Goal: Information Seeking & Learning: Learn about a topic

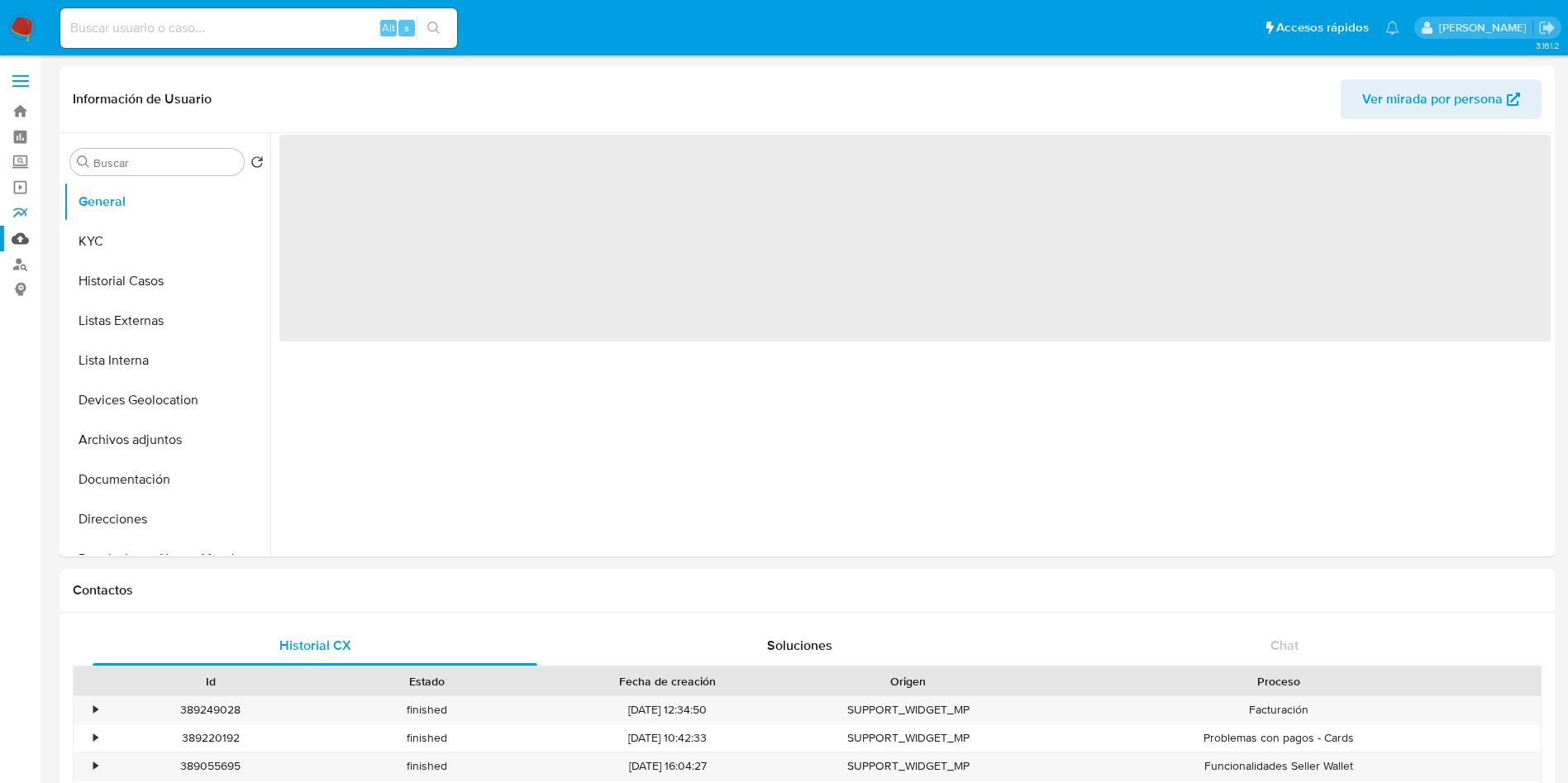
select select "10"
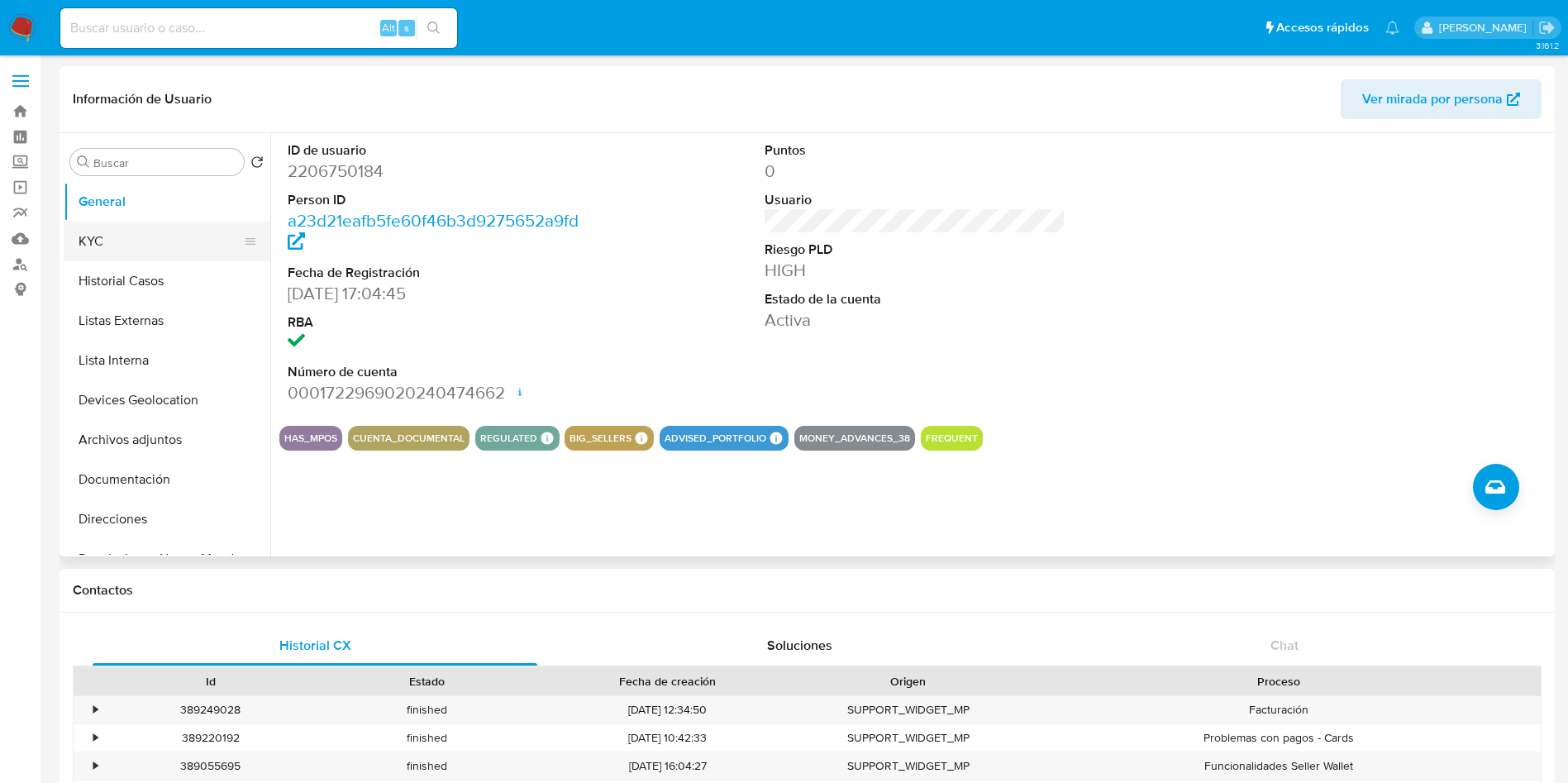
click at [134, 259] on button "KYC" at bounding box center [160, 241] width 194 height 39
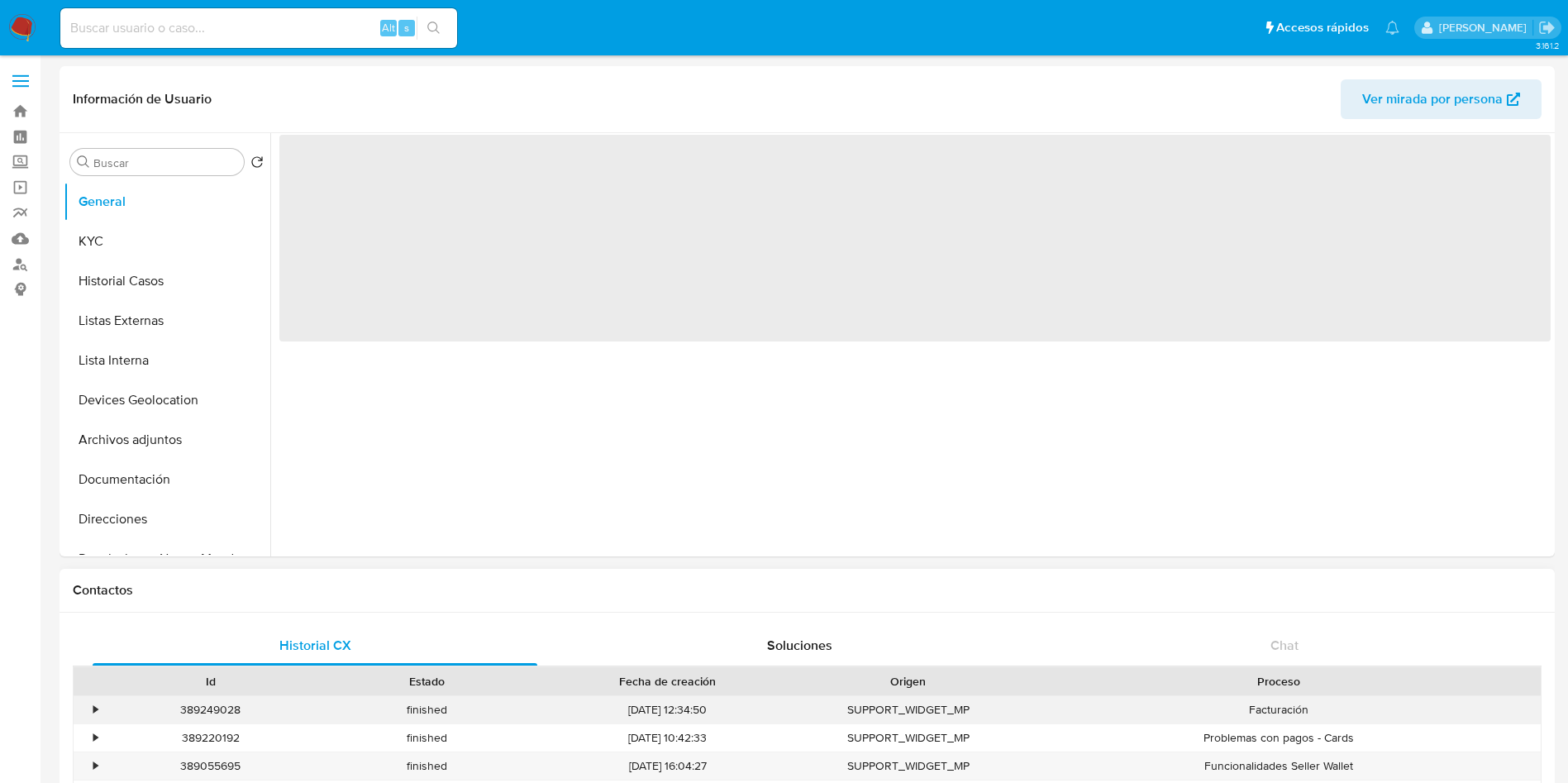
select select "10"
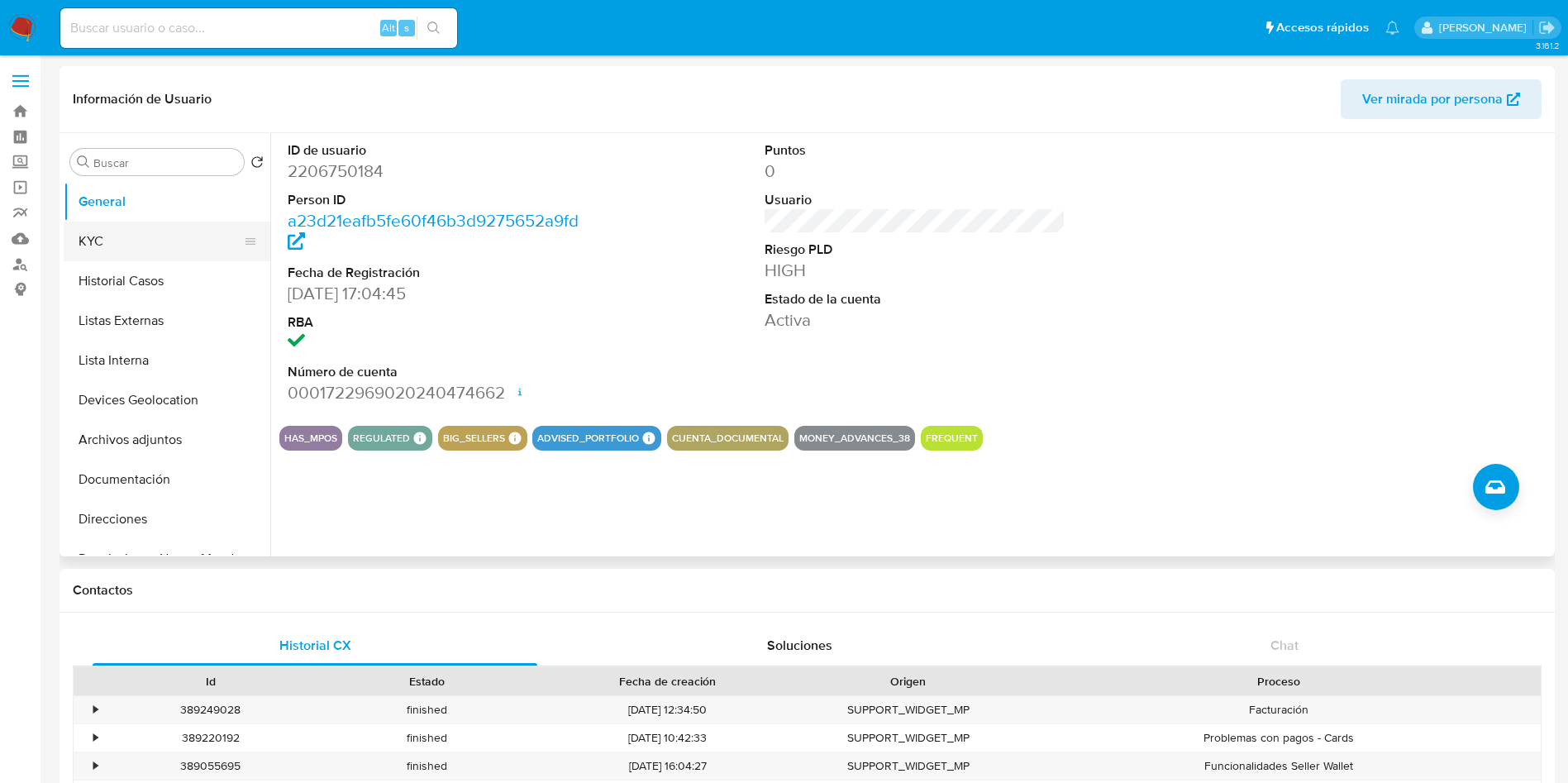
click at [112, 244] on button "KYC" at bounding box center [160, 241] width 194 height 39
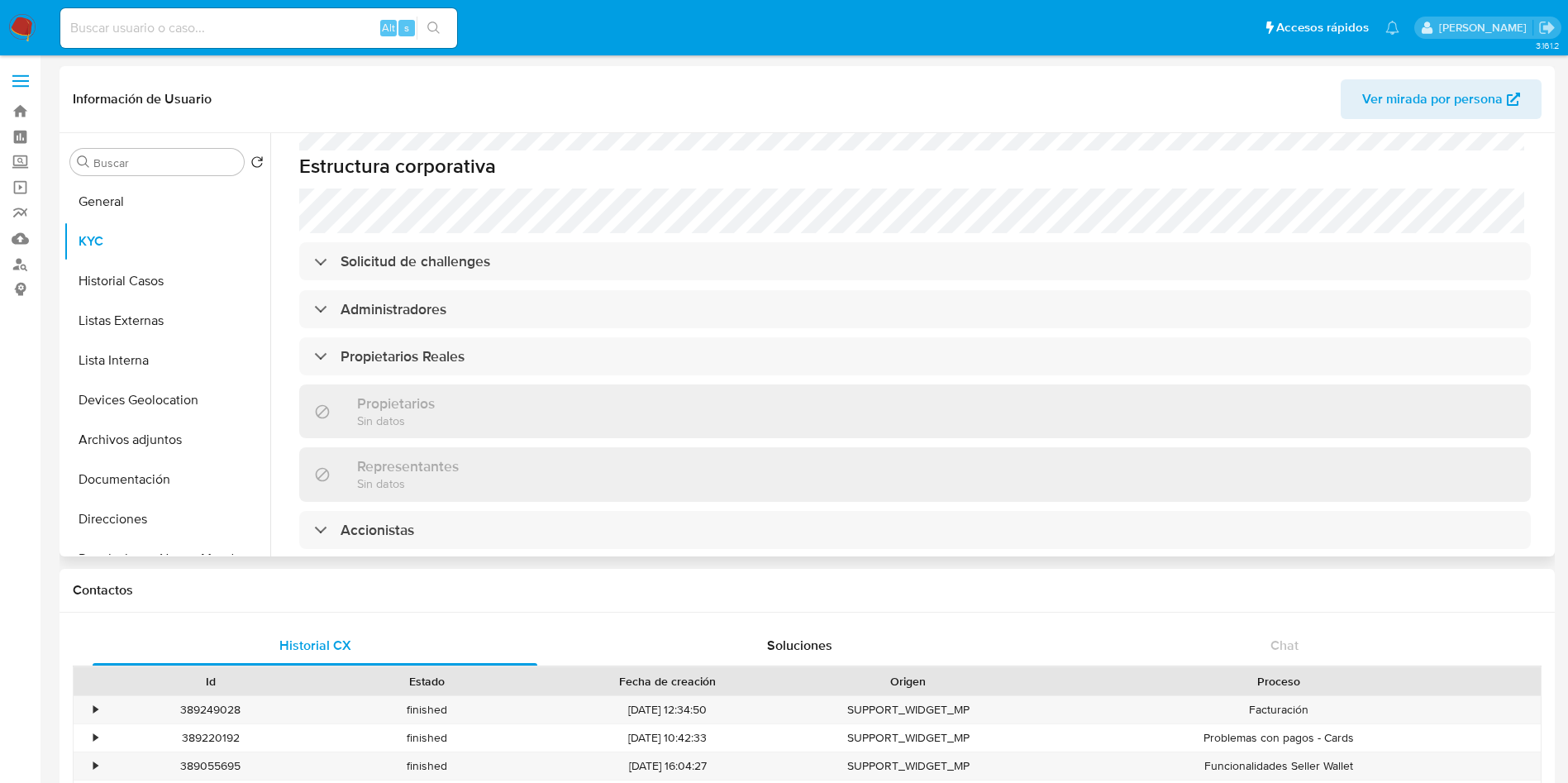
scroll to position [1195, 0]
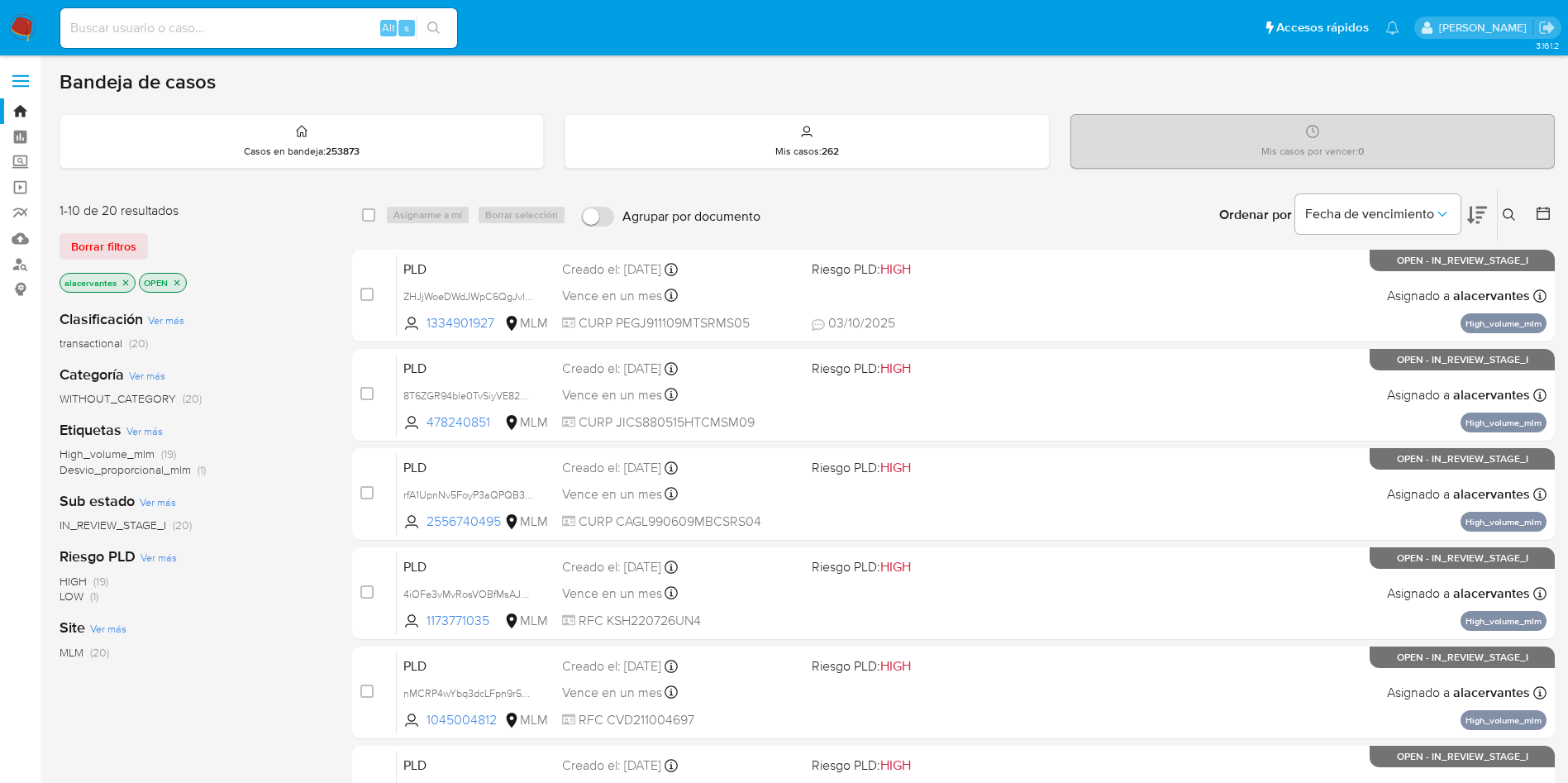
click at [331, 23] on input at bounding box center [259, 29] width 397 height 22
paste input "2069997385"
type input "2069997385"
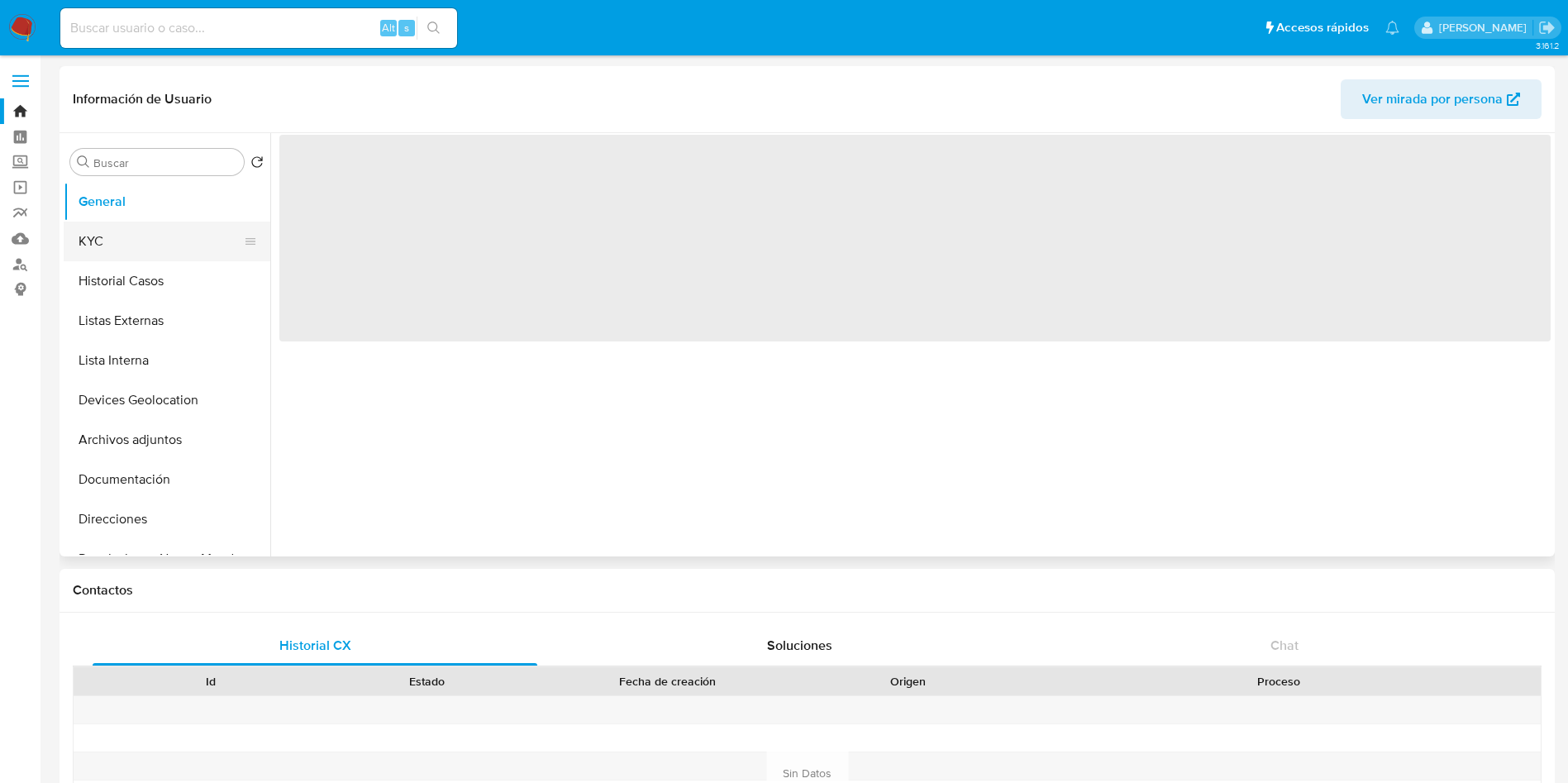
select select "10"
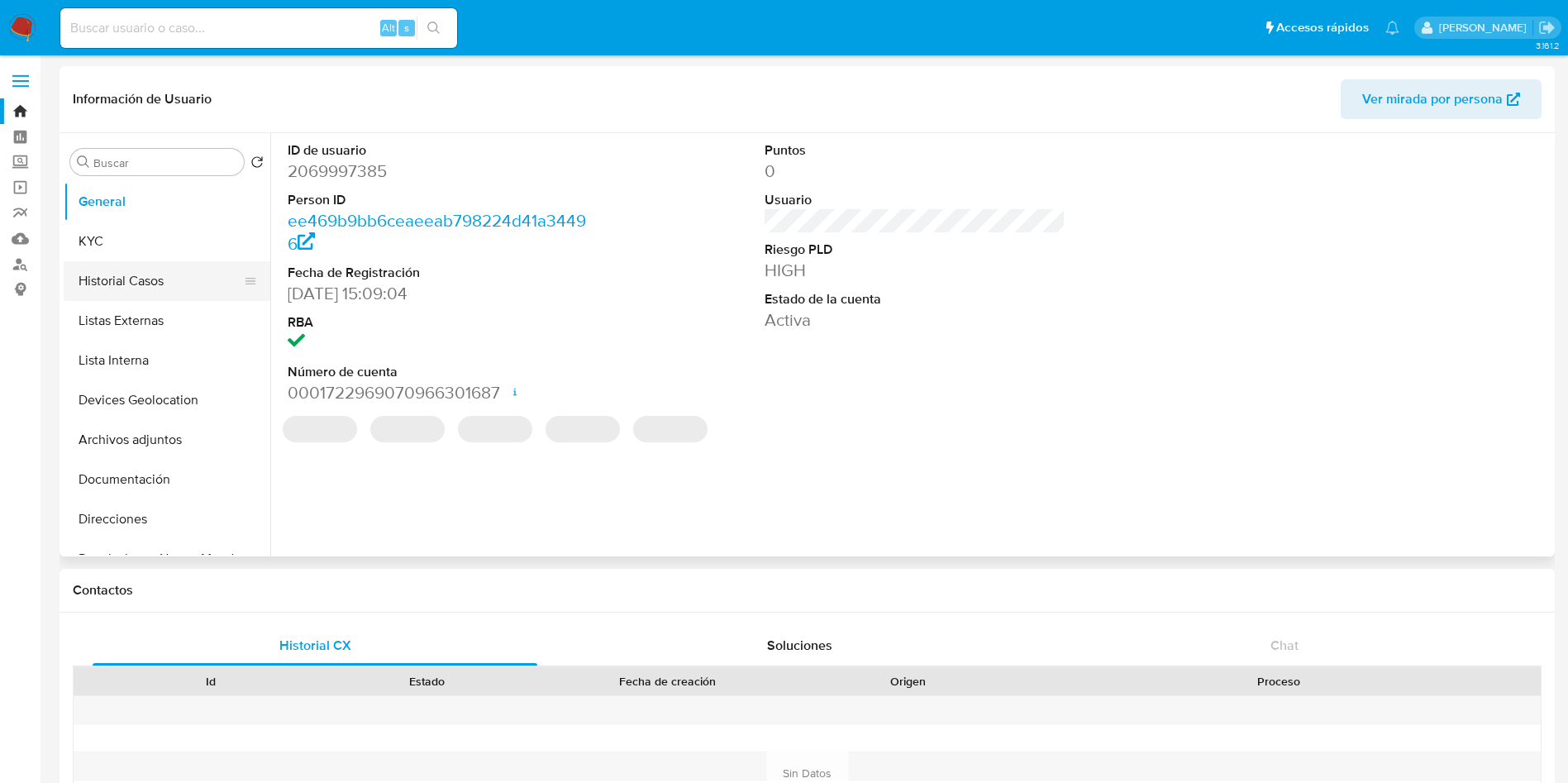
click at [185, 269] on button "Historial Casos" at bounding box center [160, 280] width 194 height 39
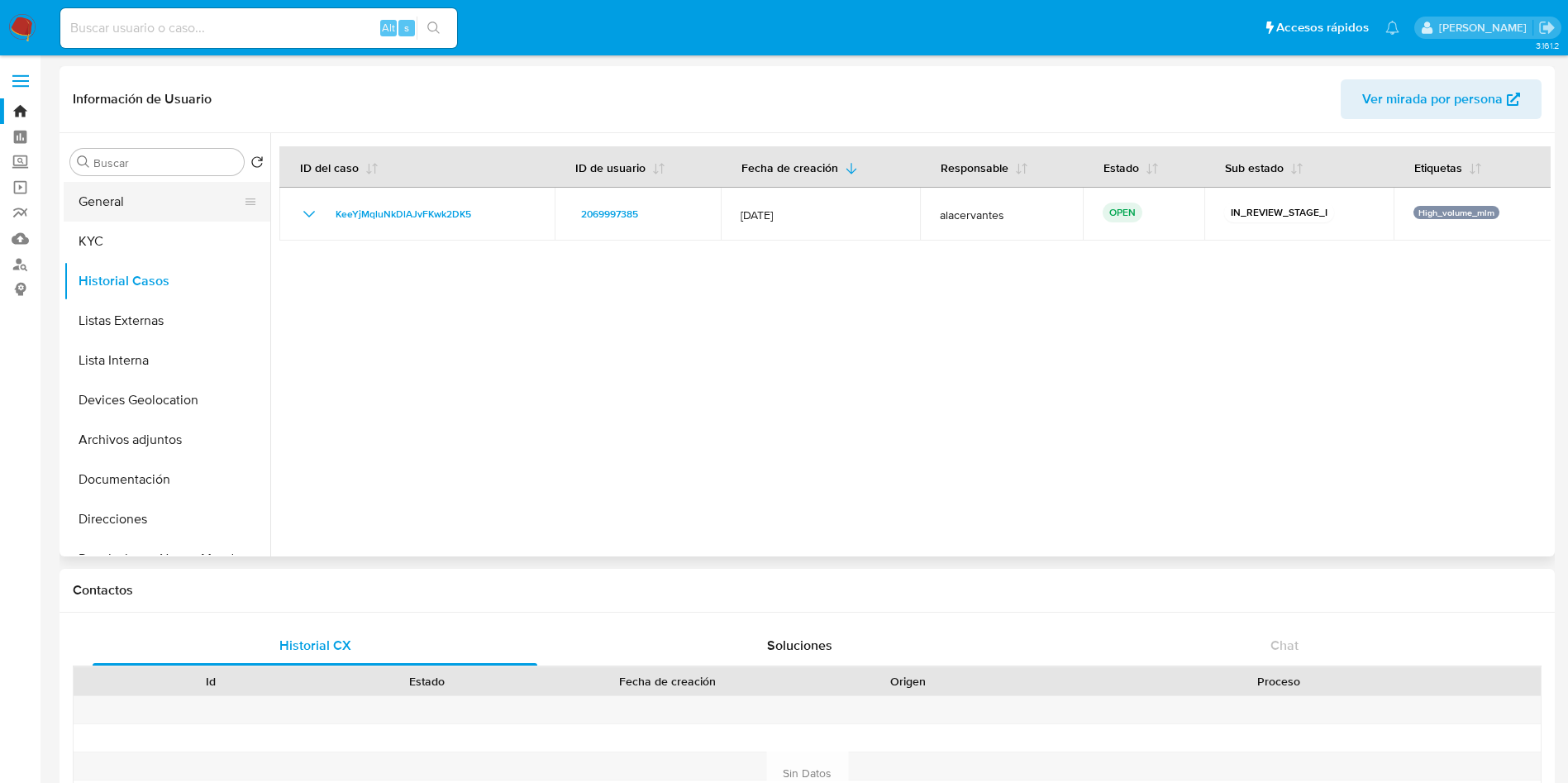
click at [193, 214] on button "General" at bounding box center [160, 201] width 194 height 39
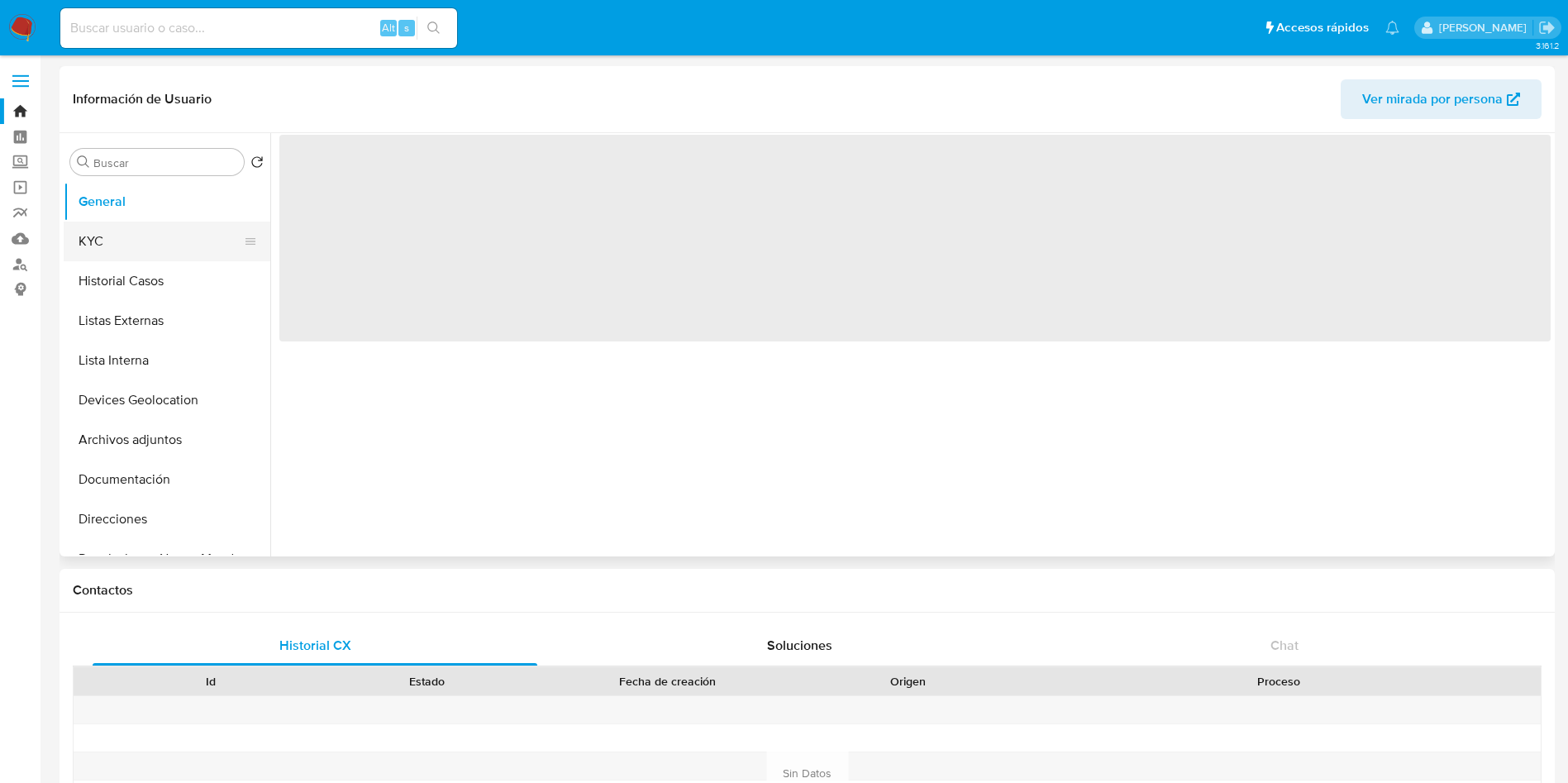
click at [157, 239] on button "KYC" at bounding box center [160, 241] width 194 height 39
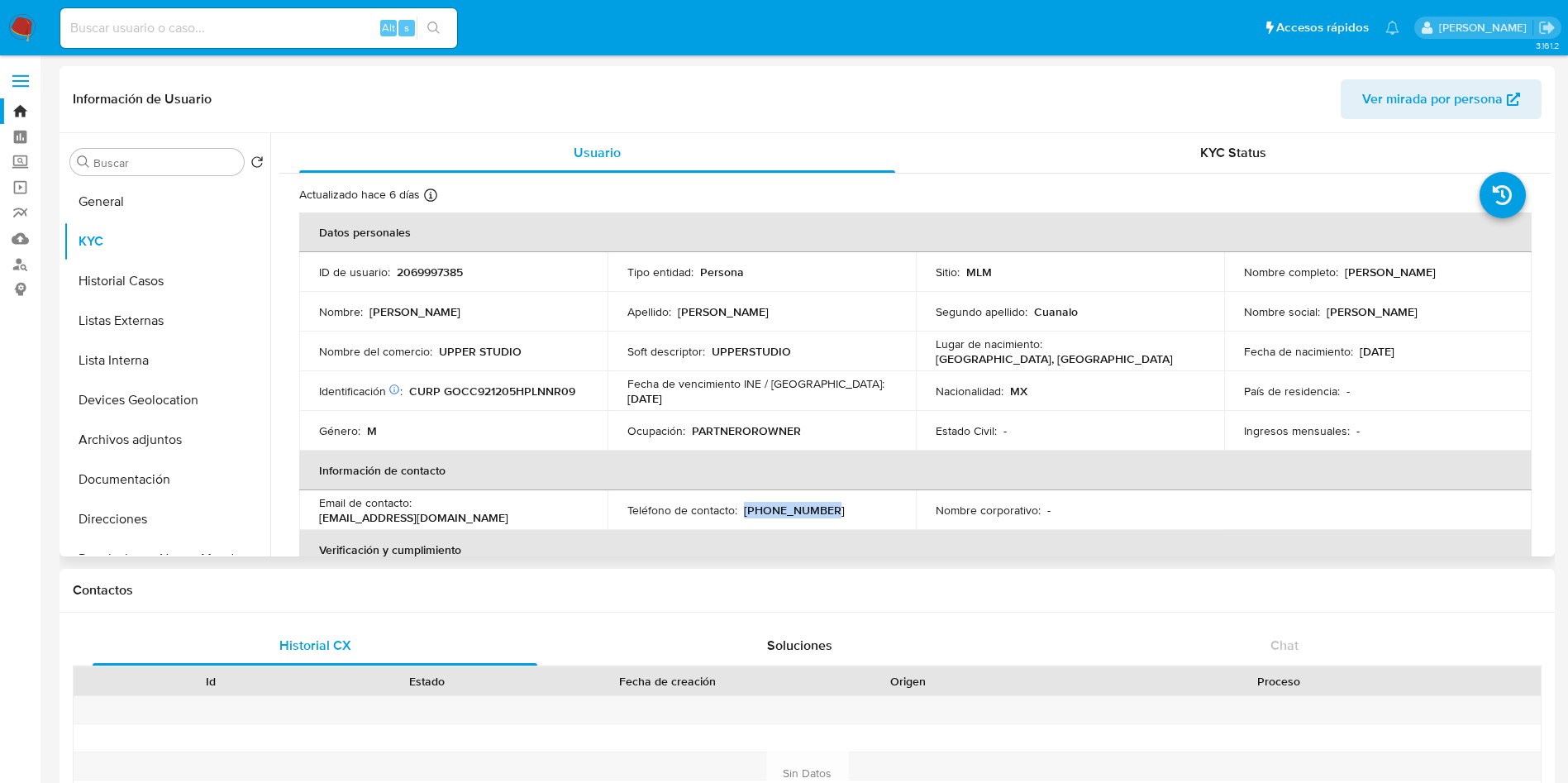
drag, startPoint x: 743, startPoint y: 510, endPoint x: 828, endPoint y: 514, distance: 85.1
click at [828, 514] on div "Teléfono de contacto : (222) 2568192" at bounding box center [761, 509] width 269 height 15
copy p "(222) 2568192"
click at [81, 267] on button "Historial Casos" at bounding box center [160, 280] width 194 height 39
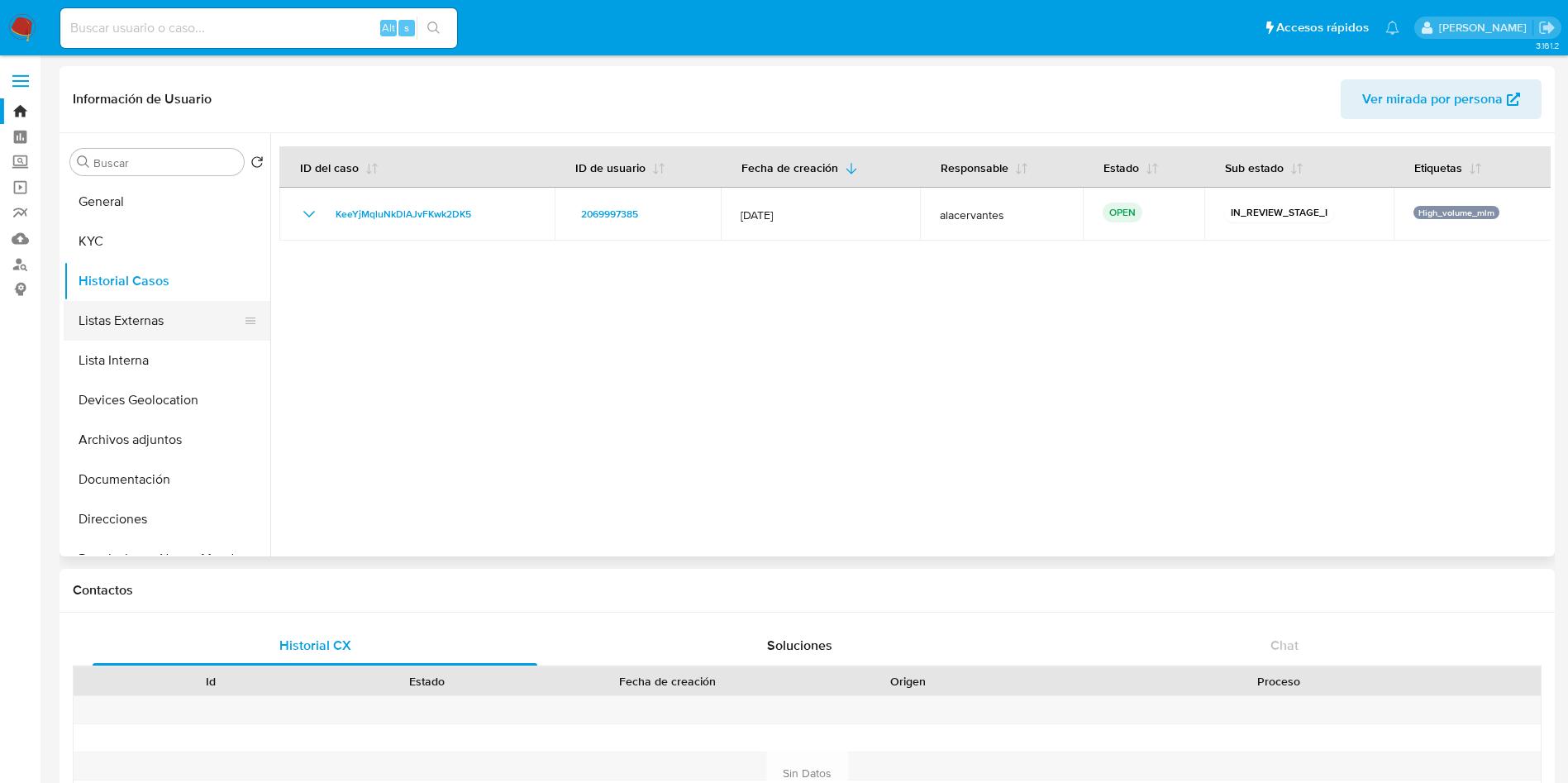
click at [169, 328] on button "Listas Externas" at bounding box center [160, 321] width 194 height 39
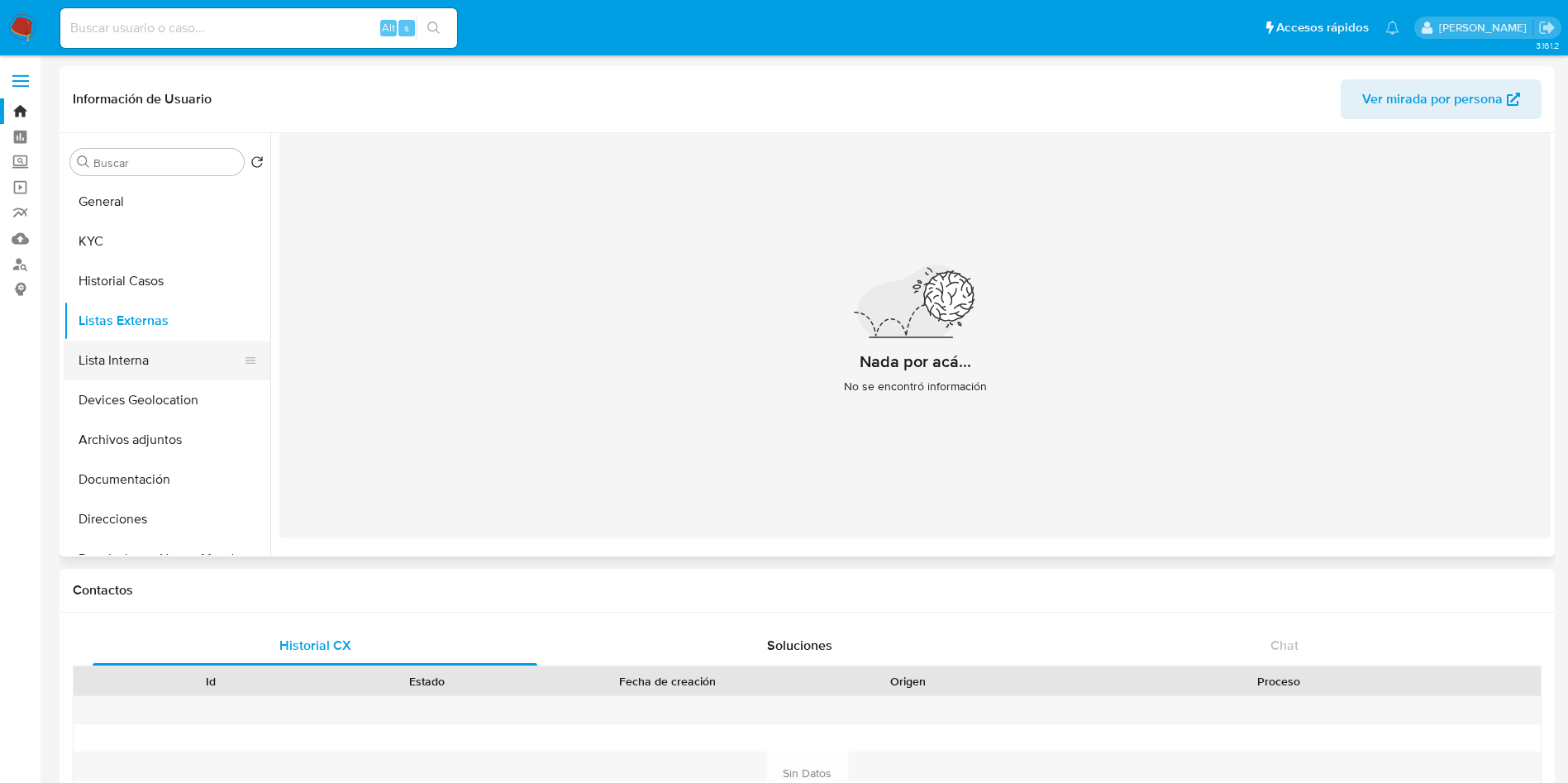
click at [170, 355] on button "Lista Interna" at bounding box center [160, 360] width 194 height 39
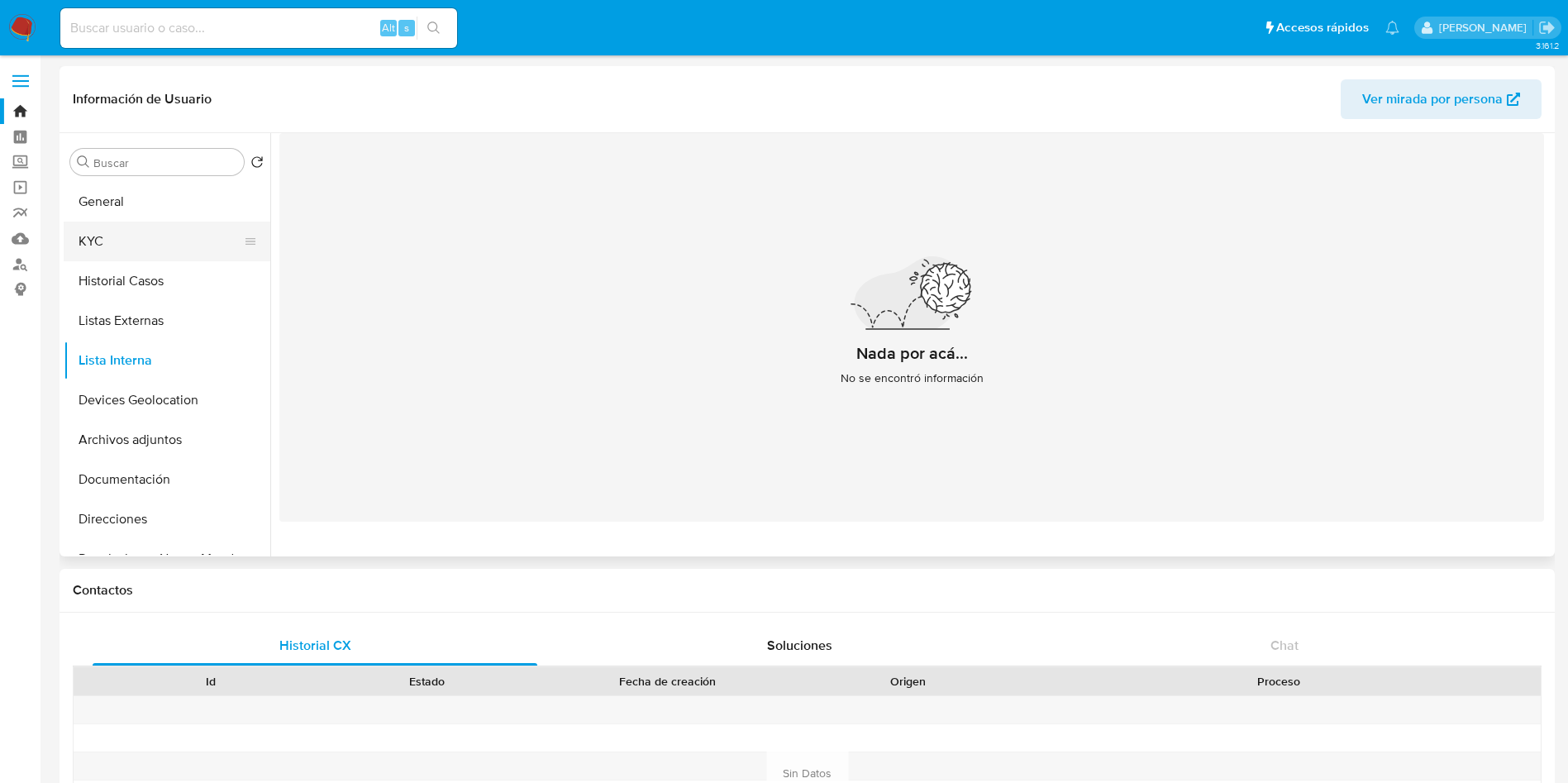
click at [167, 241] on button "KYC" at bounding box center [160, 241] width 194 height 39
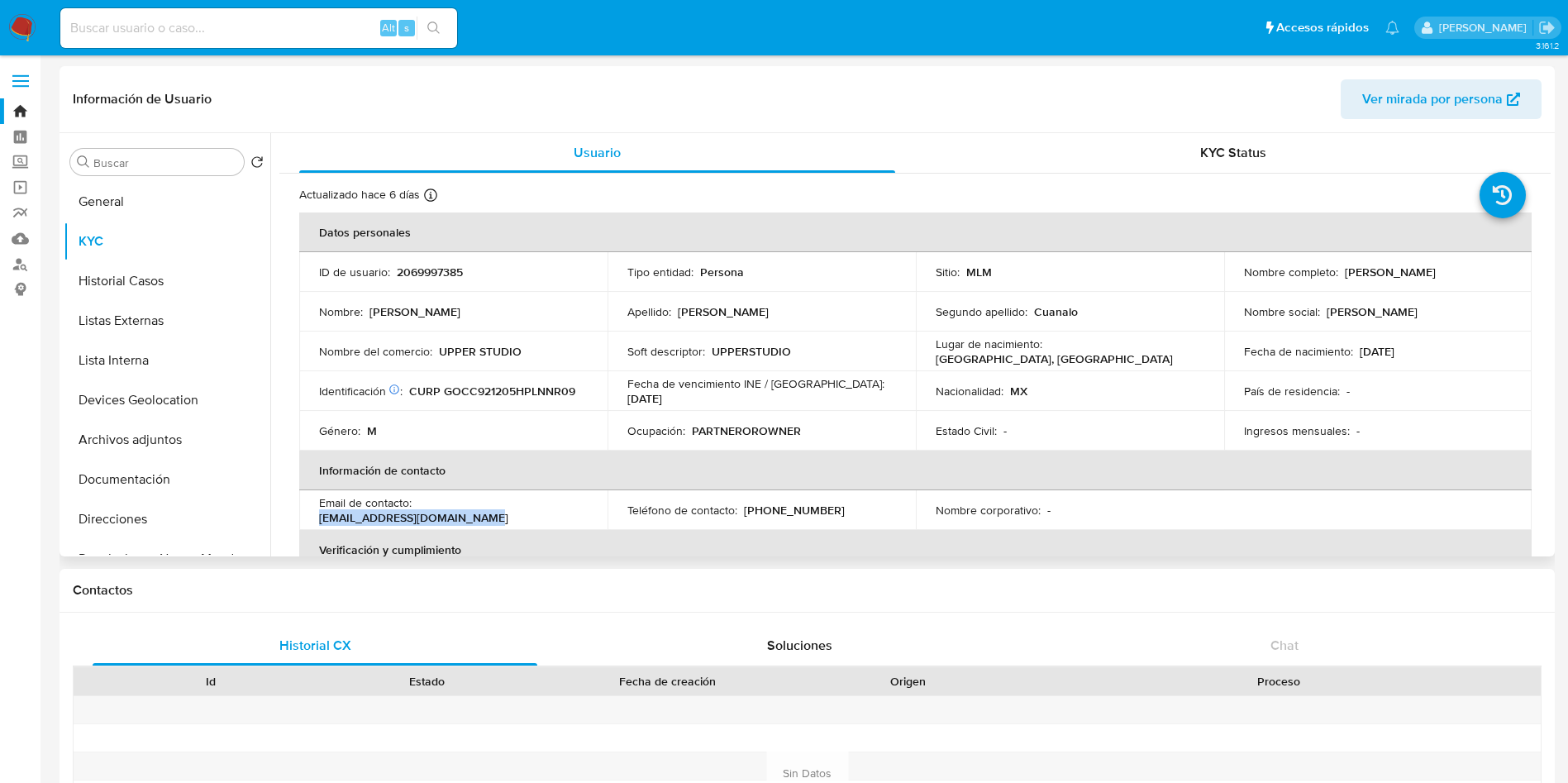
drag, startPoint x: 420, startPoint y: 513, endPoint x: 580, endPoint y: 510, distance: 160.0
click at [580, 510] on div "Email de contacto : charlygonzalezc92@gmail.com" at bounding box center [453, 509] width 269 height 30
copy p "charlygonzalezc92@gmail.com"
click at [493, 357] on p "UPPER STUDIO" at bounding box center [480, 351] width 83 height 15
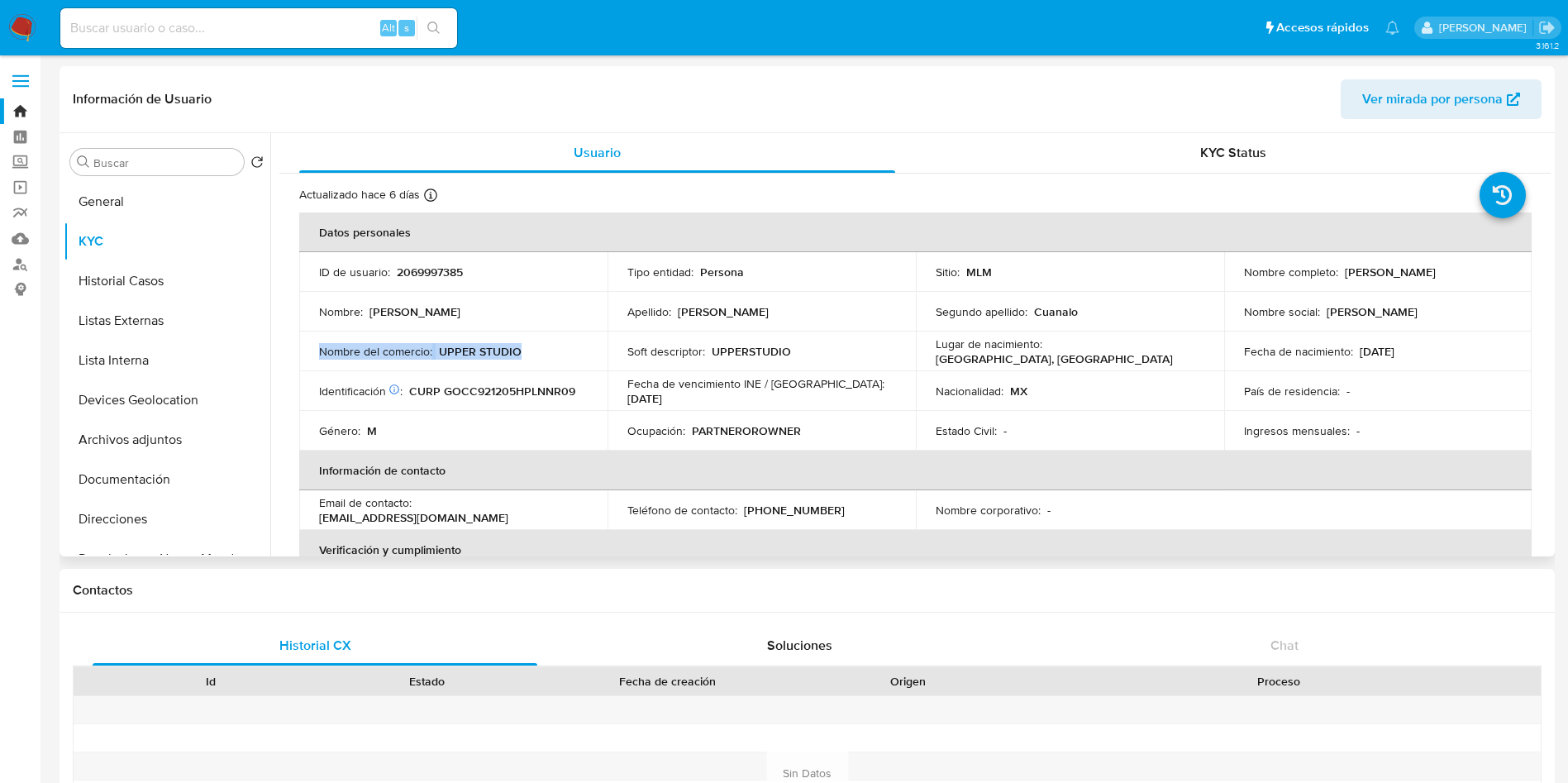
click at [493, 357] on p "UPPER STUDIO" at bounding box center [480, 351] width 83 height 15
click at [444, 346] on p "UPPER STUDIO" at bounding box center [480, 351] width 83 height 15
drag, startPoint x: 437, startPoint y: 349, endPoint x: 518, endPoint y: 344, distance: 81.2
click at [518, 344] on div "Nombre del comercio : UPPER STUDIO" at bounding box center [453, 351] width 269 height 15
copy p "UPPER STUDIO"
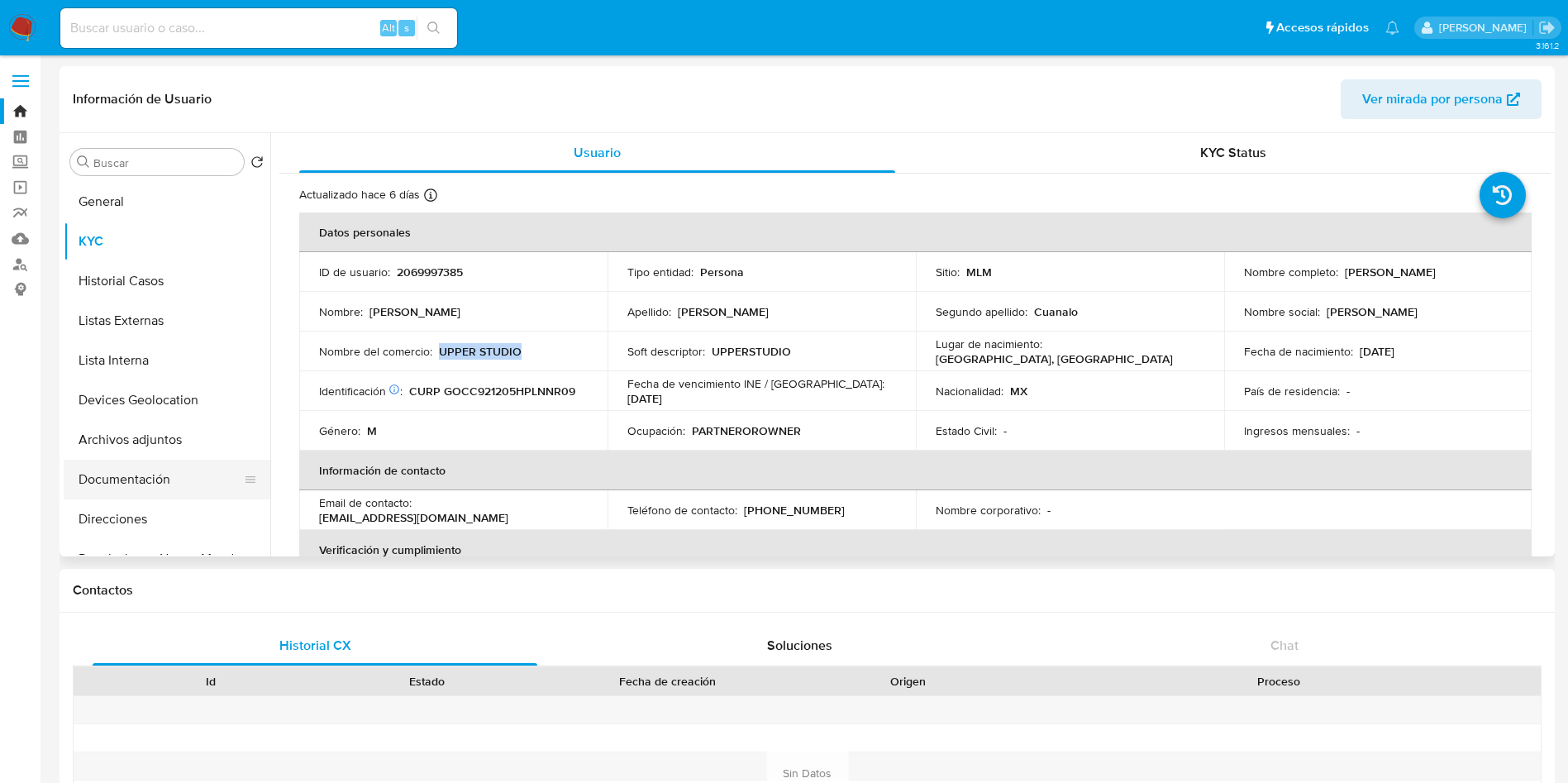
click at [159, 476] on button "Documentación" at bounding box center [160, 479] width 194 height 39
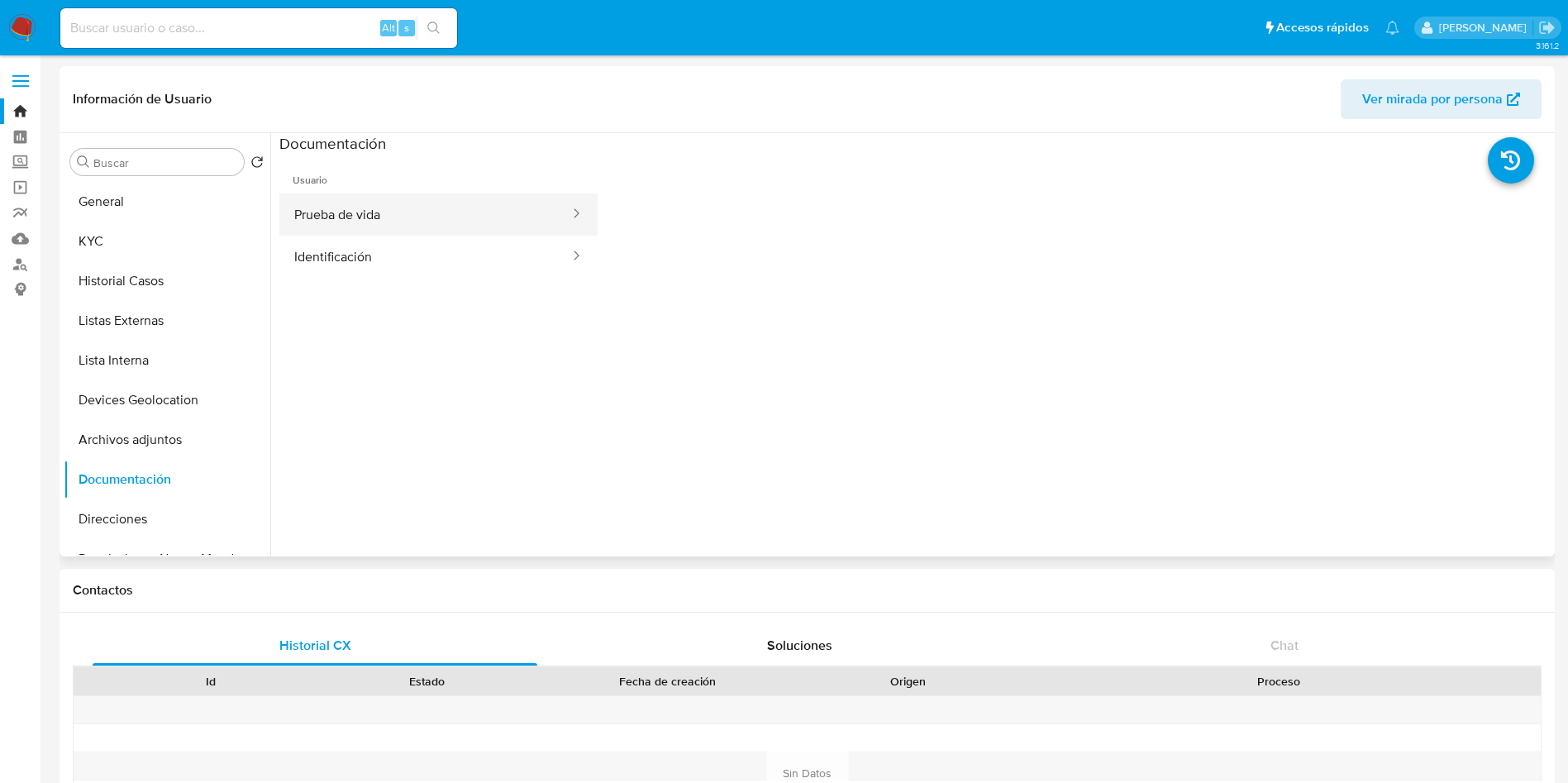
click at [415, 225] on button "Prueba de vida" at bounding box center [425, 214] width 291 height 42
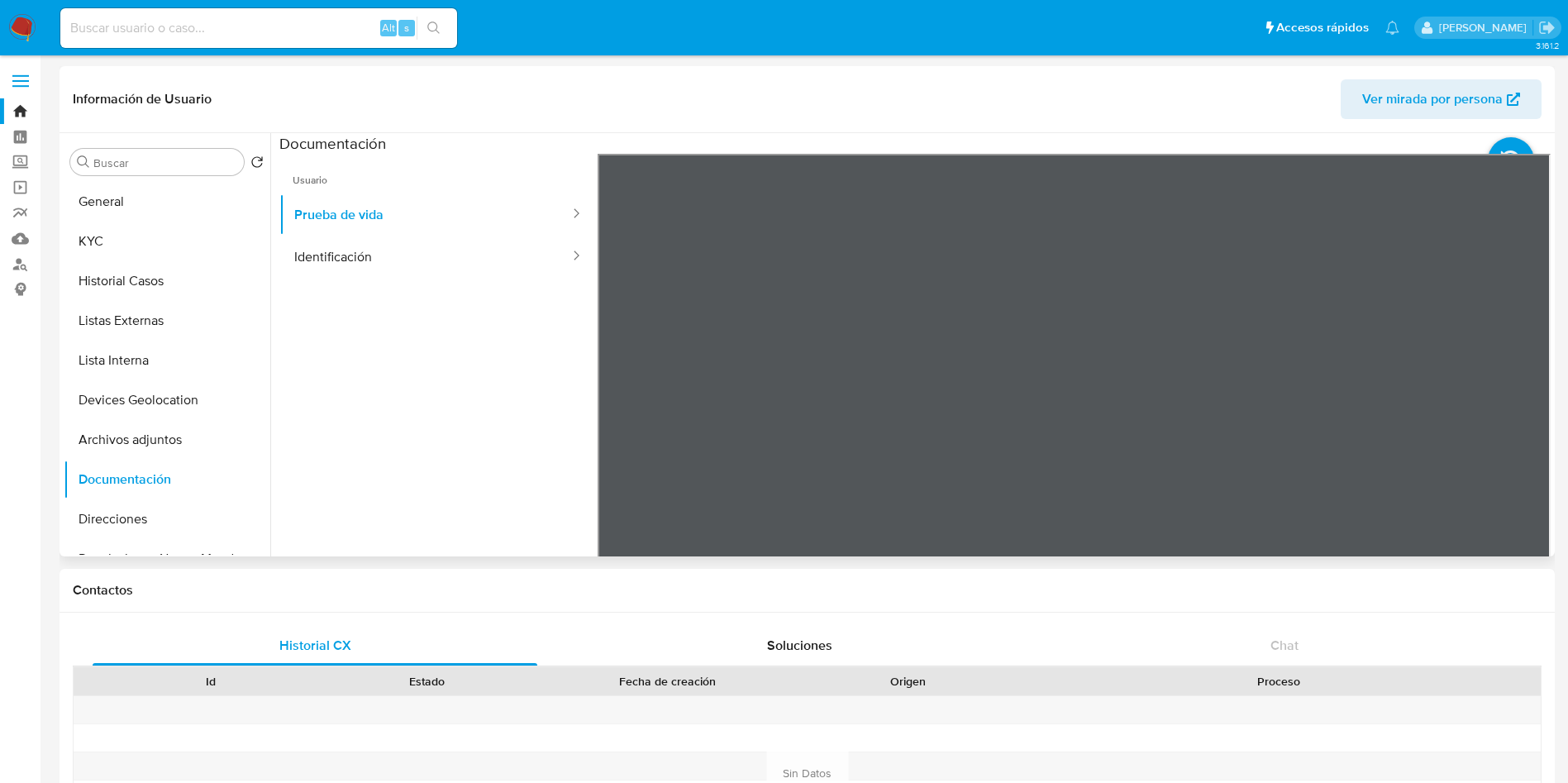
scroll to position [52, 0]
click at [349, 261] on button "Identificación" at bounding box center [425, 257] width 291 height 42
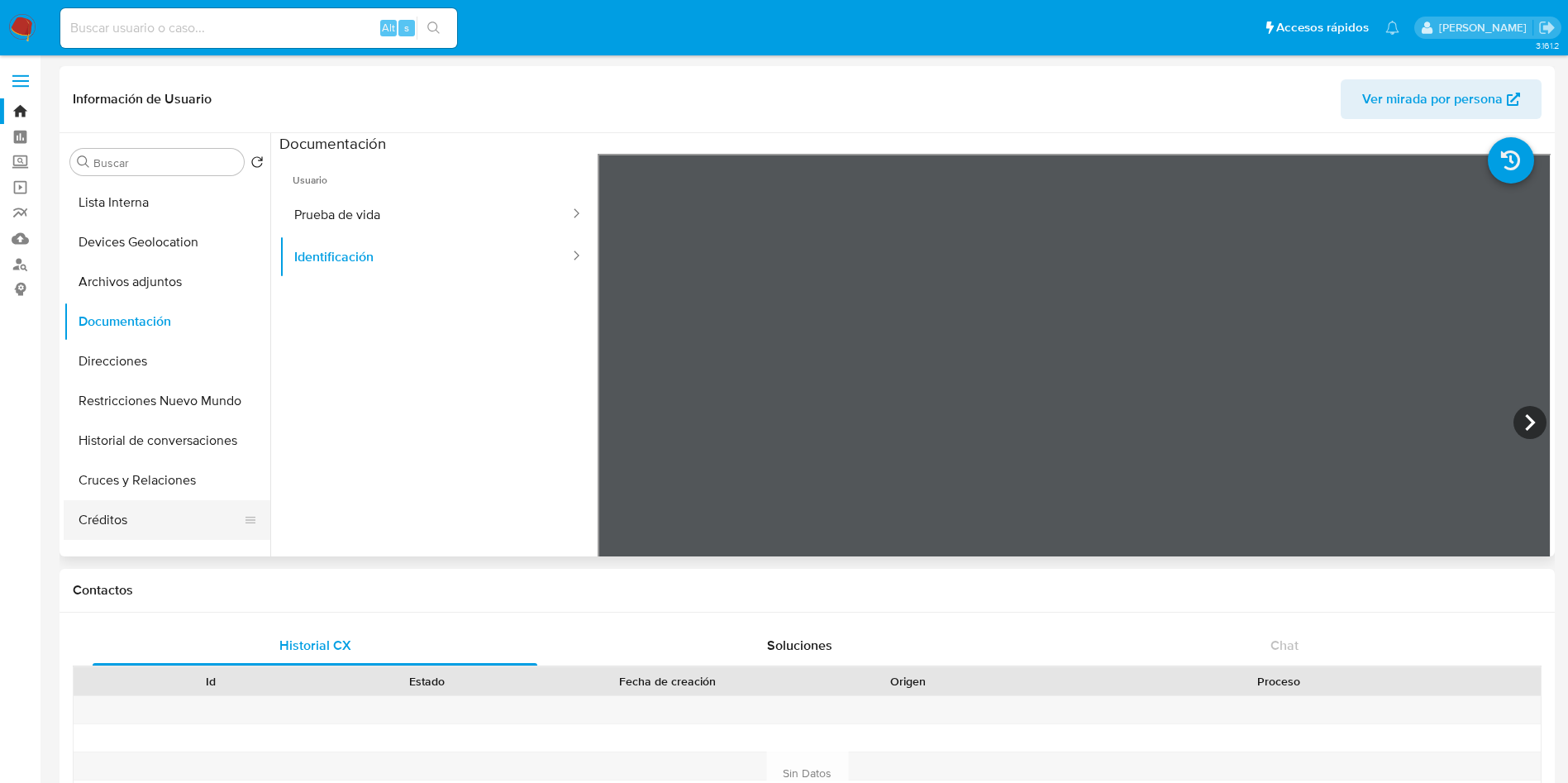
scroll to position [0, 0]
click at [120, 227] on button "KYC" at bounding box center [160, 241] width 194 height 39
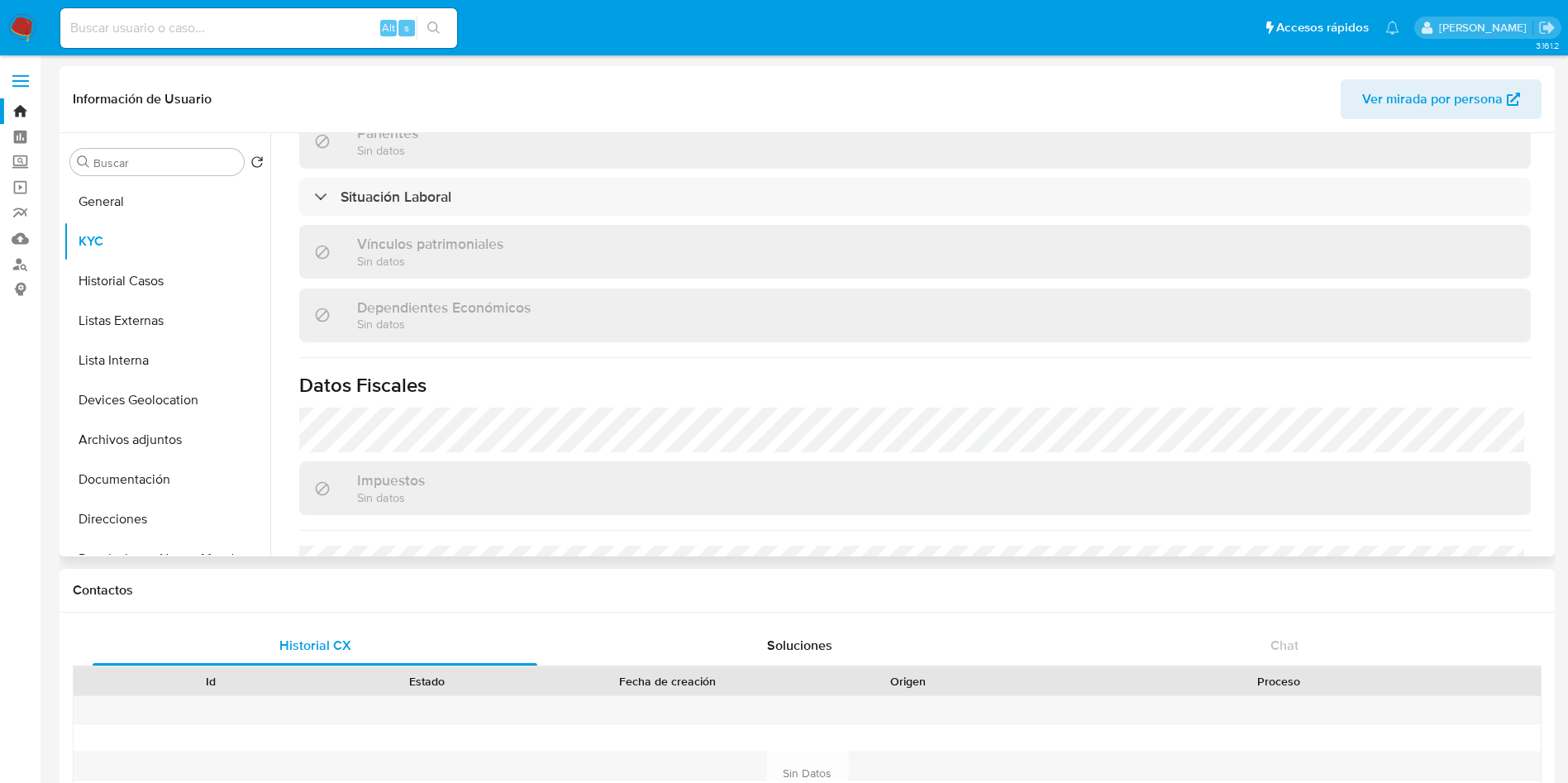
scroll to position [868, 0]
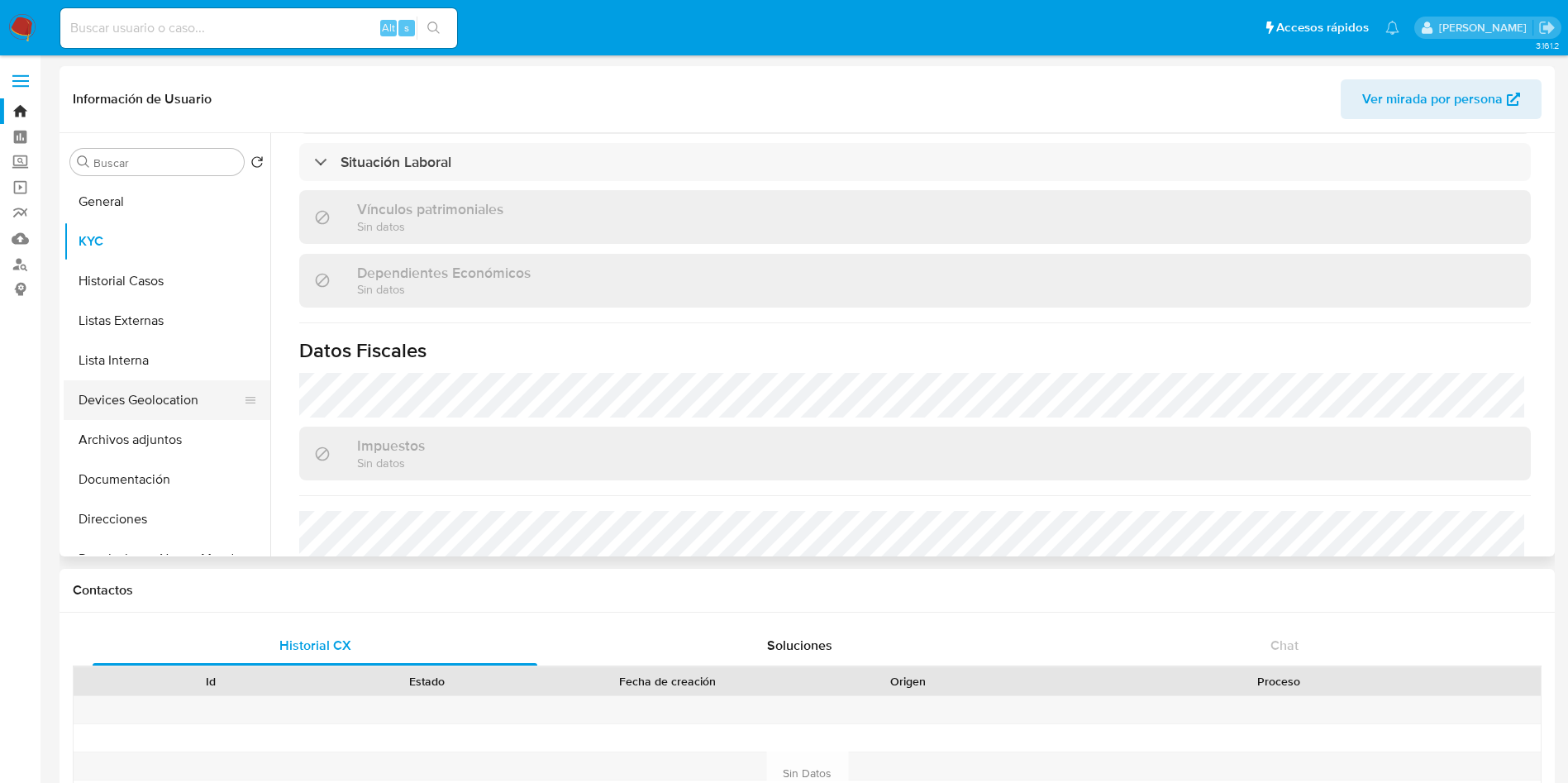
click at [139, 398] on button "Devices Geolocation" at bounding box center [160, 400] width 194 height 39
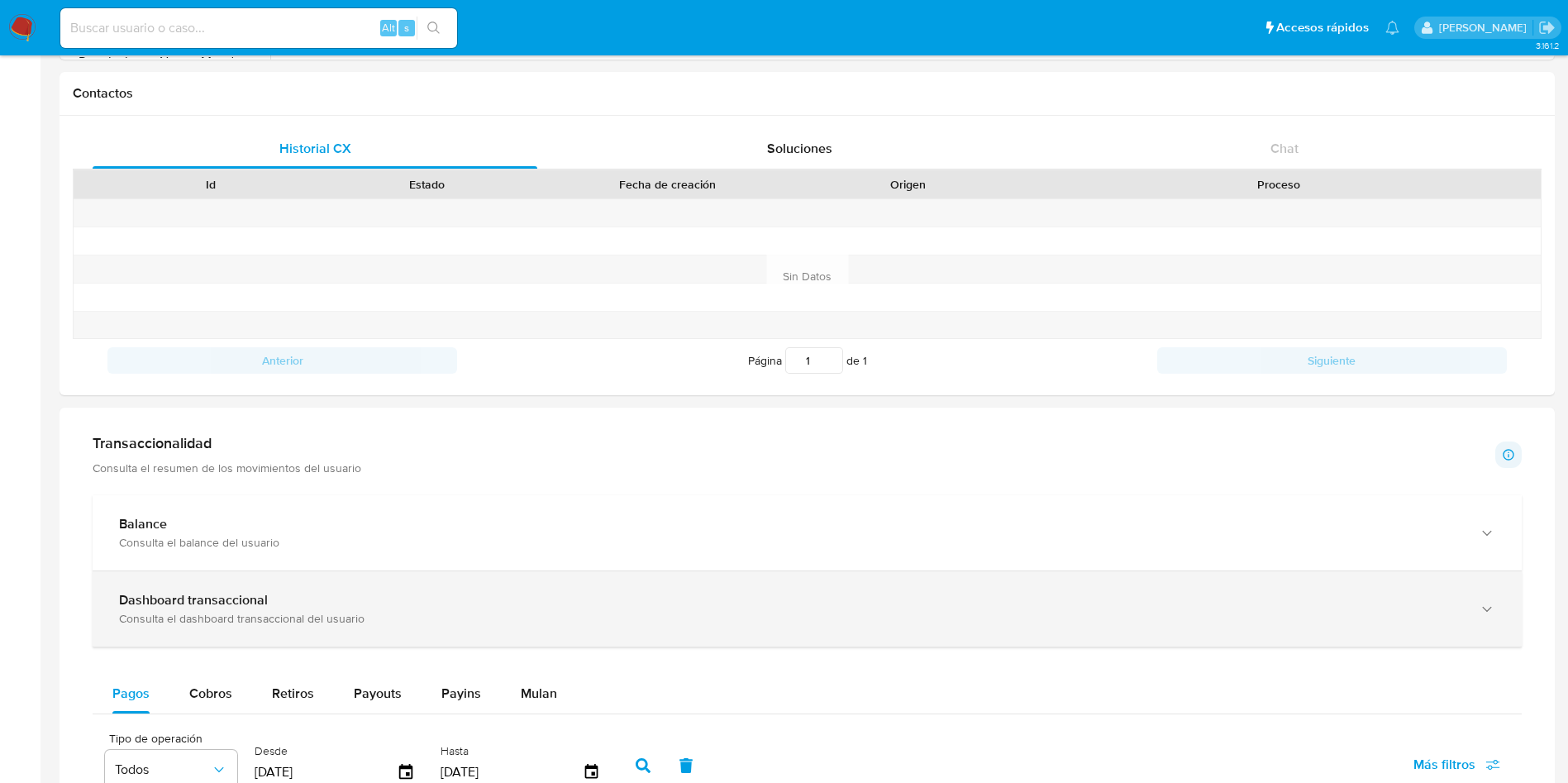
scroll to position [620, 0]
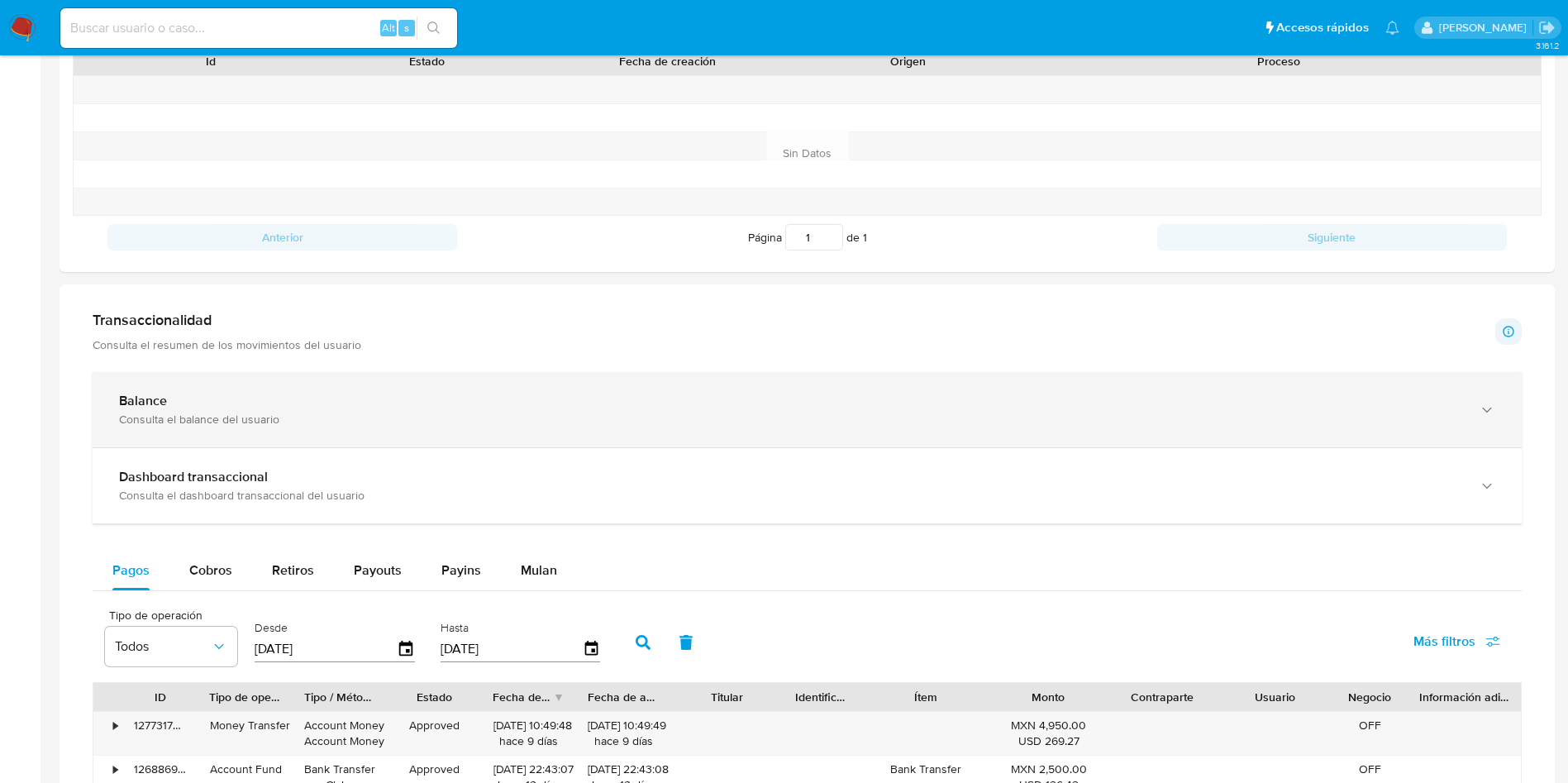
click at [561, 435] on div "Balance Consulta el balance del usuario" at bounding box center [807, 410] width 1429 height 75
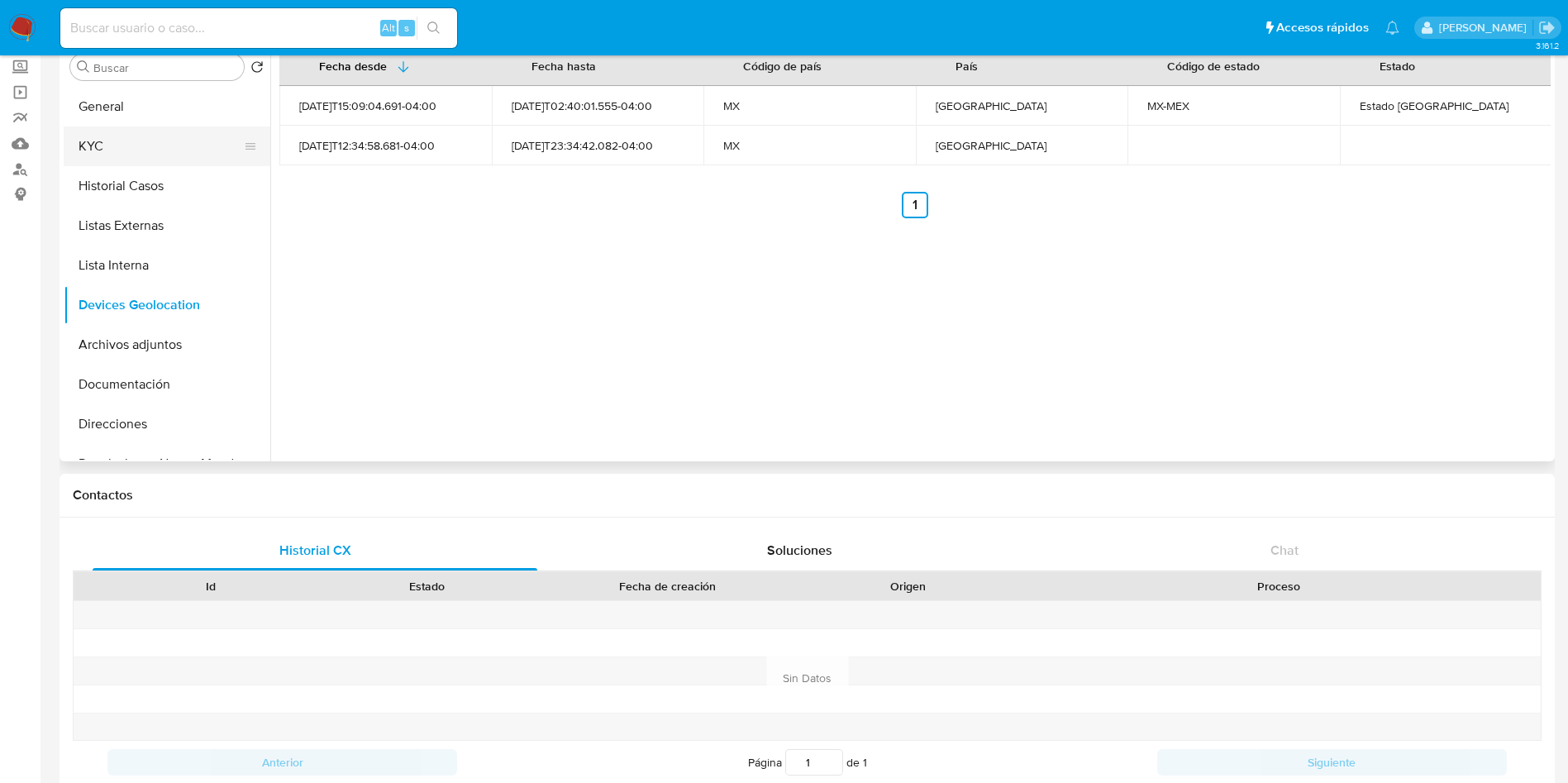
scroll to position [0, 0]
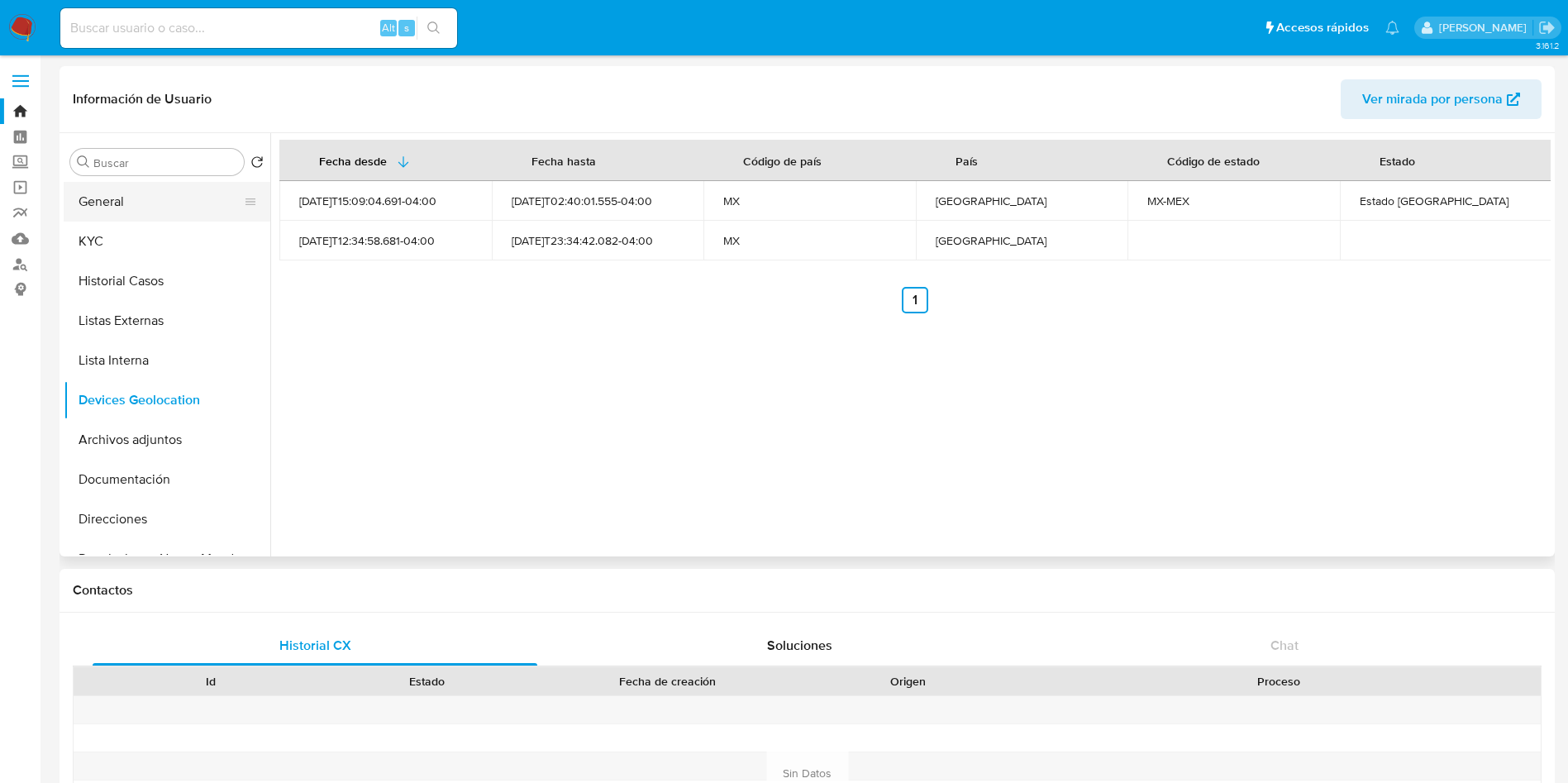
click at [152, 205] on button "General" at bounding box center [160, 201] width 194 height 39
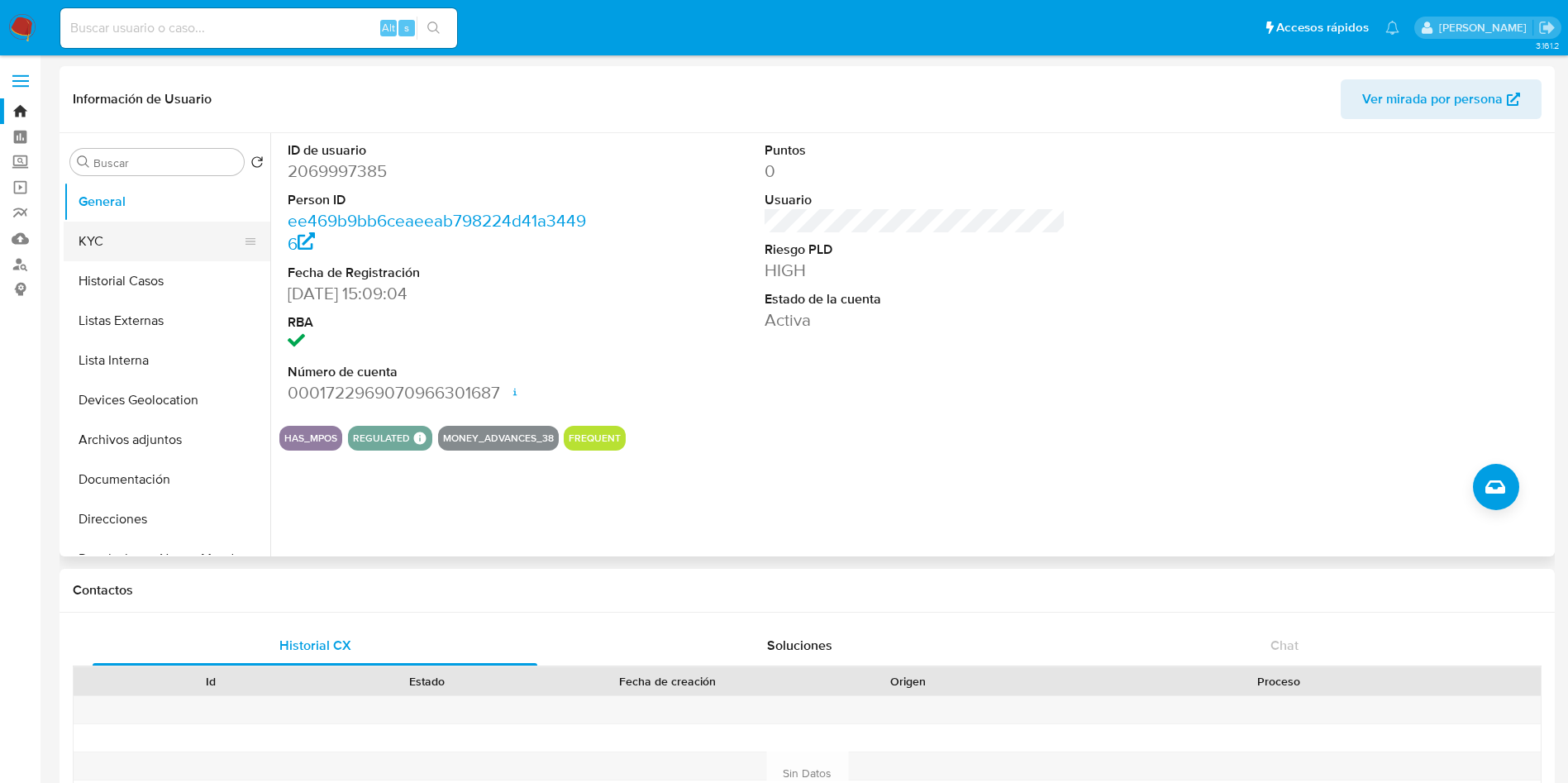
click at [123, 245] on button "KYC" at bounding box center [160, 241] width 194 height 39
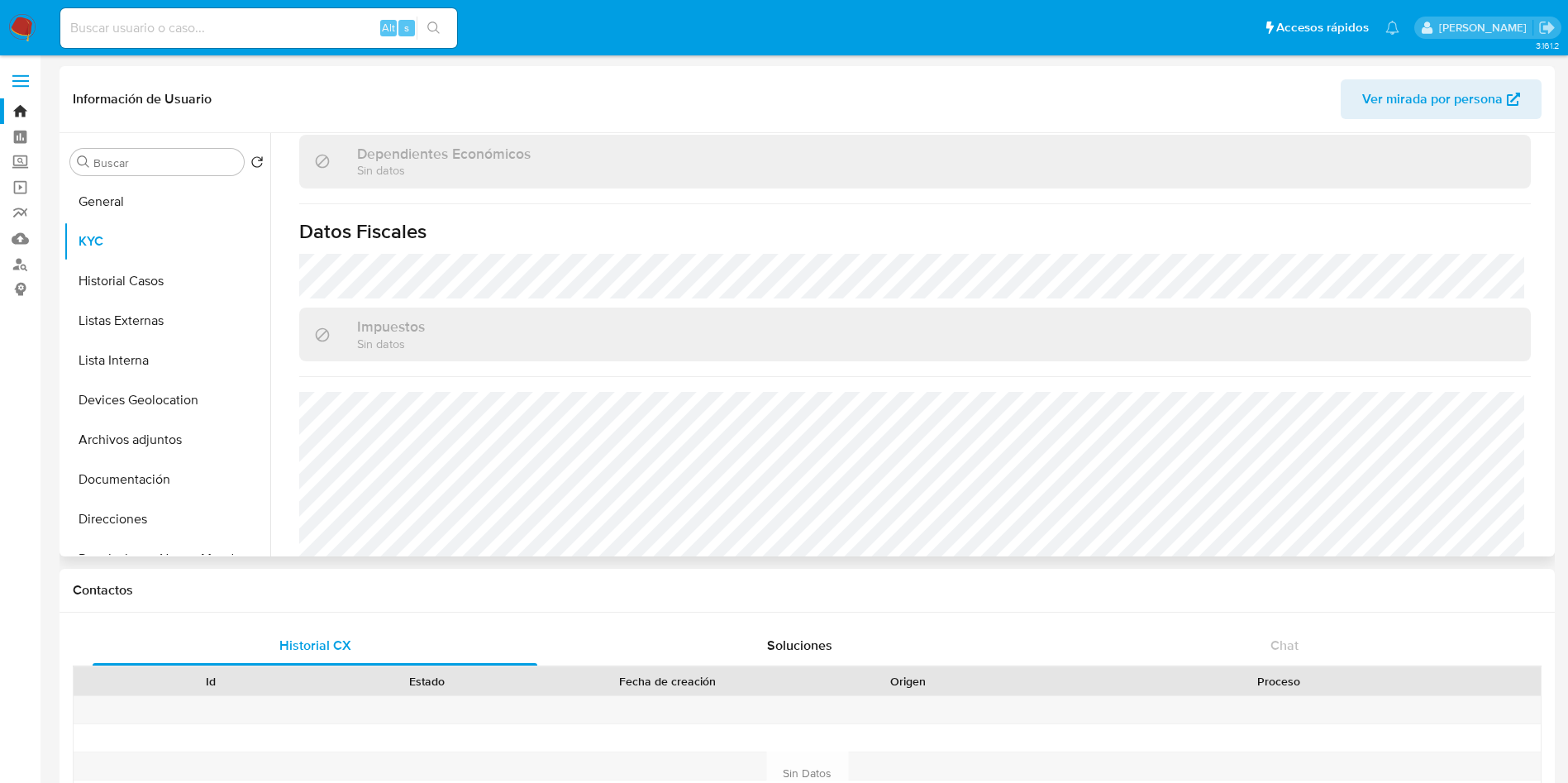
scroll to position [991, 0]
click at [163, 266] on button "Historial Casos" at bounding box center [160, 280] width 194 height 39
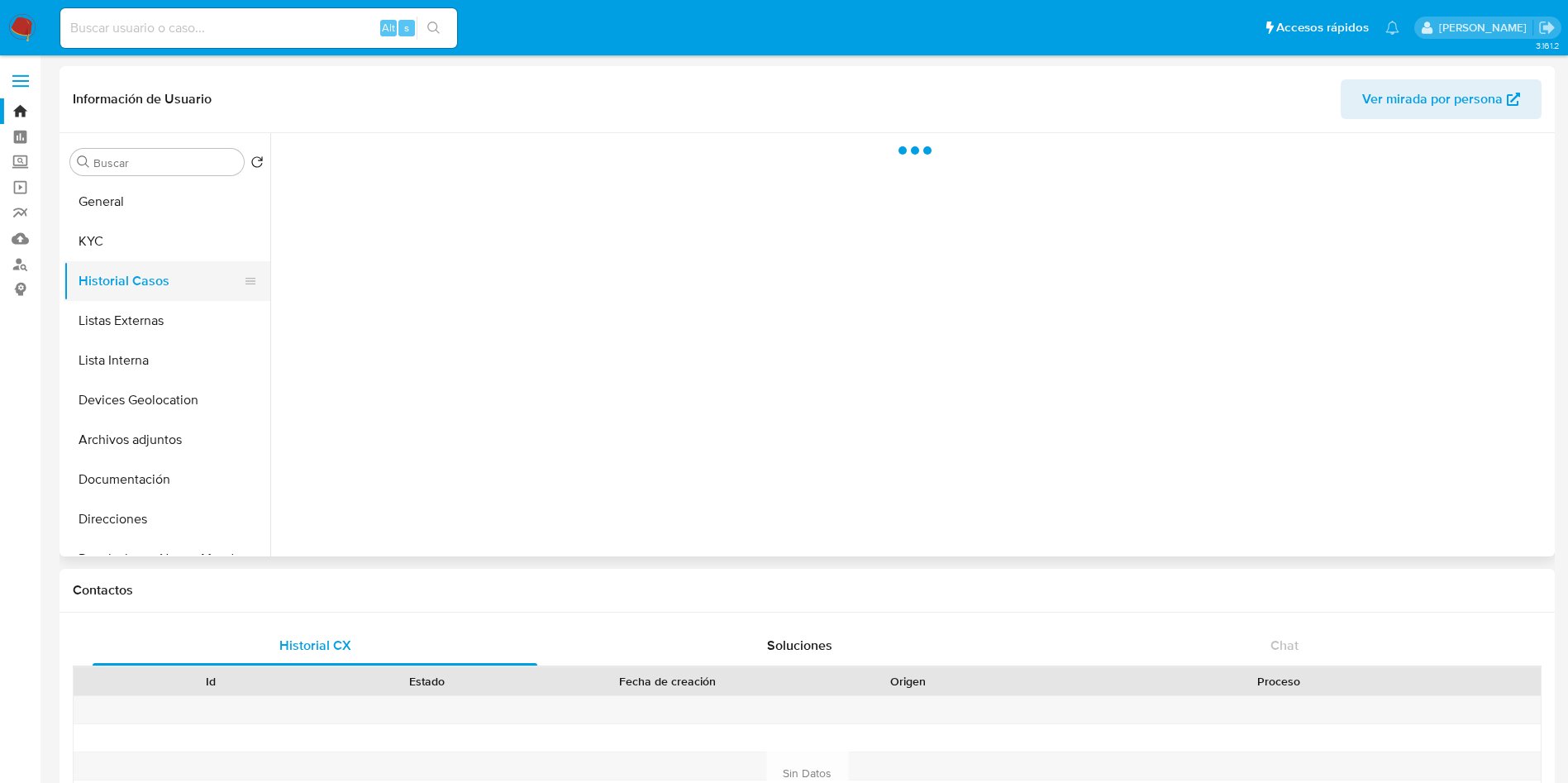
scroll to position [0, 0]
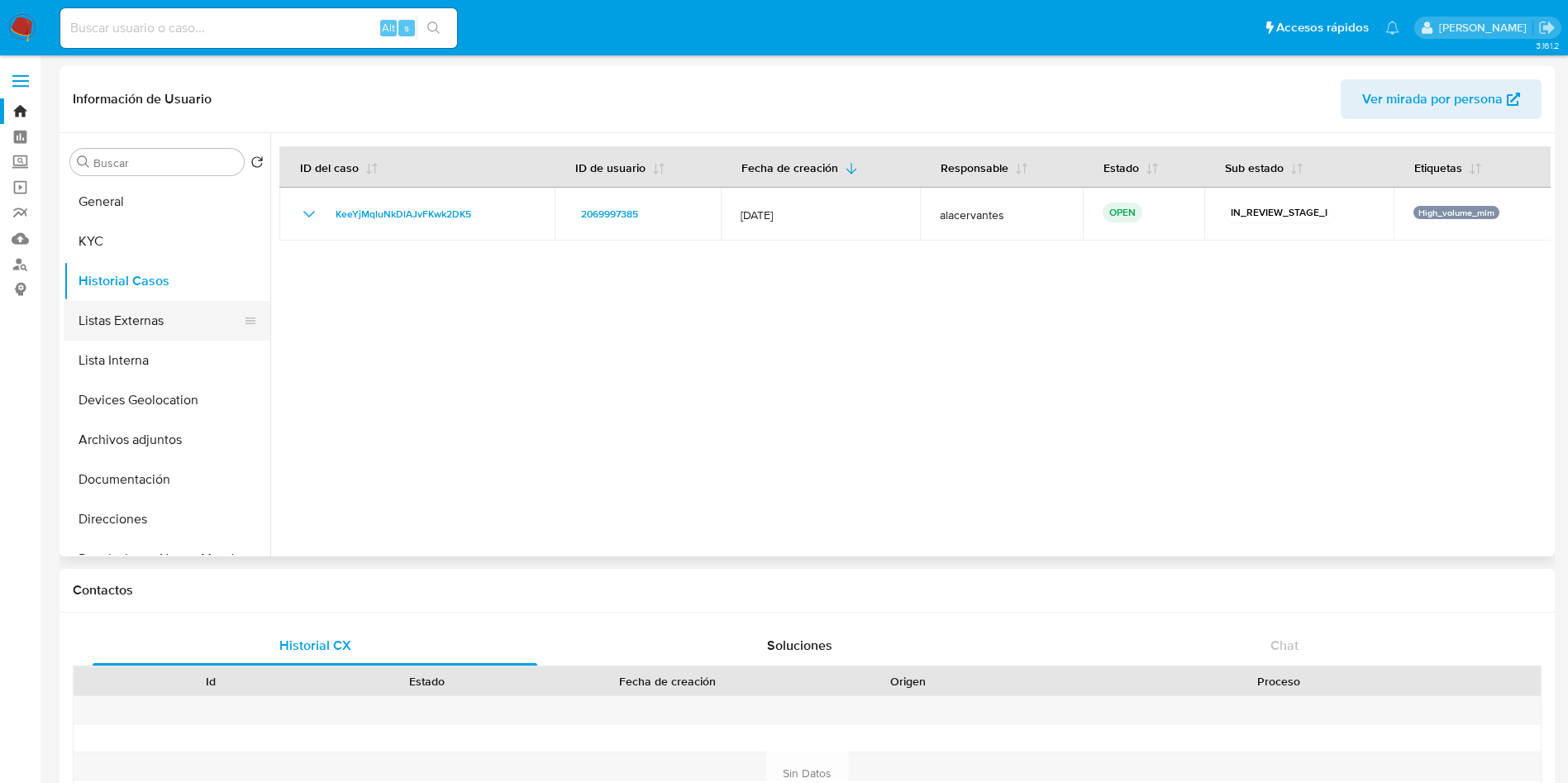
click at [165, 322] on button "Listas Externas" at bounding box center [160, 321] width 194 height 39
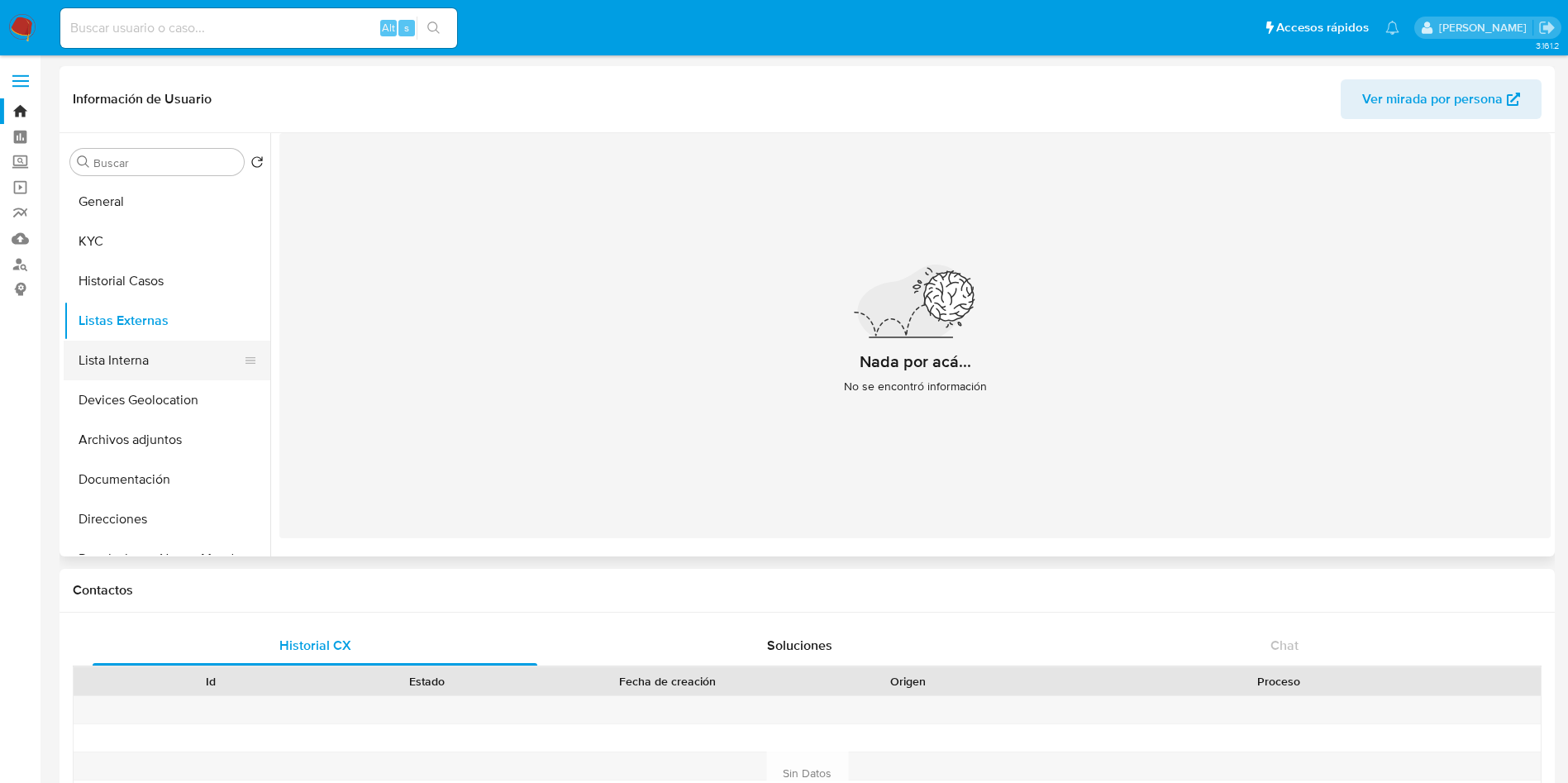
click at [113, 353] on button "Lista Interna" at bounding box center [160, 360] width 194 height 39
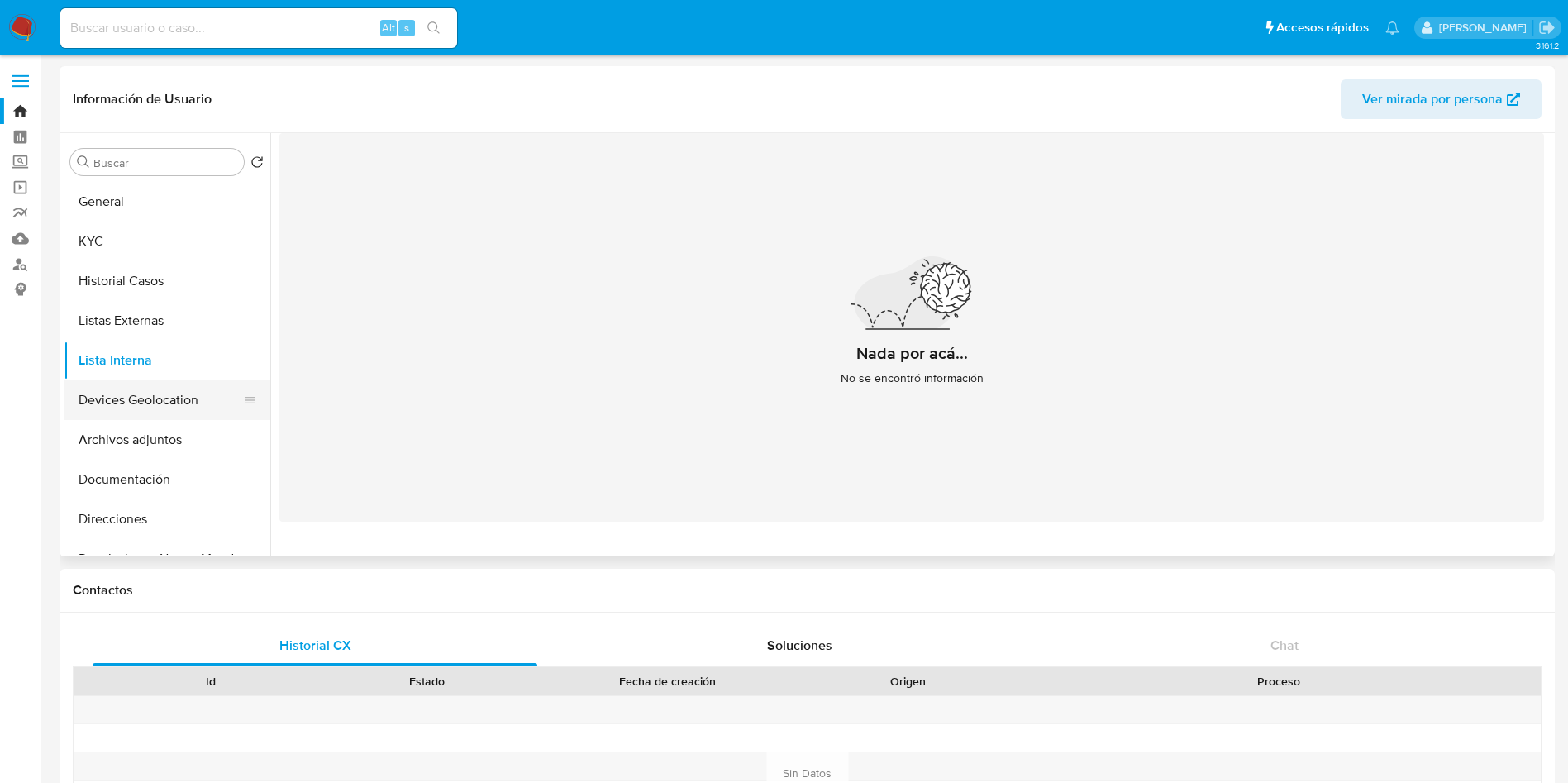
click at [169, 390] on button "Devices Geolocation" at bounding box center [160, 400] width 194 height 39
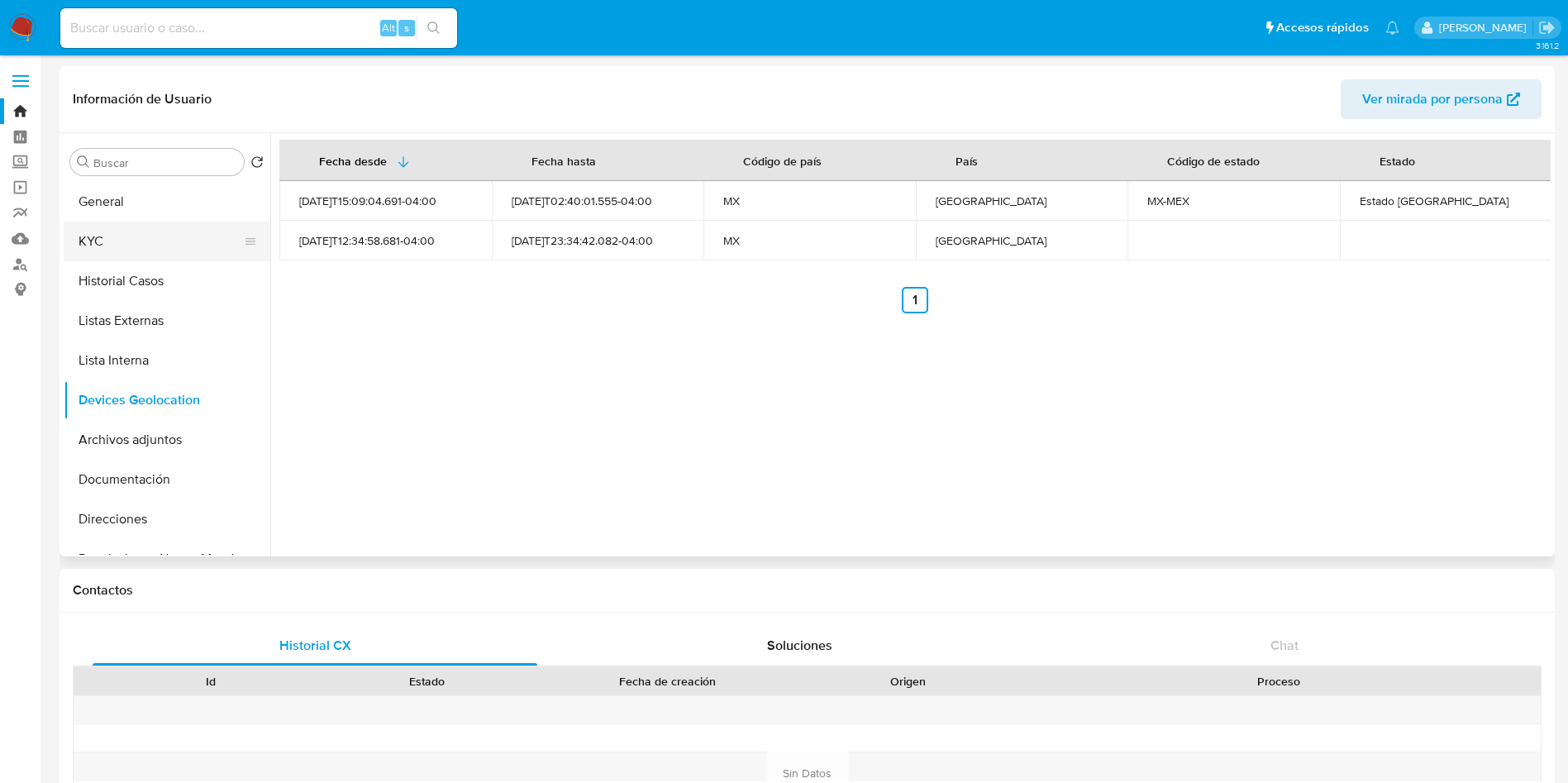
click at [155, 247] on button "KYC" at bounding box center [160, 241] width 194 height 39
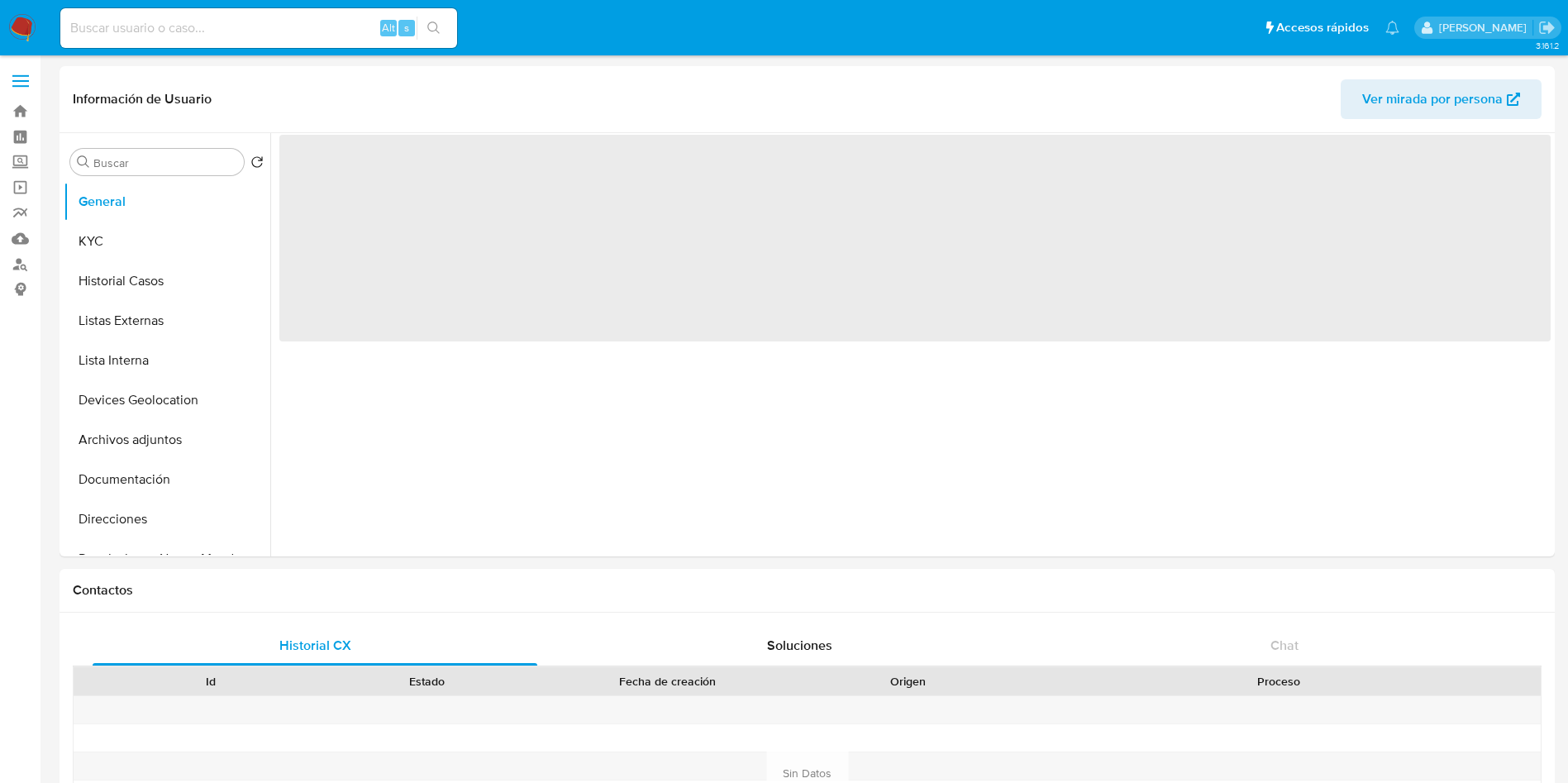
select select "10"
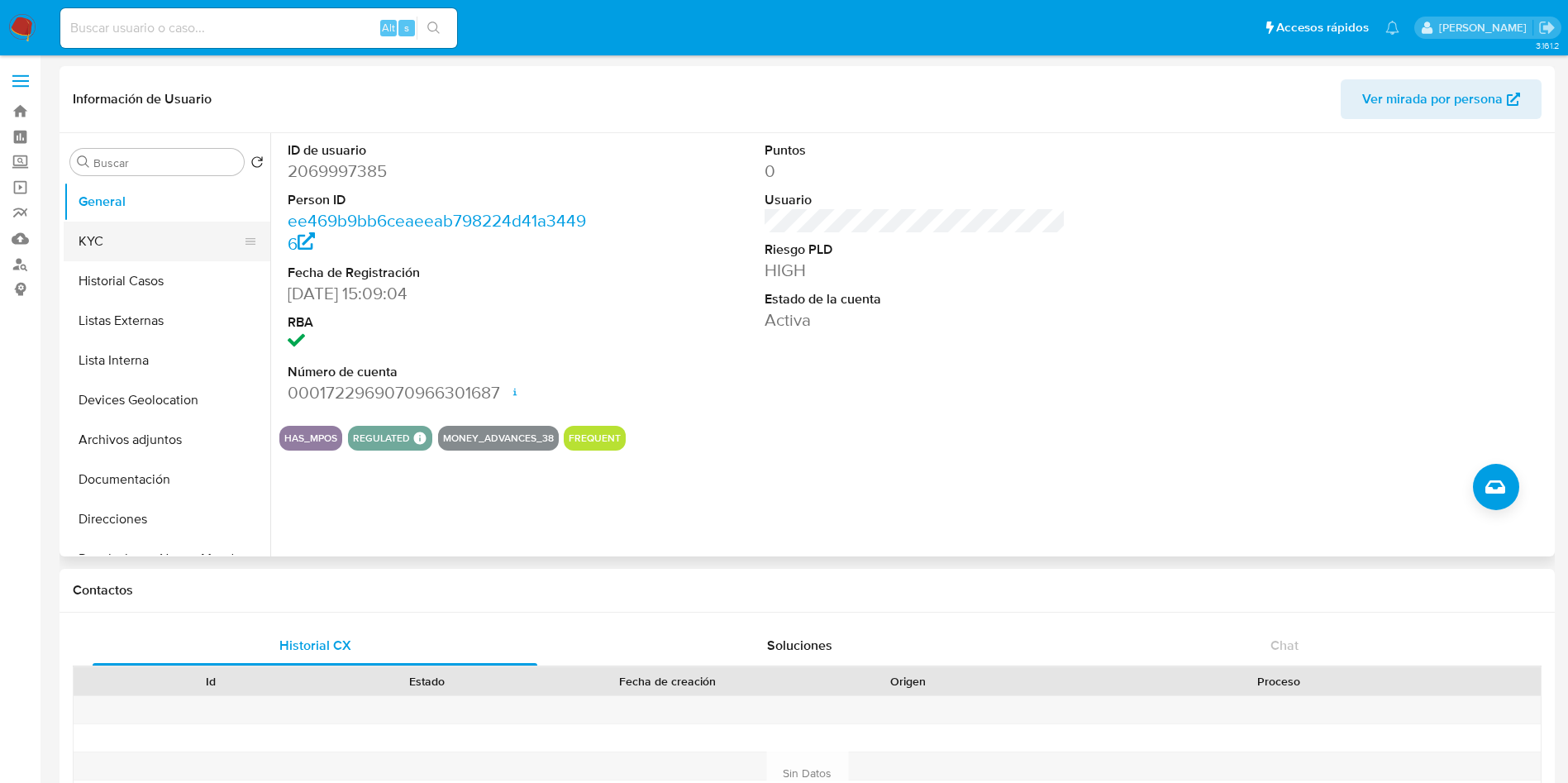
click at [175, 220] on ul "General KYC Historial Casos Listas Externas Lista Interna Devices Geolocation A…" at bounding box center [166, 367] width 206 height 372
click at [171, 228] on button "KYC" at bounding box center [160, 241] width 194 height 39
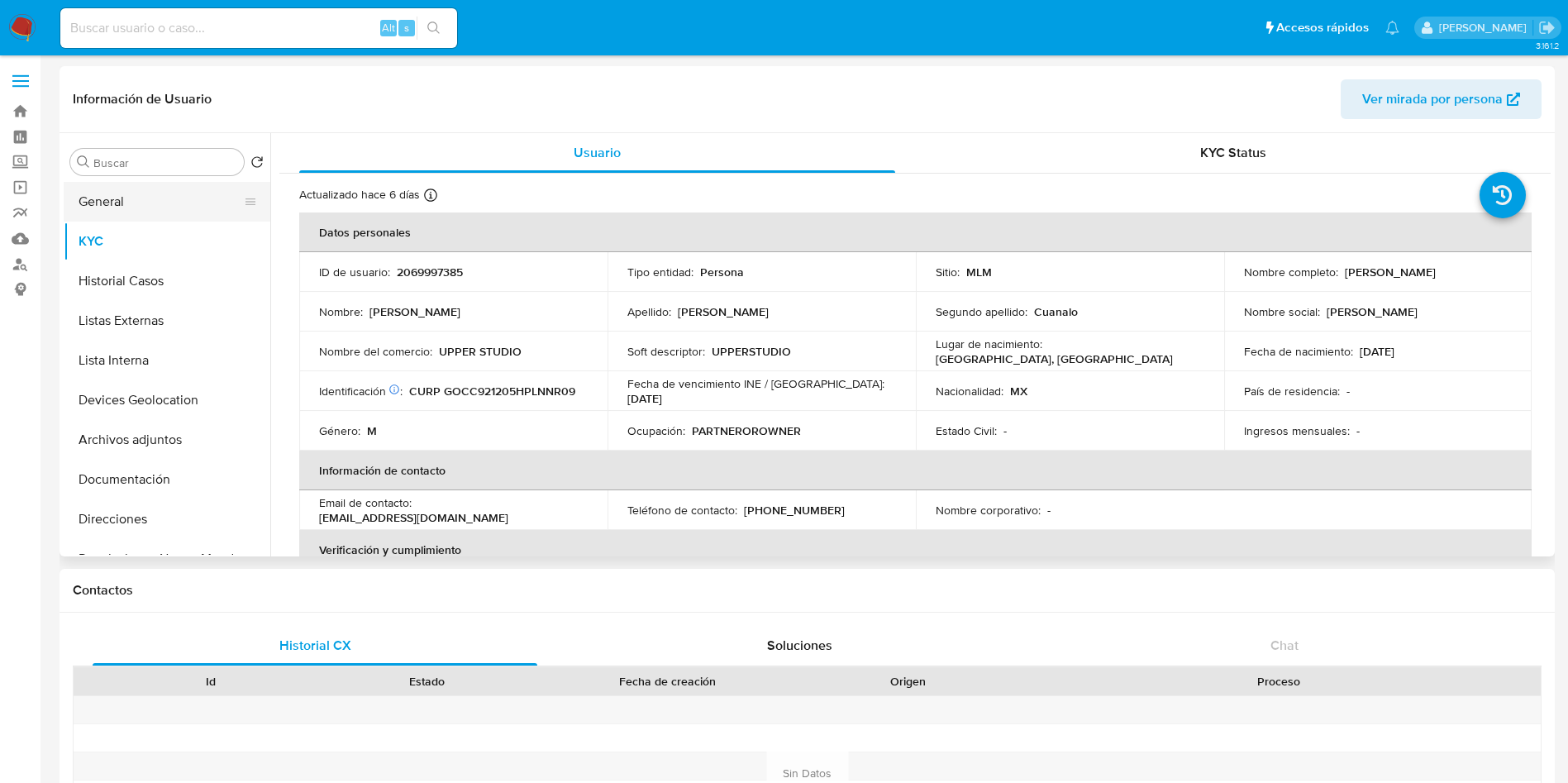
click at [136, 198] on button "General" at bounding box center [160, 201] width 194 height 39
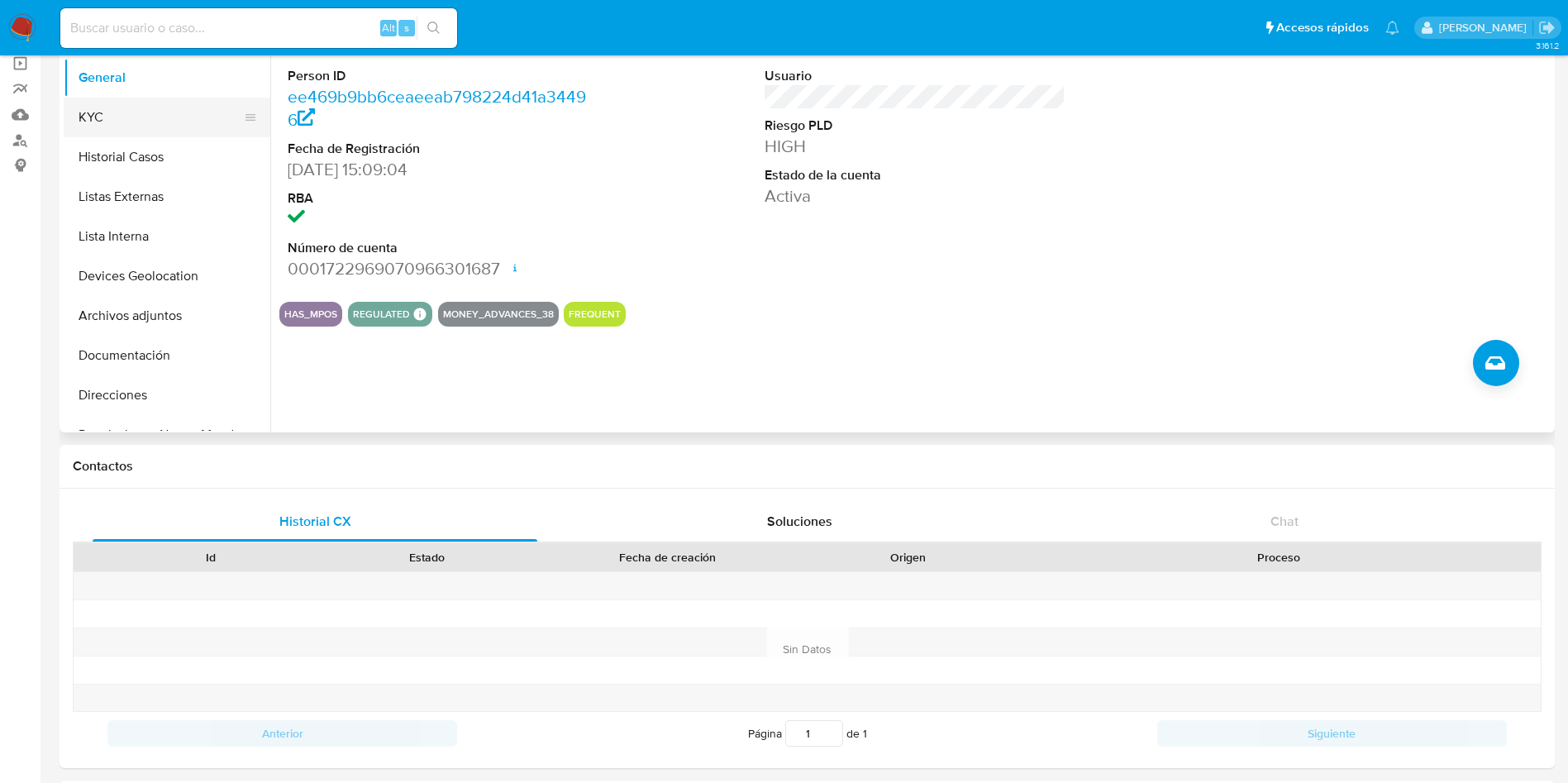
click at [97, 126] on button "KYC" at bounding box center [160, 117] width 194 height 39
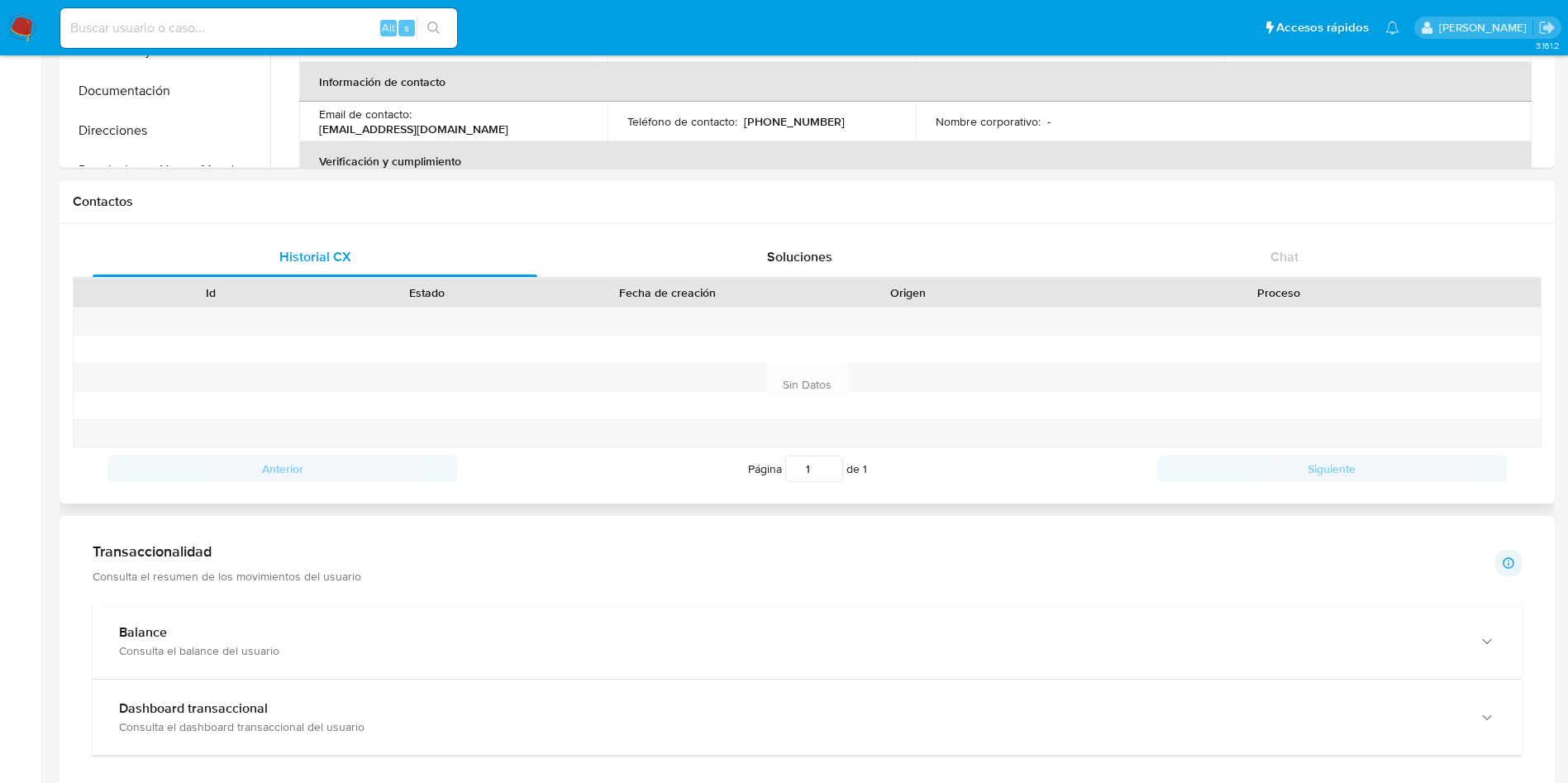
scroll to position [124, 0]
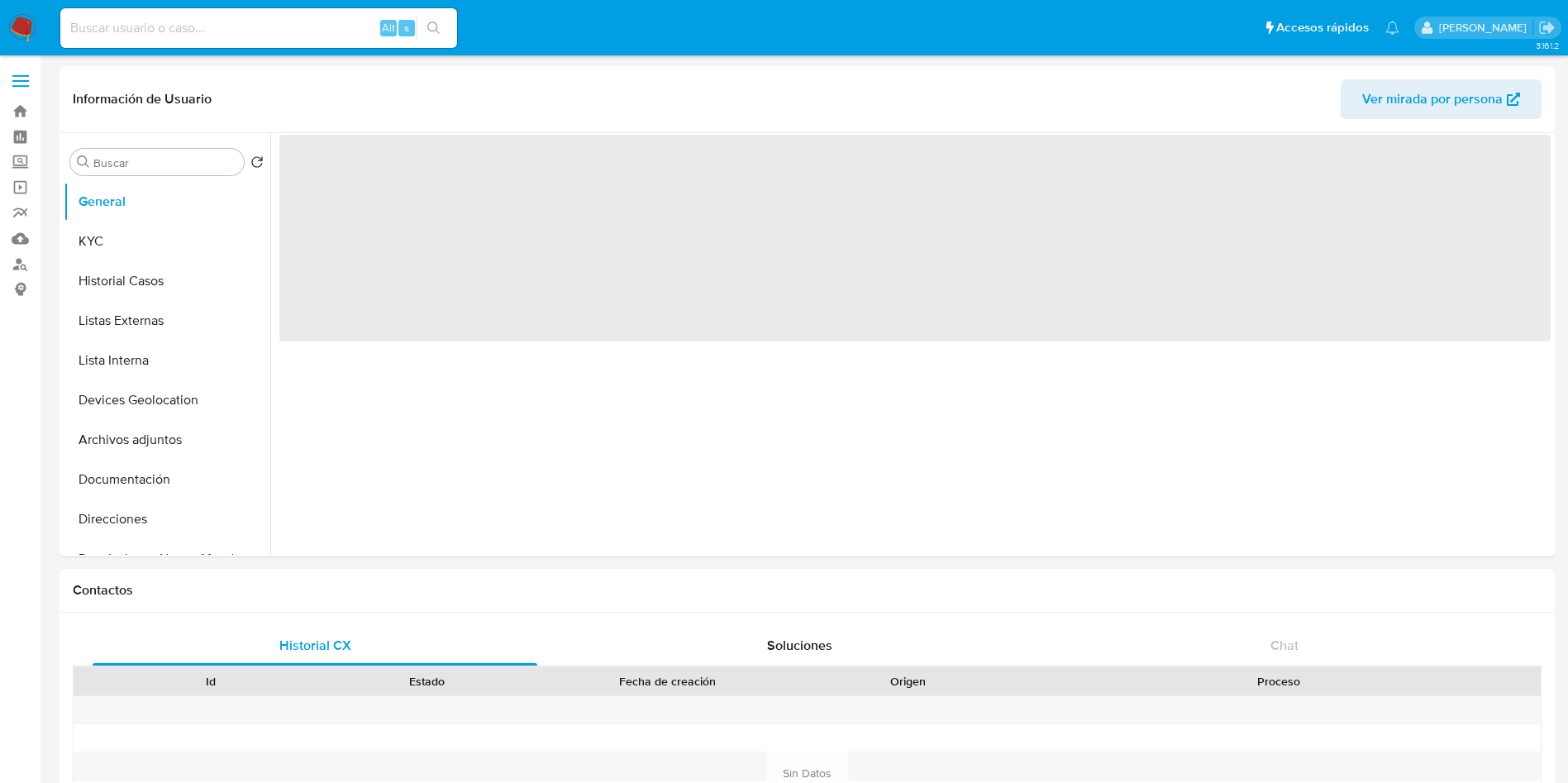
select select "10"
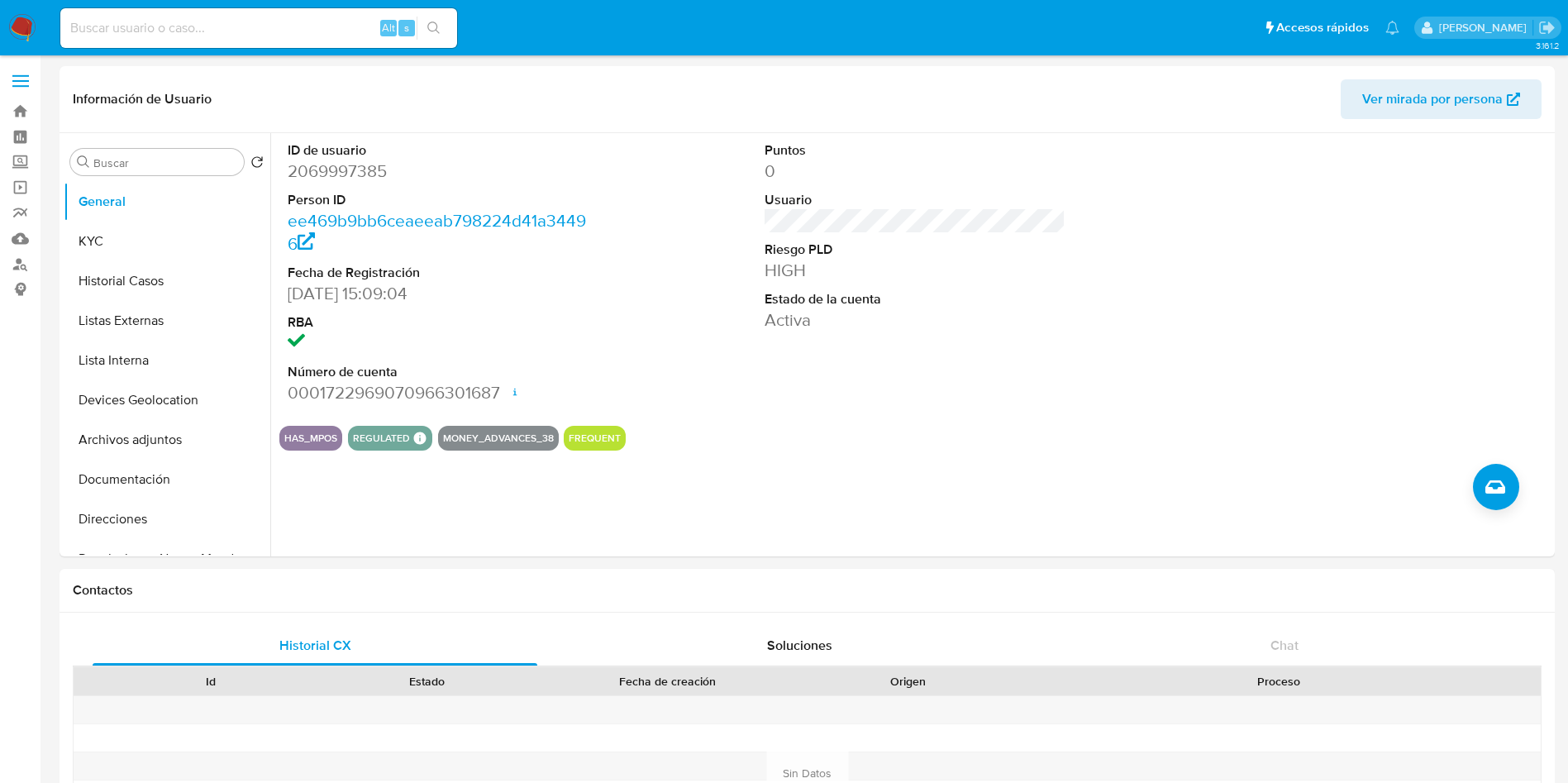
click at [232, 24] on input at bounding box center [259, 29] width 397 height 22
paste input "727207076"
type input "727207076"
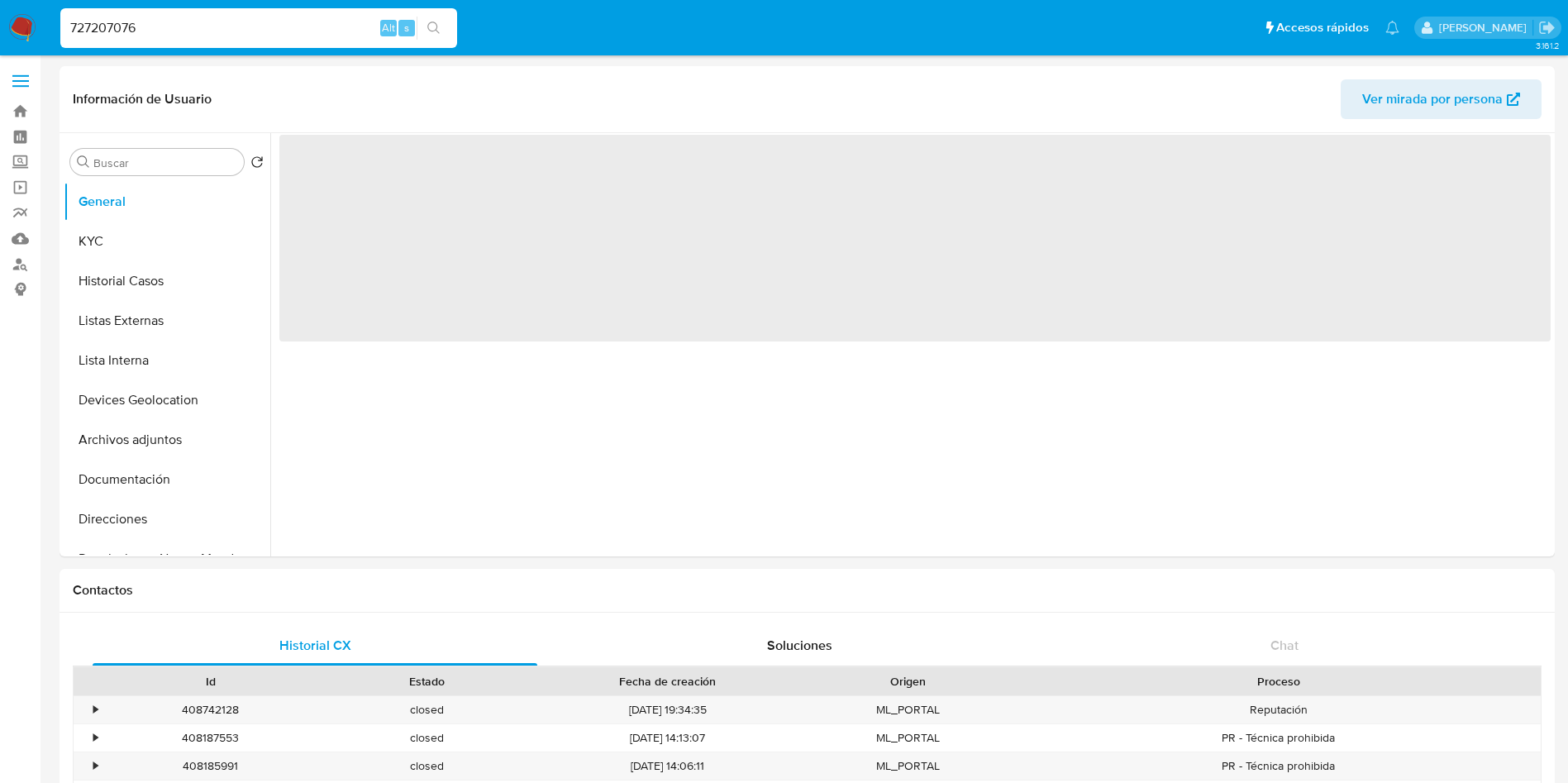
select select "10"
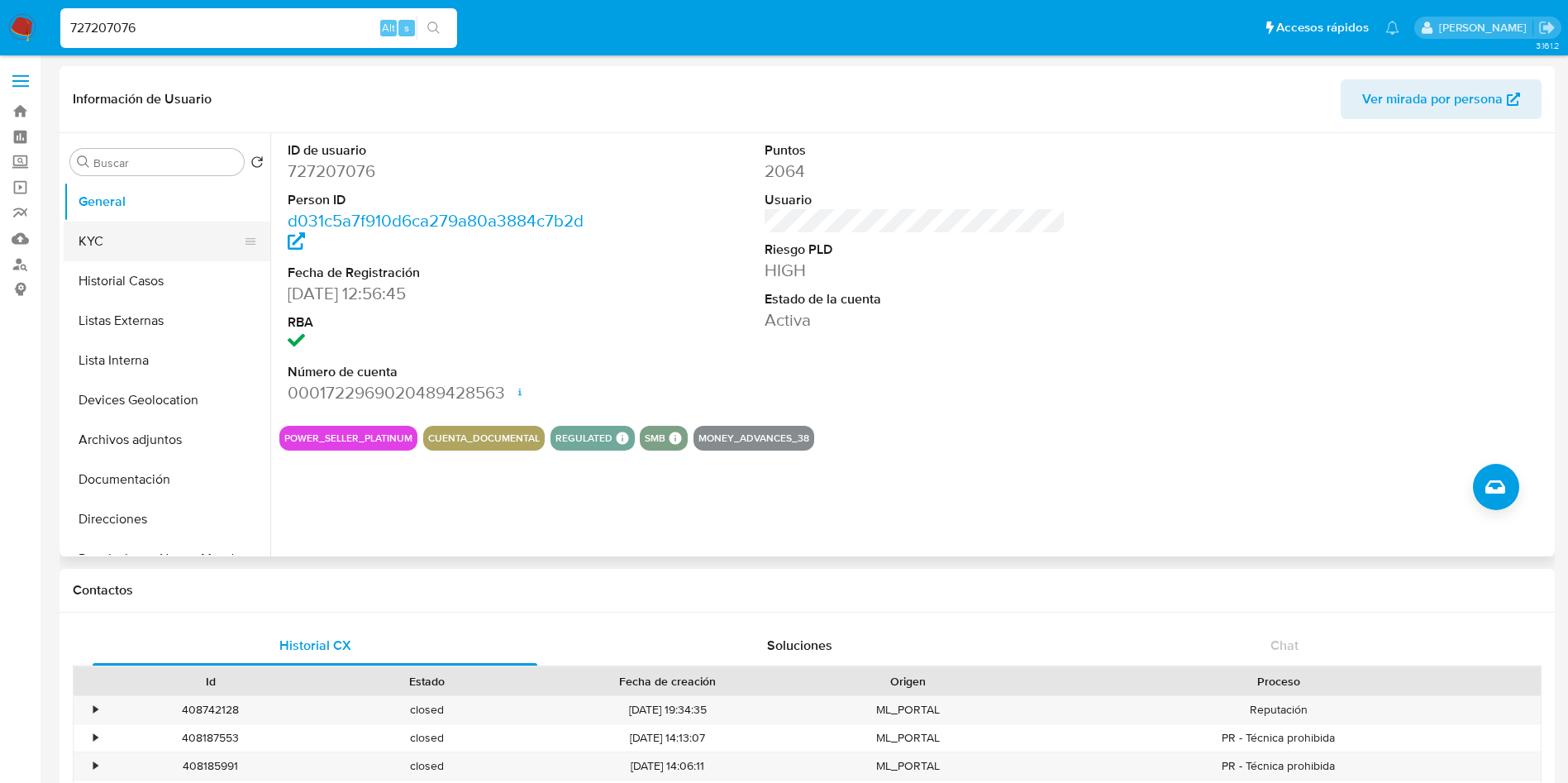
click at [166, 248] on button "KYC" at bounding box center [160, 241] width 194 height 39
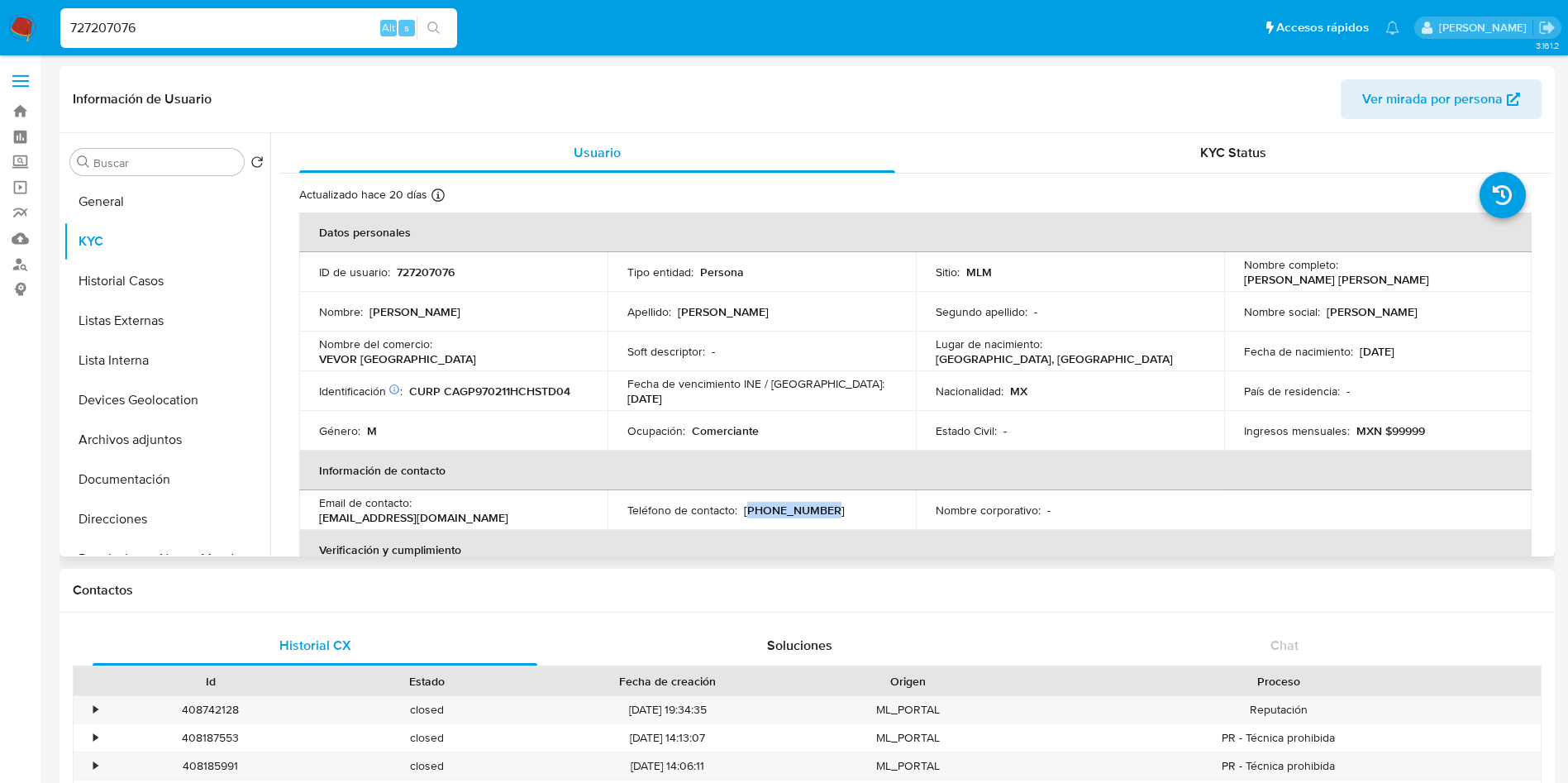
drag, startPoint x: 745, startPoint y: 512, endPoint x: 845, endPoint y: 495, distance: 101.4
click at [845, 495] on td "Teléfono de contacto : [PHONE_NUMBER]" at bounding box center [761, 509] width 308 height 39
copy p "656) 5949930"
drag, startPoint x: 418, startPoint y: 513, endPoint x: 621, endPoint y: 510, distance: 203.0
click at [621, 510] on tr "Email de contacto : [EMAIL_ADDRESS][DOMAIN_NAME] Teléfono de contacto : [PHONE_…" at bounding box center [915, 509] width 1232 height 39
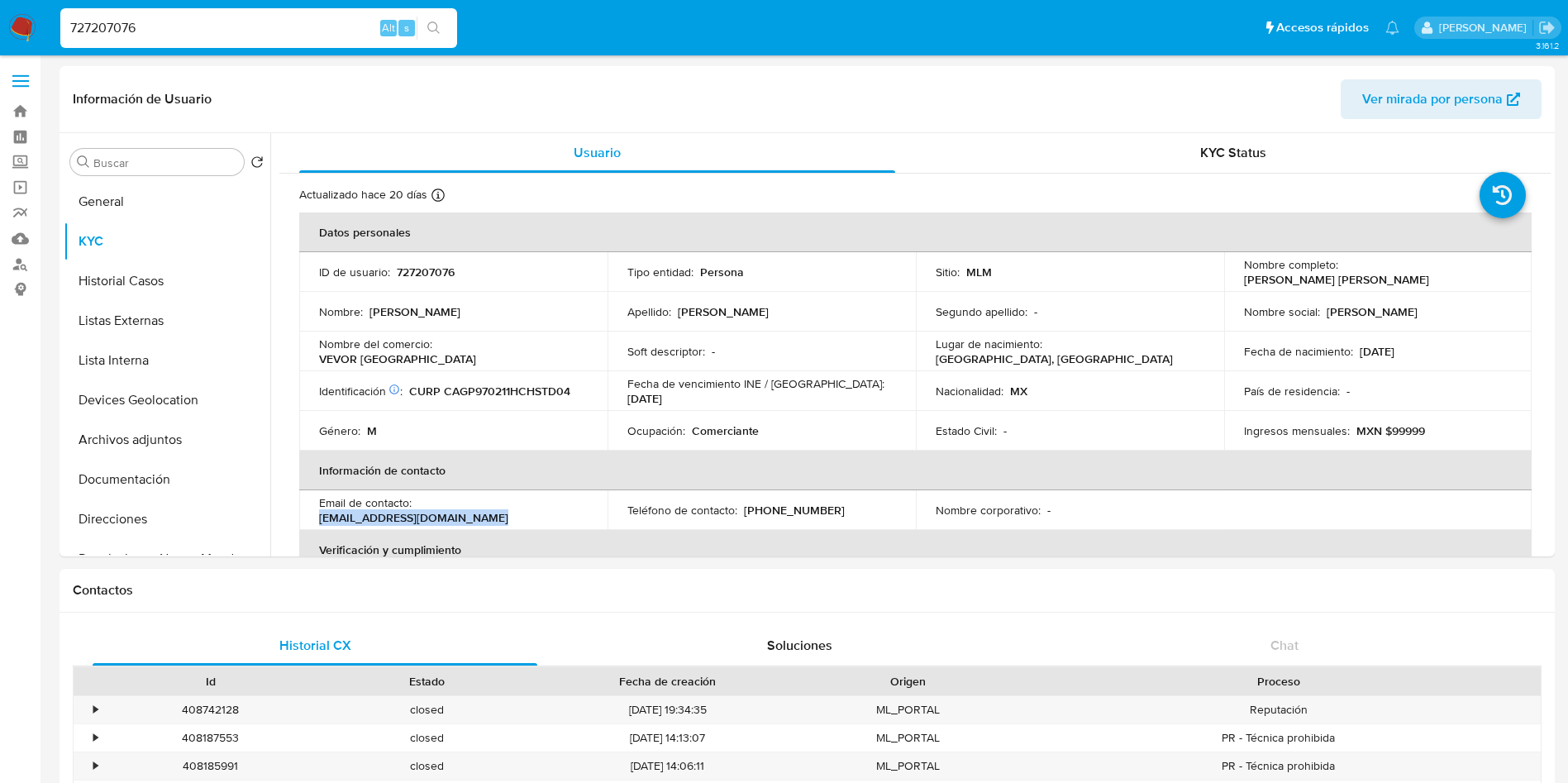
copy p "[EMAIL_ADDRESS][DOMAIN_NAME]"
drag, startPoint x: 442, startPoint y: 354, endPoint x: 577, endPoint y: 352, distance: 135.0
click at [577, 352] on div "Nombre del comercio : VEVOR [GEOGRAPHIC_DATA]" at bounding box center [453, 352] width 269 height 30
click at [494, 341] on td "Nombre del comercio : VEVOR [GEOGRAPHIC_DATA]" at bounding box center [453, 352] width 308 height 39
drag, startPoint x: 444, startPoint y: 348, endPoint x: 565, endPoint y: 345, distance: 121.0
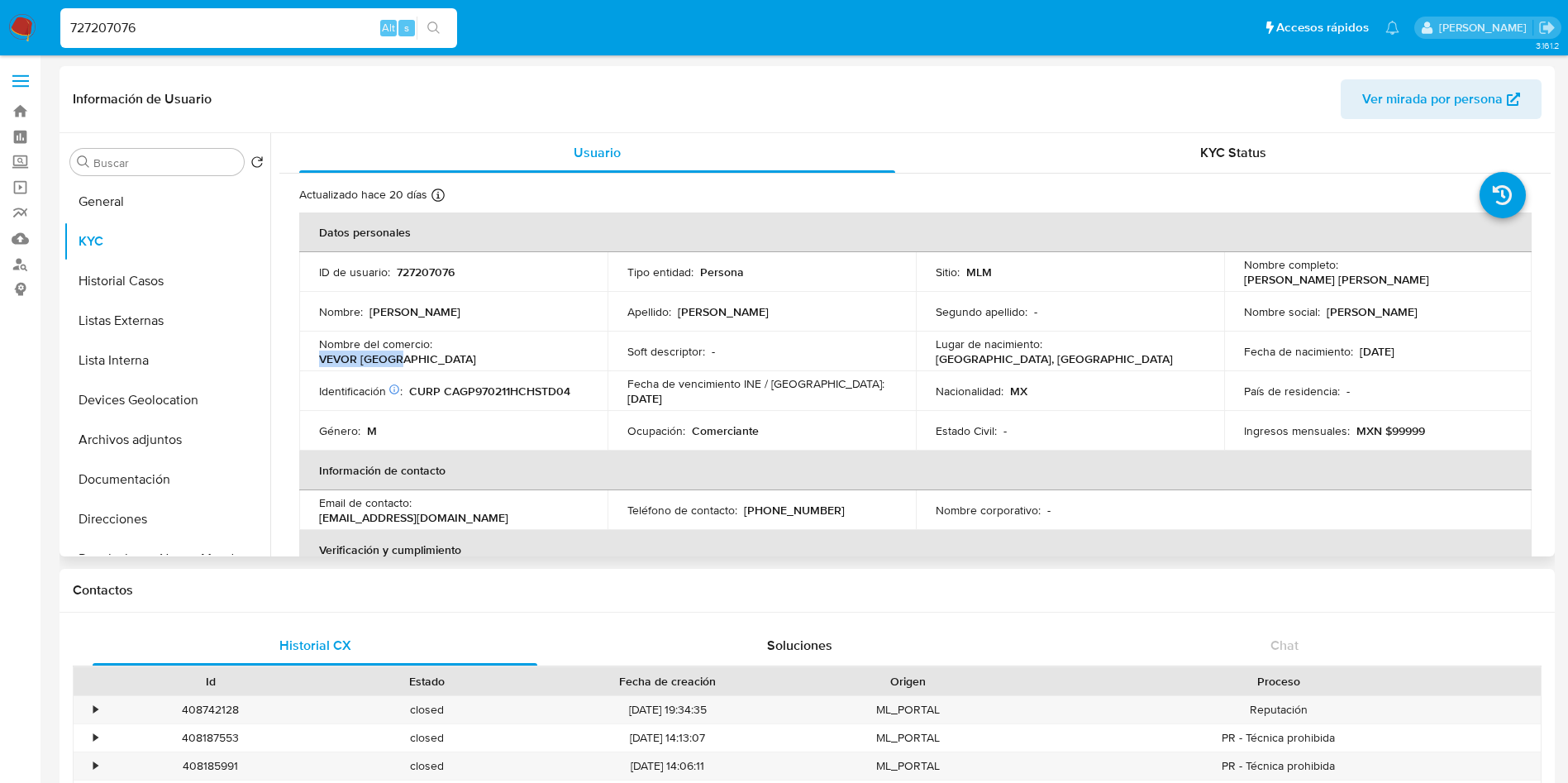
click at [565, 345] on div "Nombre del comercio : VEVOR [GEOGRAPHIC_DATA]" at bounding box center [453, 352] width 269 height 30
copy p "VEVOR [GEOGRAPHIC_DATA]"
click at [162, 301] on button "Listas Externas" at bounding box center [160, 321] width 194 height 39
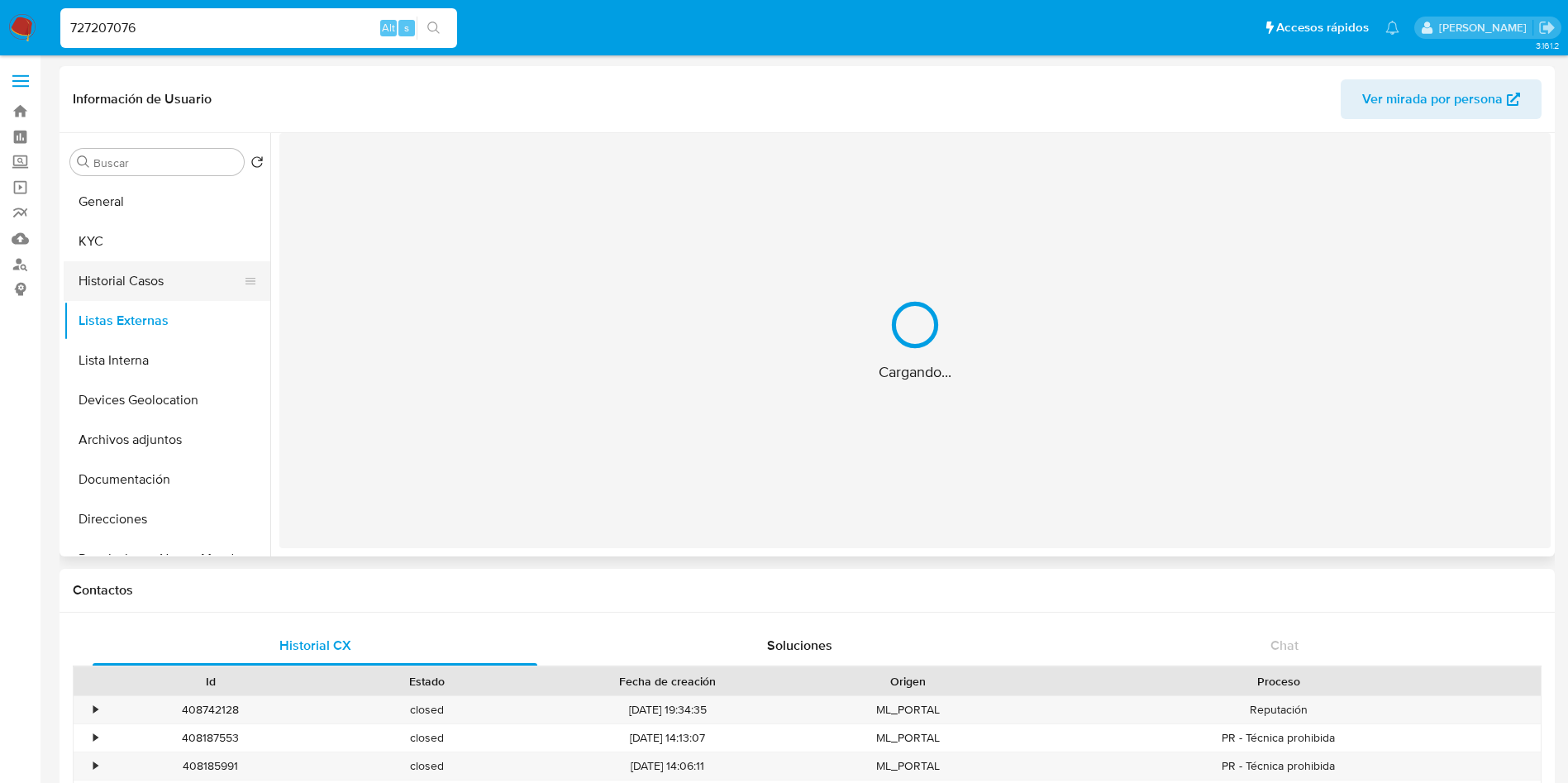
click at [167, 286] on button "Historial Casos" at bounding box center [160, 280] width 194 height 39
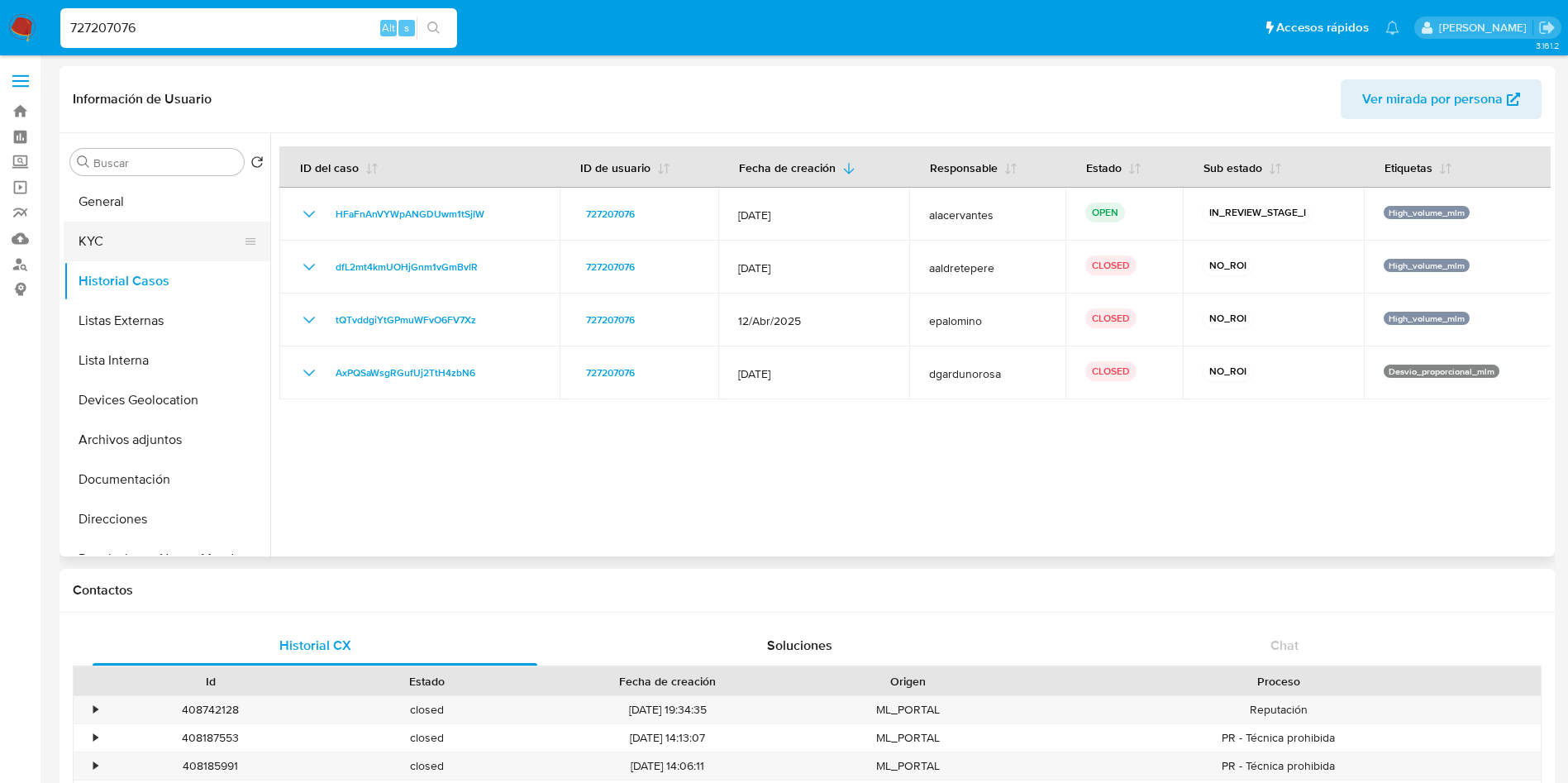
click at [153, 242] on button "KYC" at bounding box center [160, 241] width 194 height 39
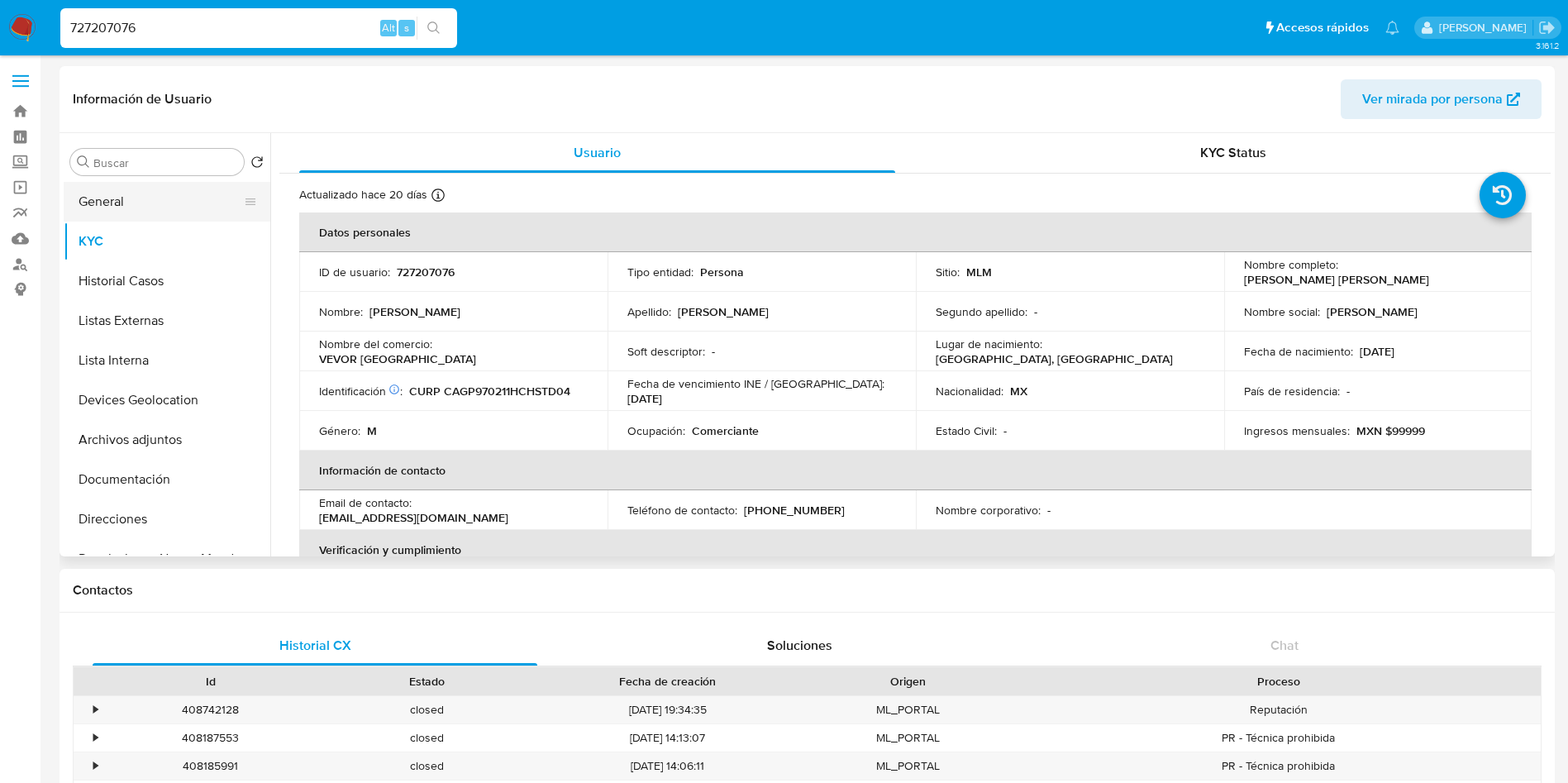
click at [176, 201] on button "General" at bounding box center [160, 201] width 194 height 39
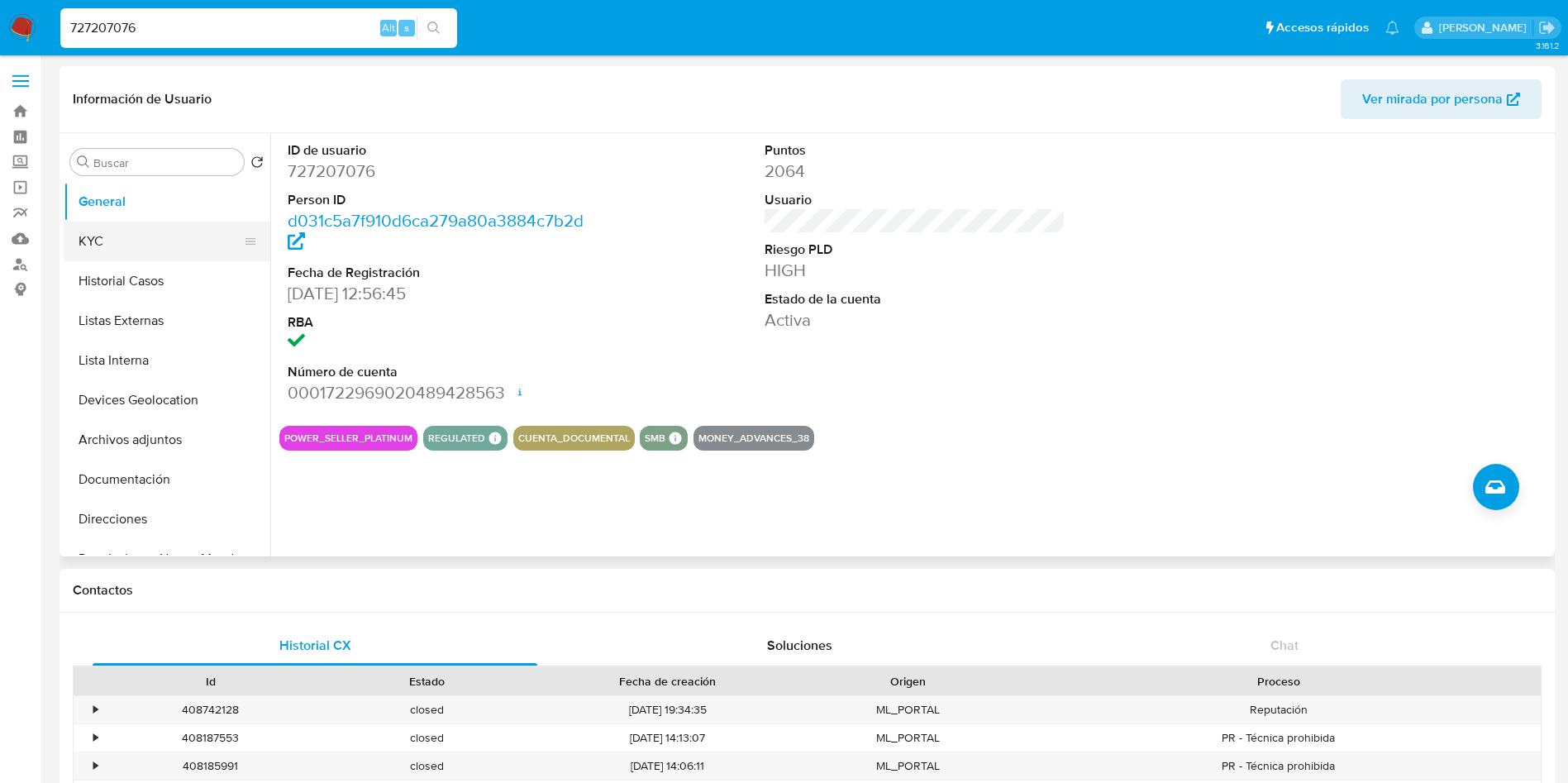
click at [94, 244] on button "KYC" at bounding box center [160, 241] width 194 height 39
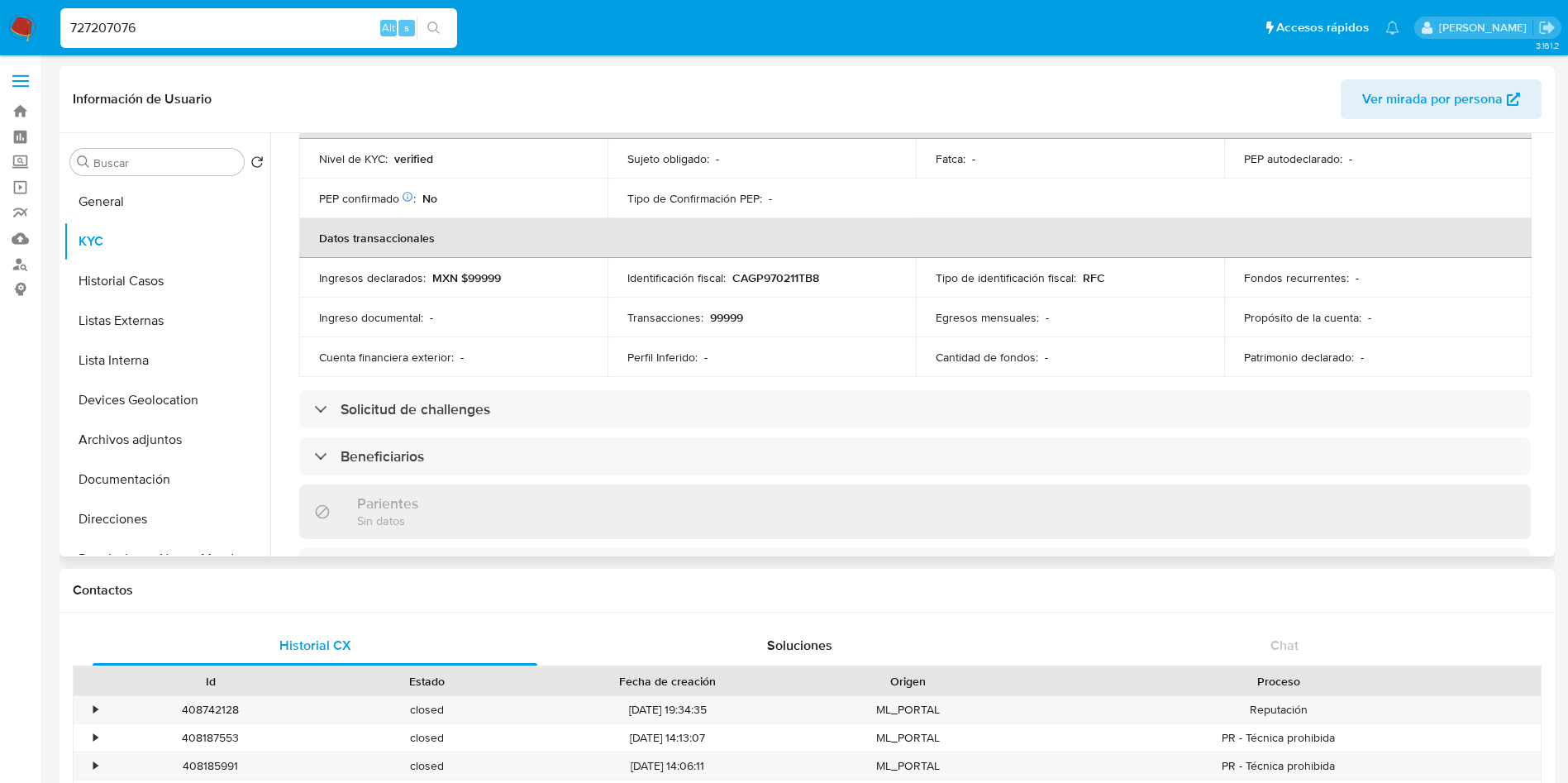
scroll to position [496, 0]
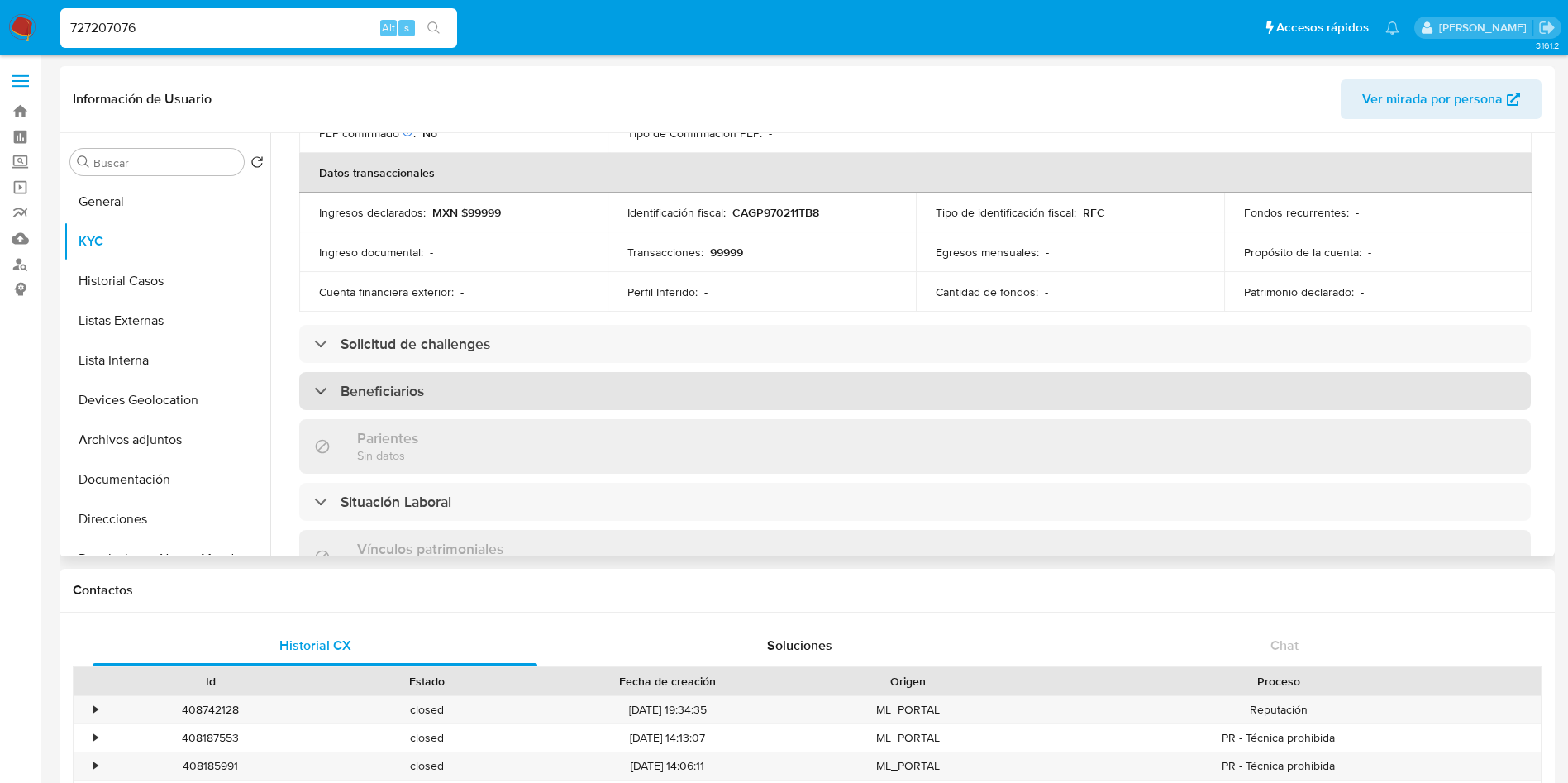
click at [882, 387] on div "Beneficiarios" at bounding box center [914, 391] width 1231 height 38
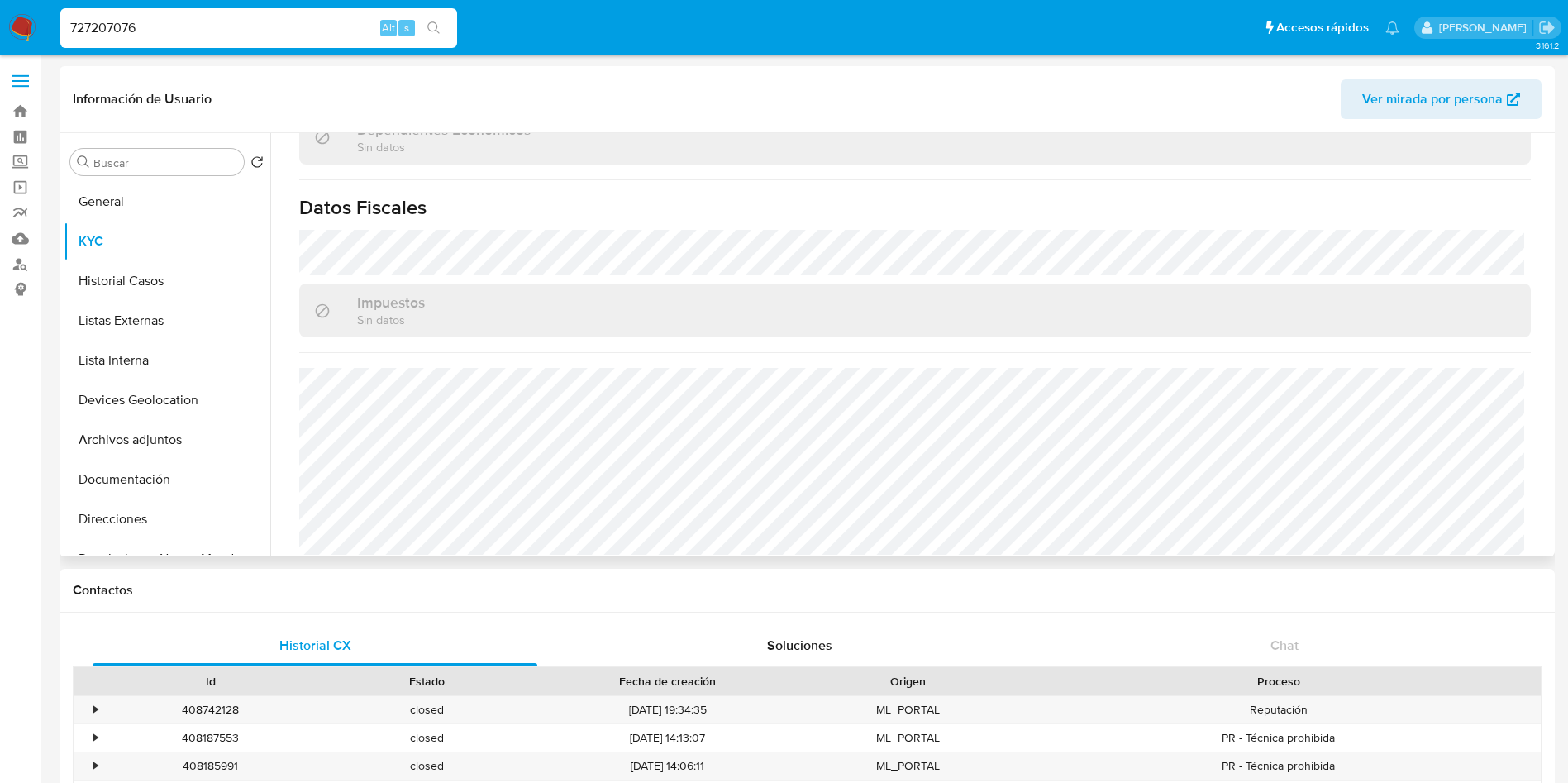
scroll to position [1147, 0]
click at [134, 282] on button "Historial Casos" at bounding box center [160, 280] width 194 height 39
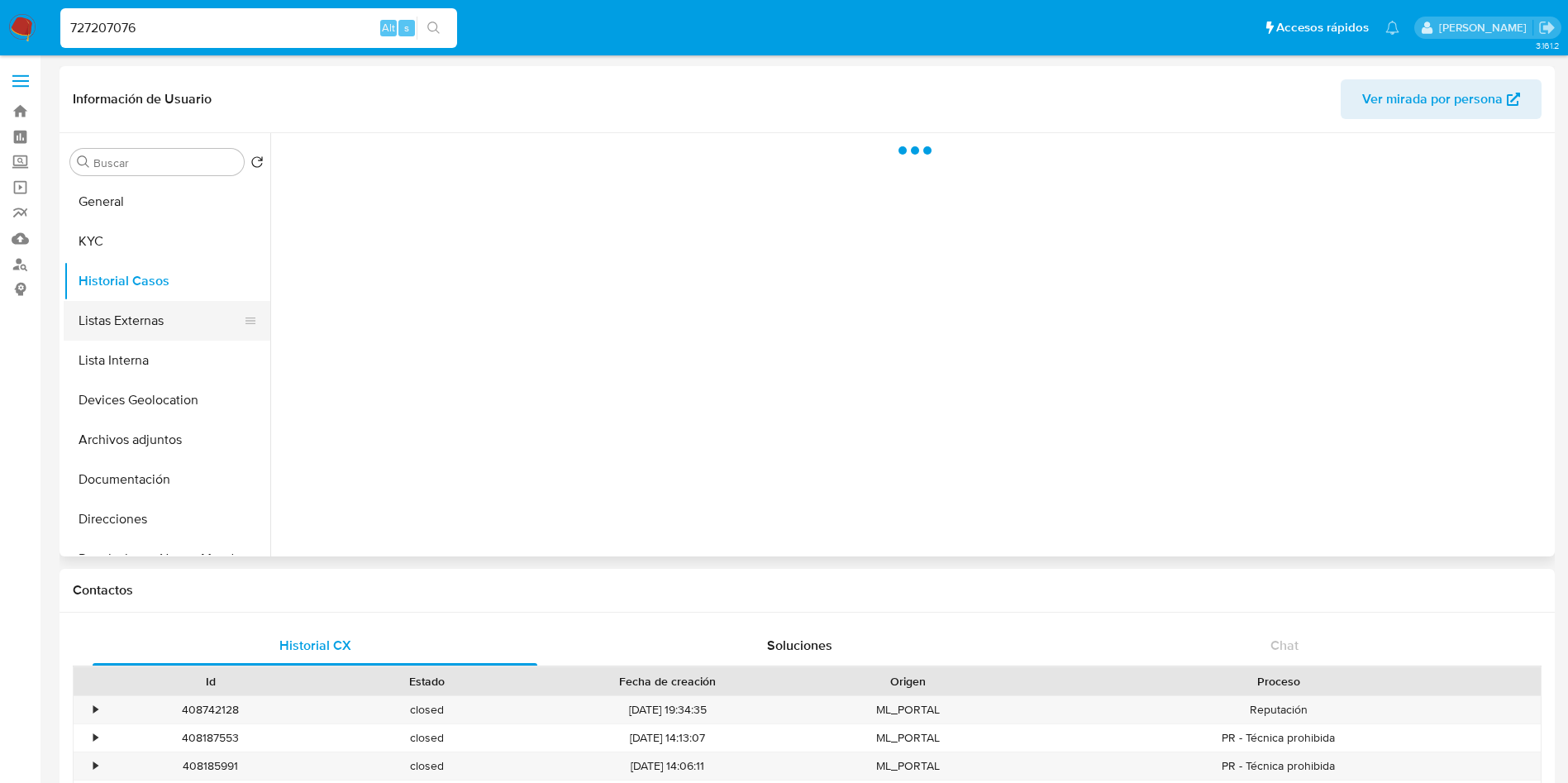
scroll to position [0, 0]
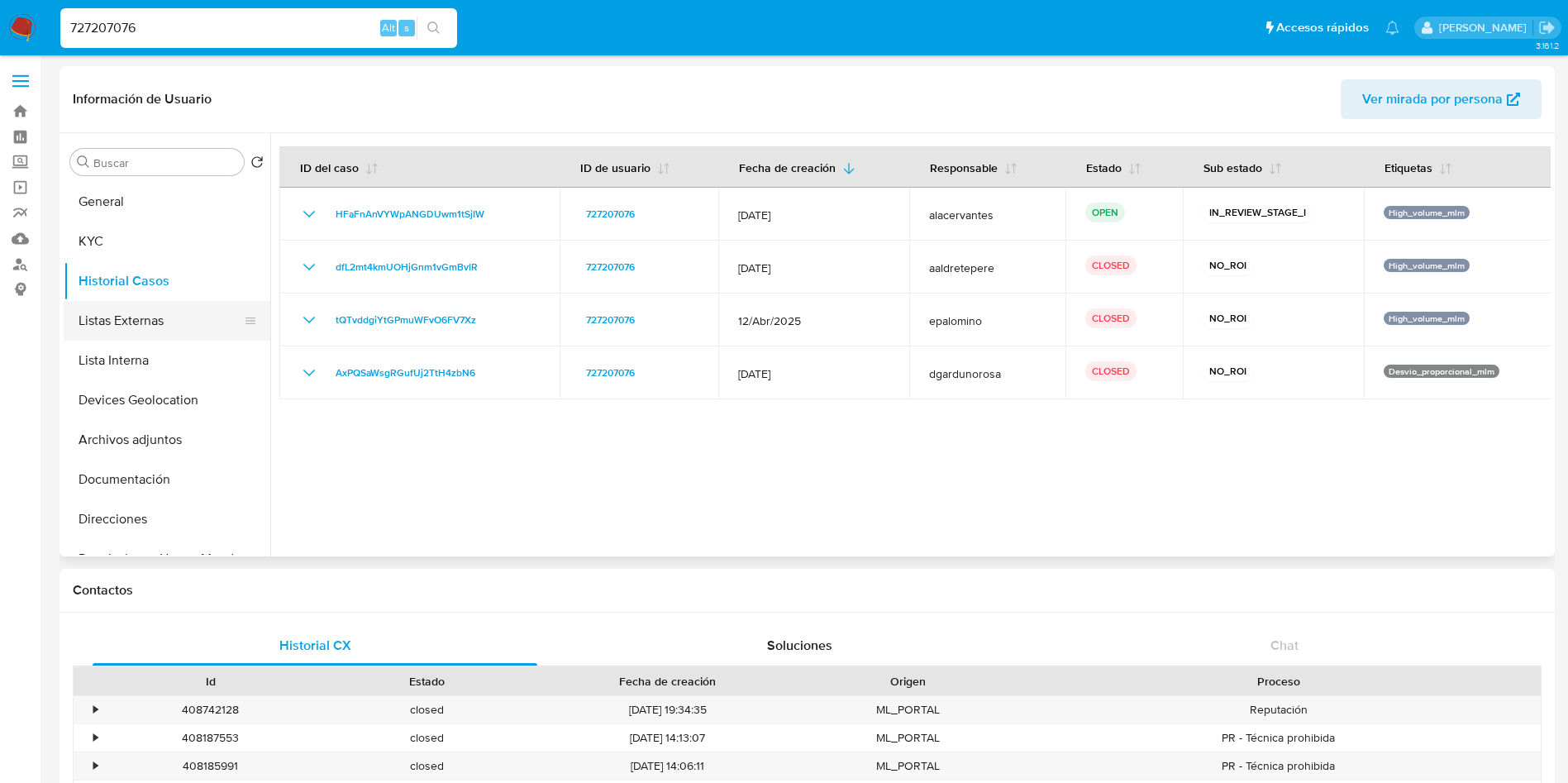
click at [150, 330] on button "Listas Externas" at bounding box center [160, 321] width 194 height 39
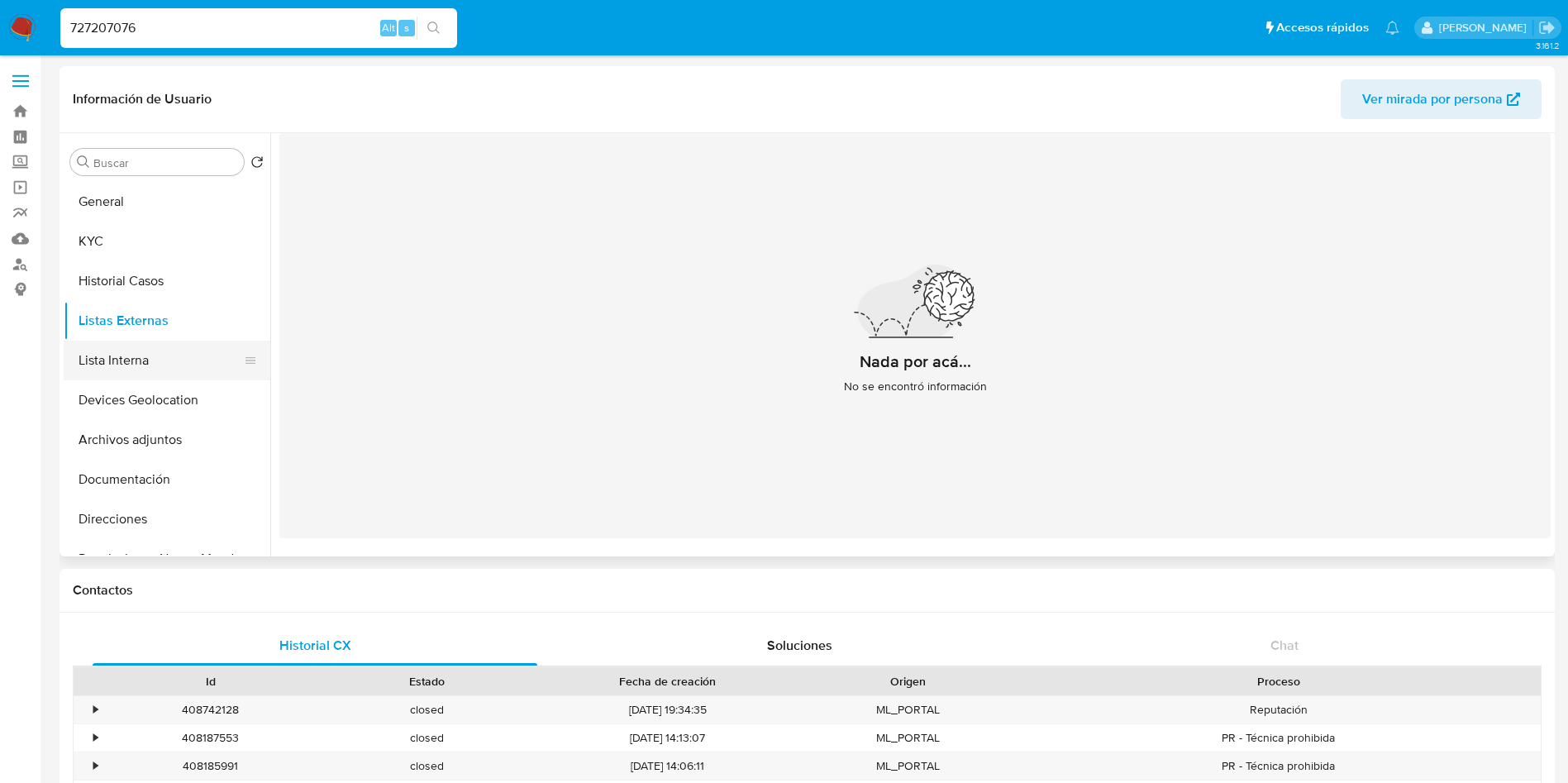
click at [119, 353] on button "Lista Interna" at bounding box center [160, 360] width 194 height 39
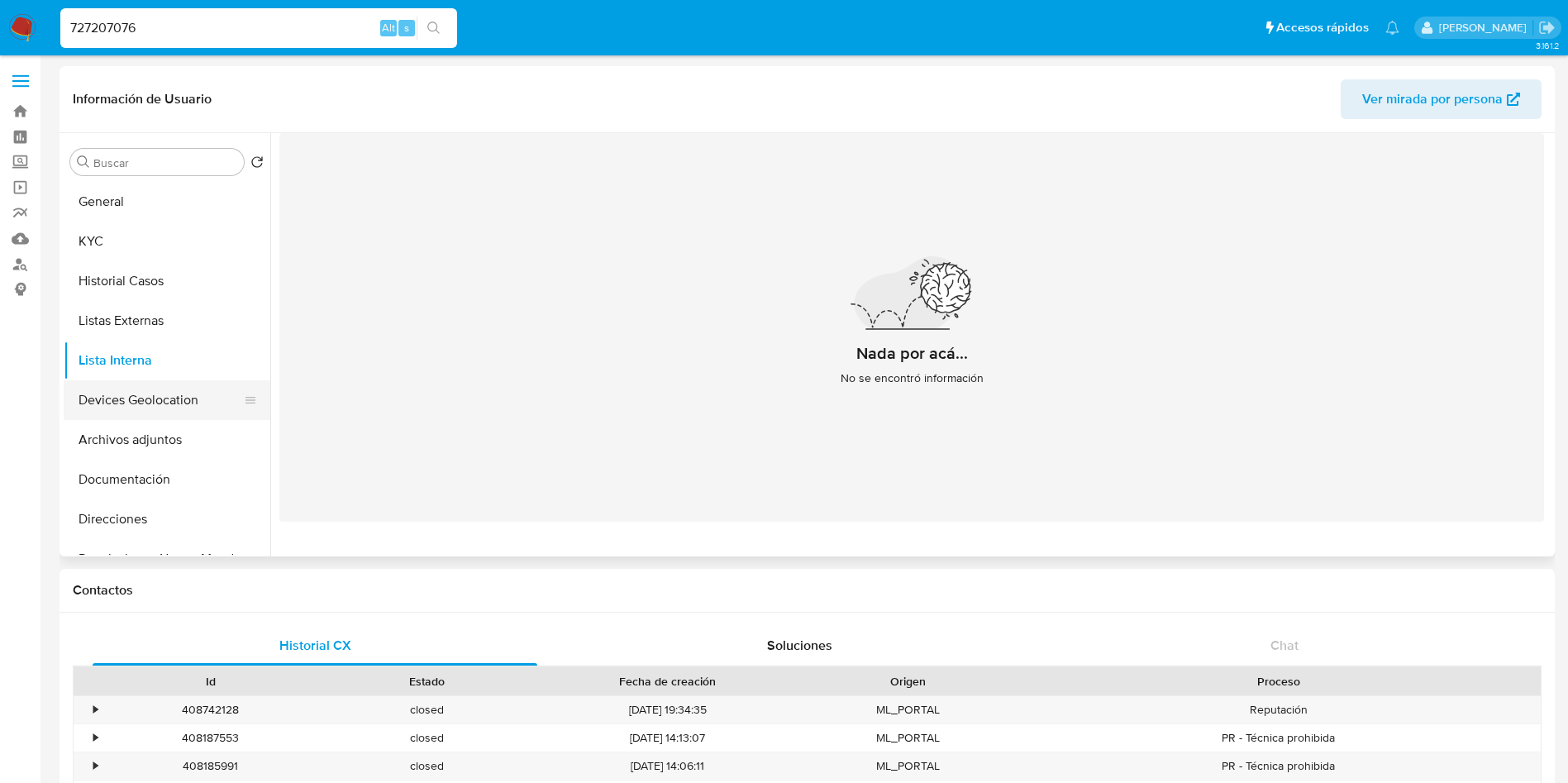
click at [155, 383] on button "Devices Geolocation" at bounding box center [160, 400] width 194 height 39
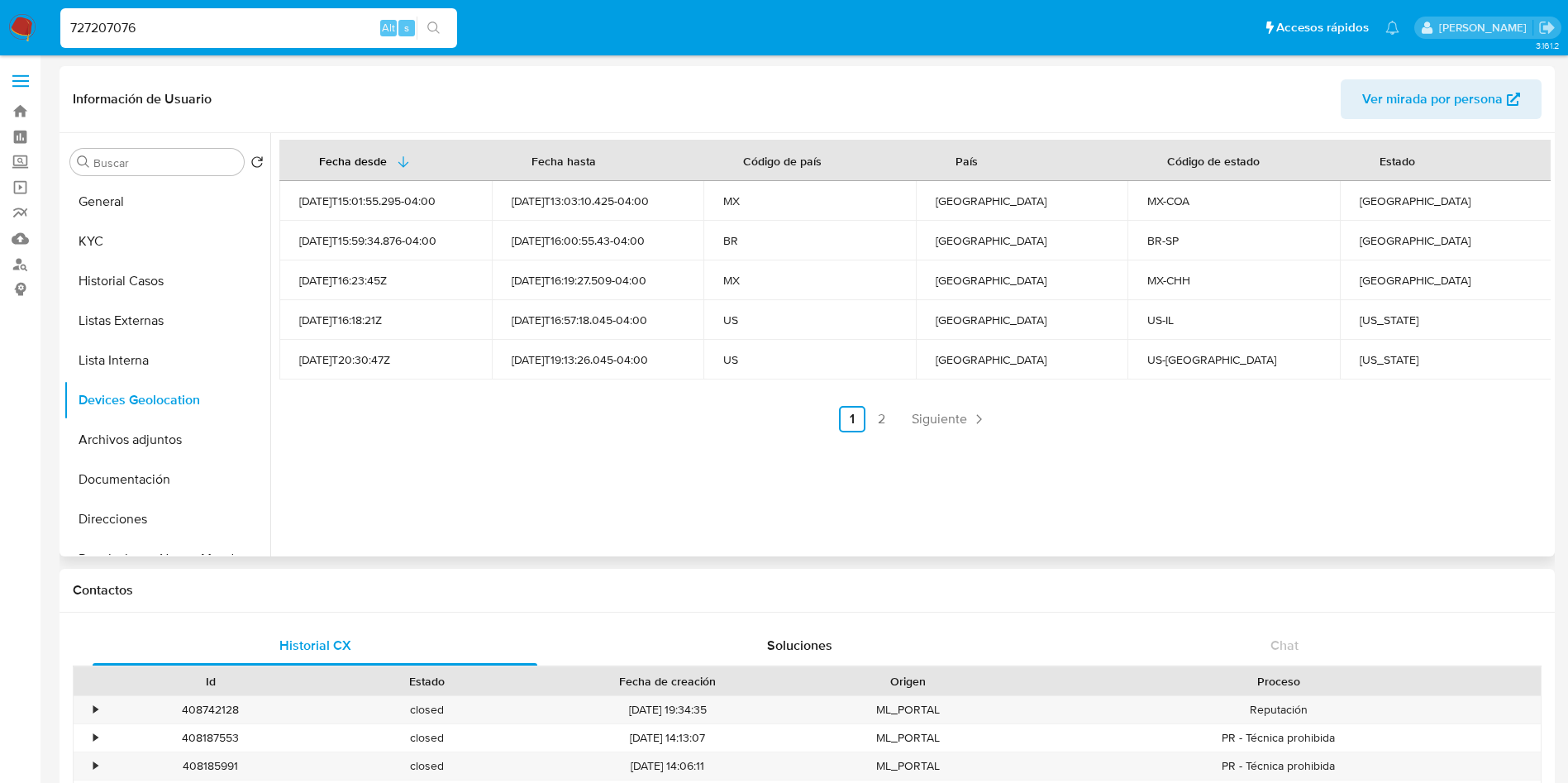
click at [966, 433] on div "Fecha desde [GEOGRAPHIC_DATA] hasta Código de país País Código de estado Estado…" at bounding box center [910, 345] width 1280 height 423
click at [966, 419] on link "Siguiente" at bounding box center [949, 419] width 89 height 27
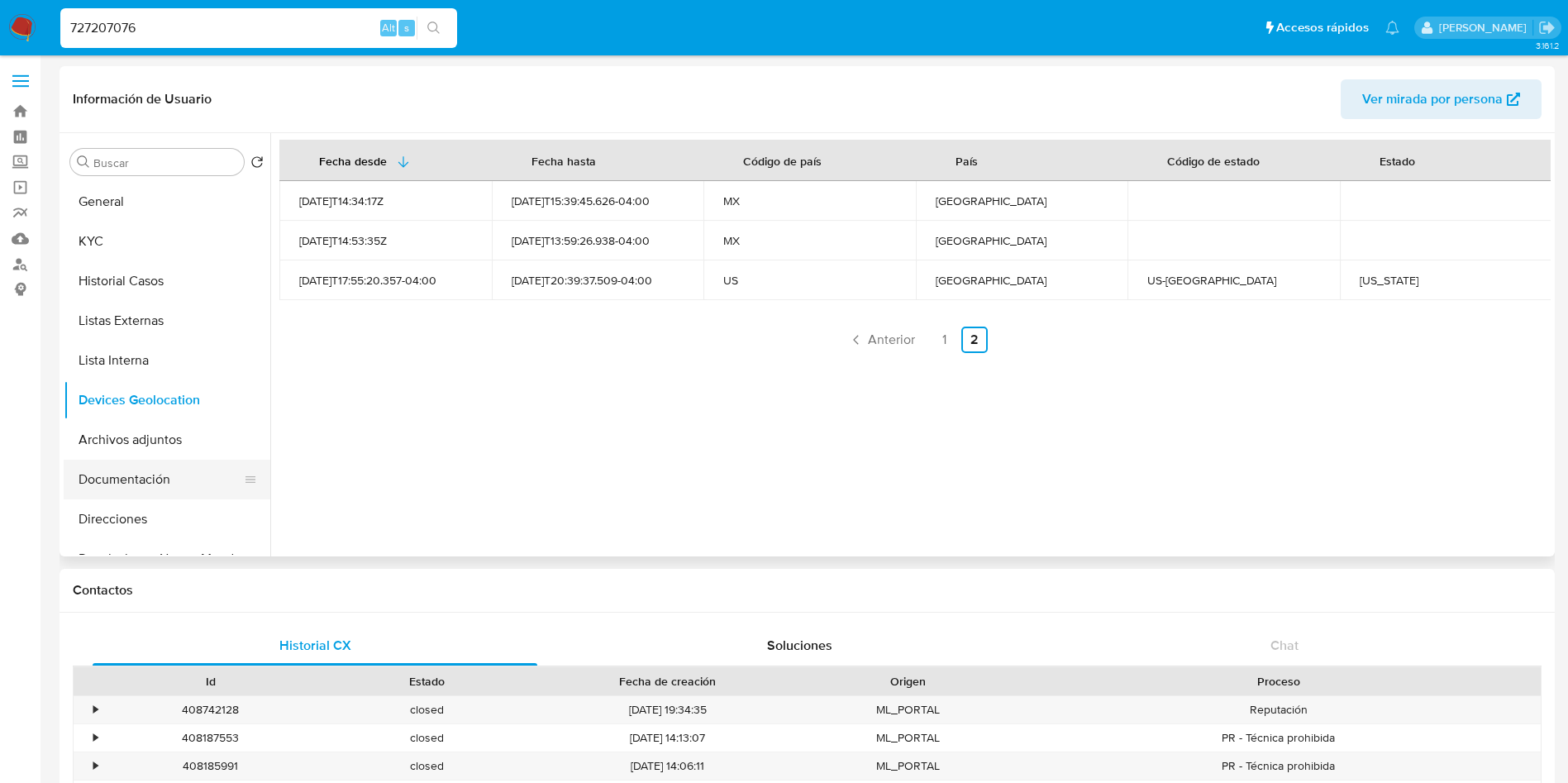
click at [118, 475] on button "Documentación" at bounding box center [160, 479] width 194 height 39
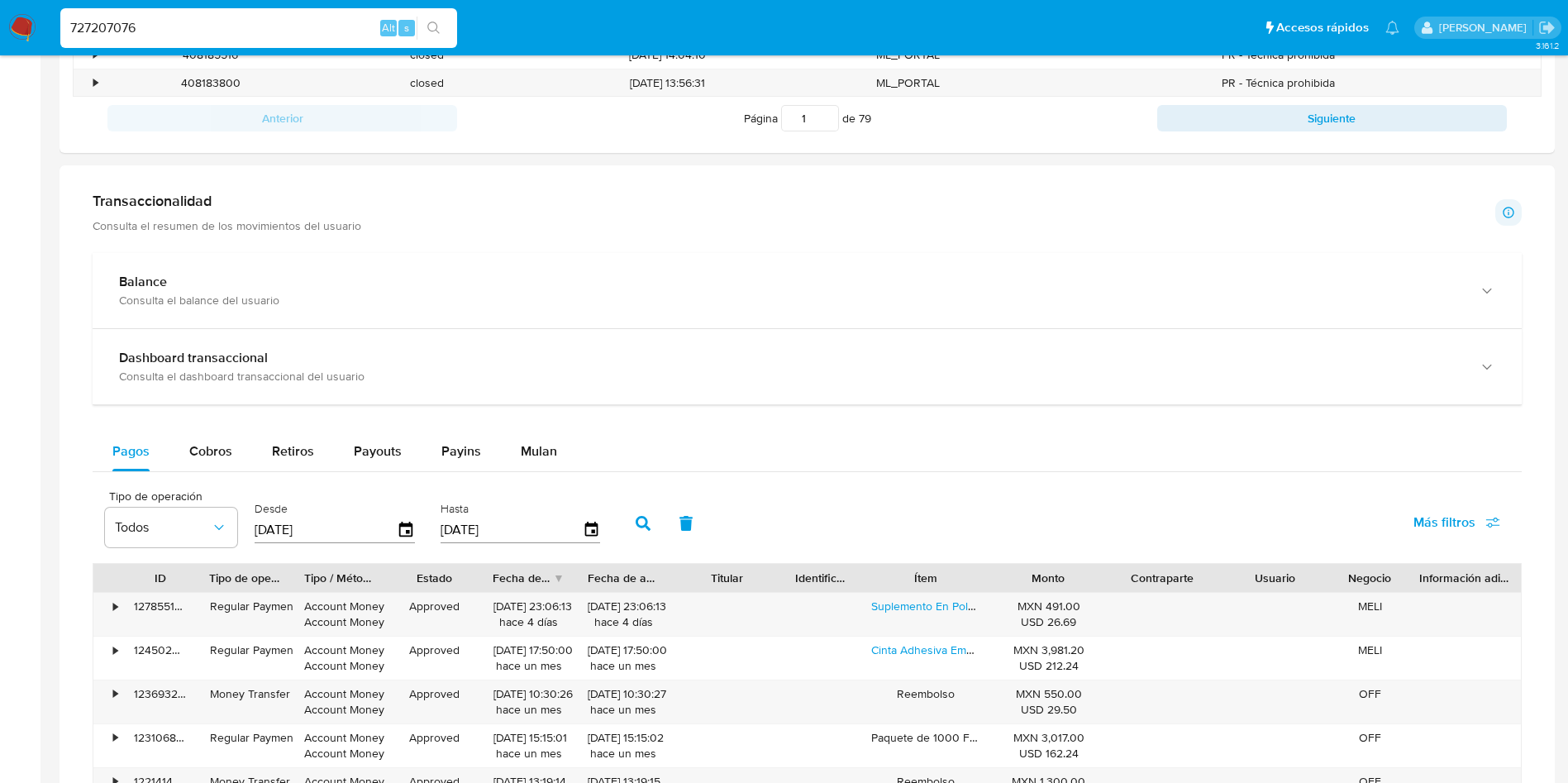
scroll to position [744, 0]
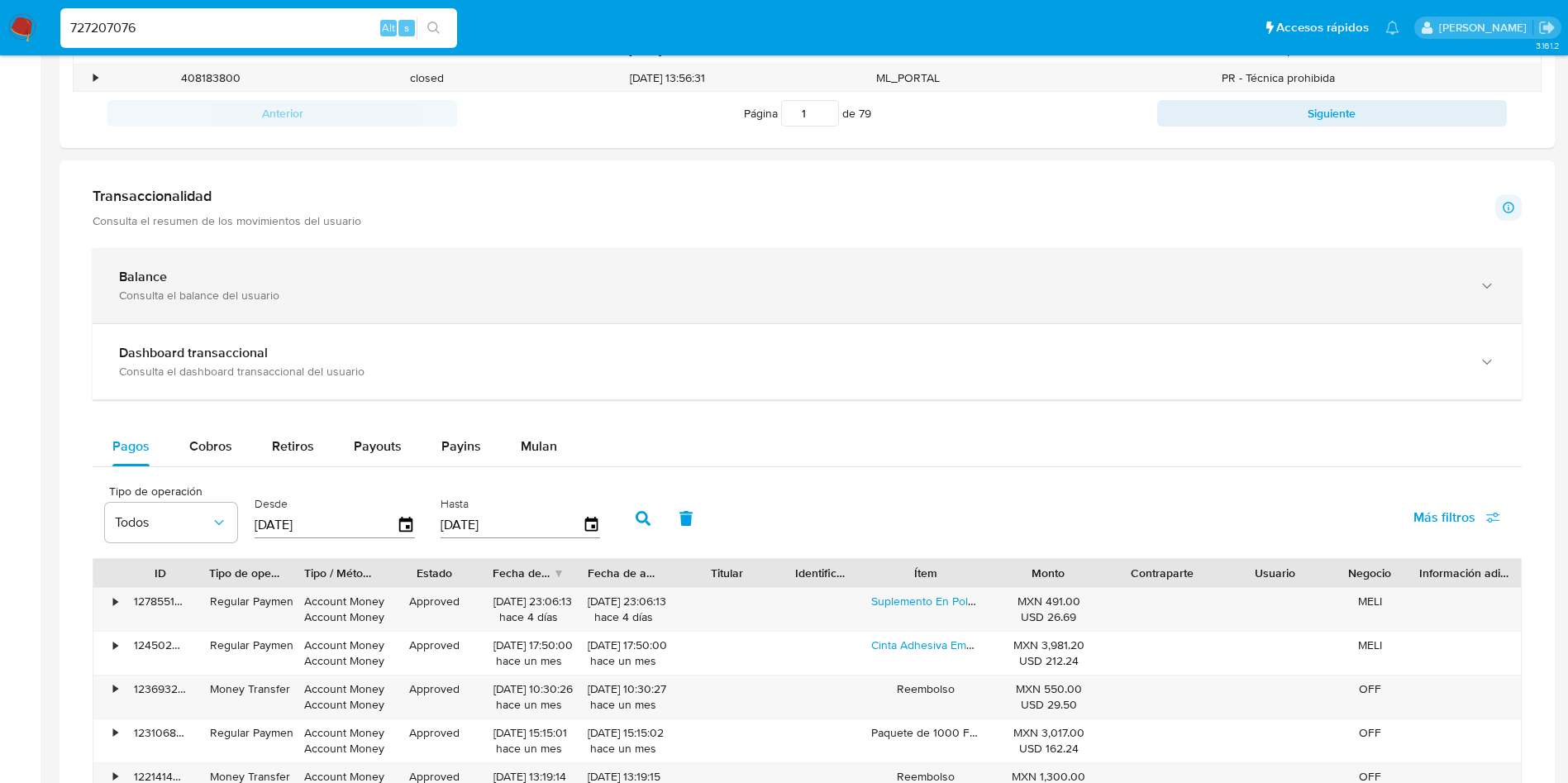
click at [828, 284] on div "Balance Consulta el balance del usuario" at bounding box center [791, 285] width 1343 height 34
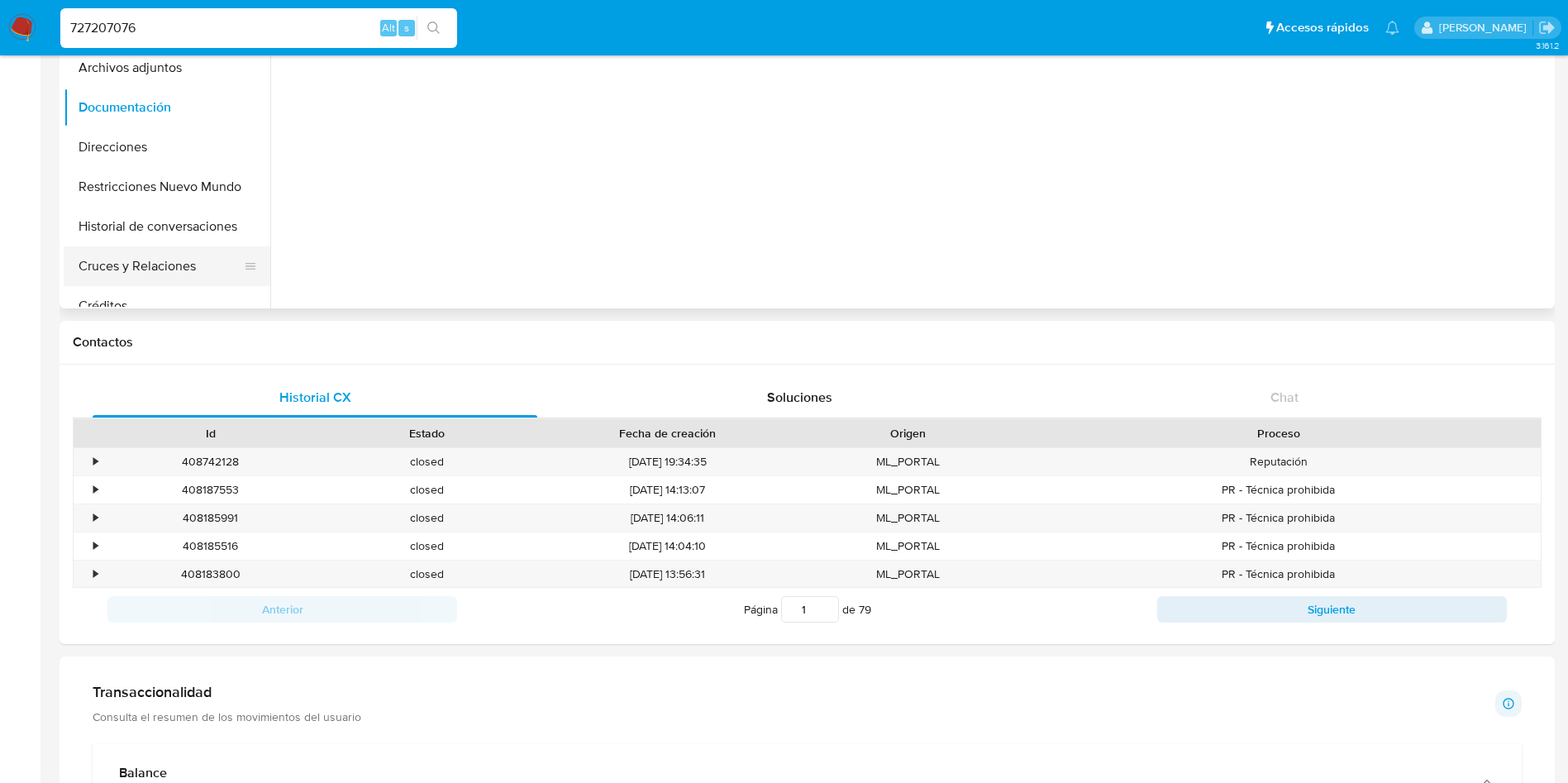
scroll to position [0, 0]
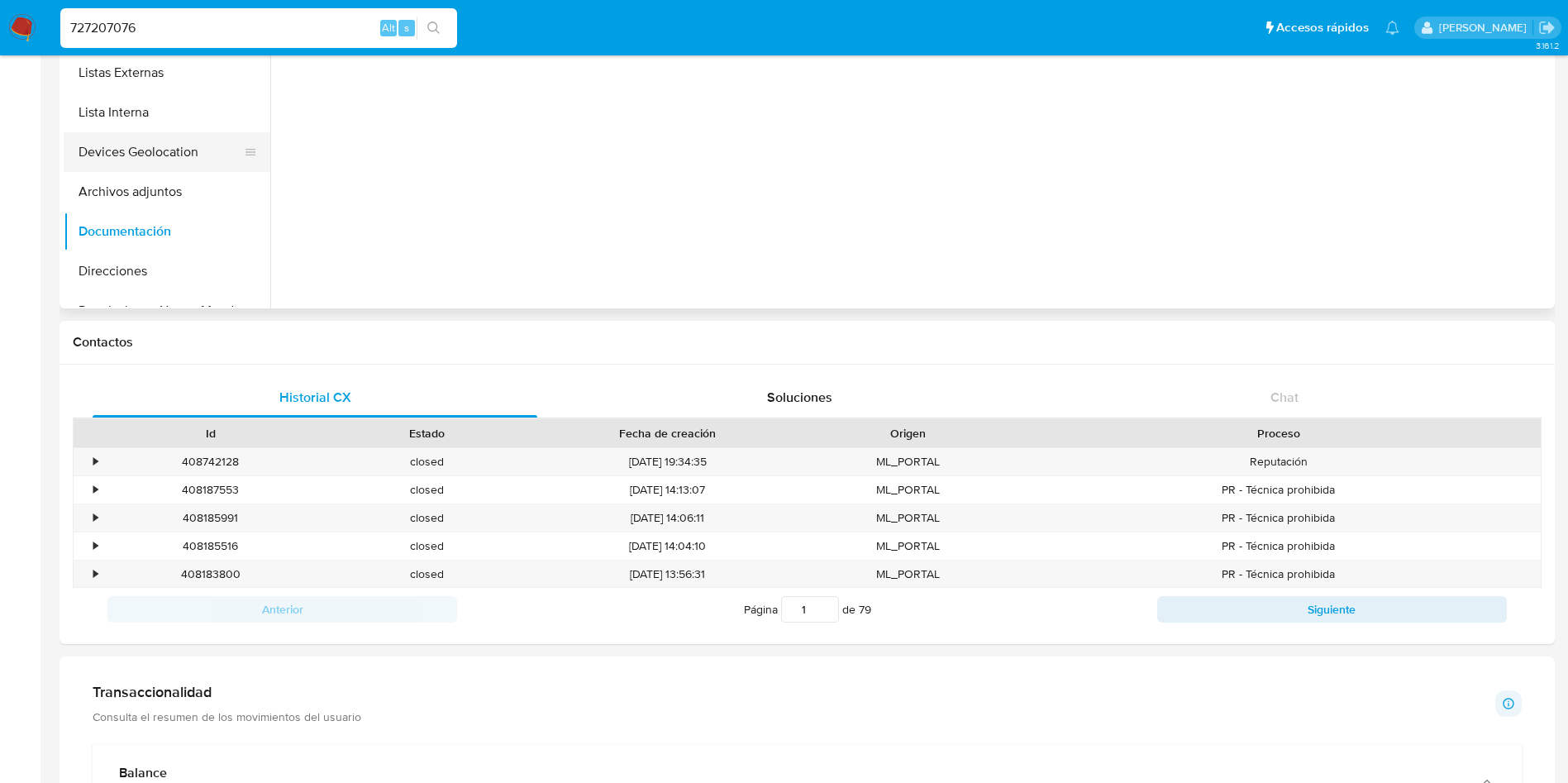
click at [180, 165] on button "Devices Geolocation" at bounding box center [160, 152] width 194 height 39
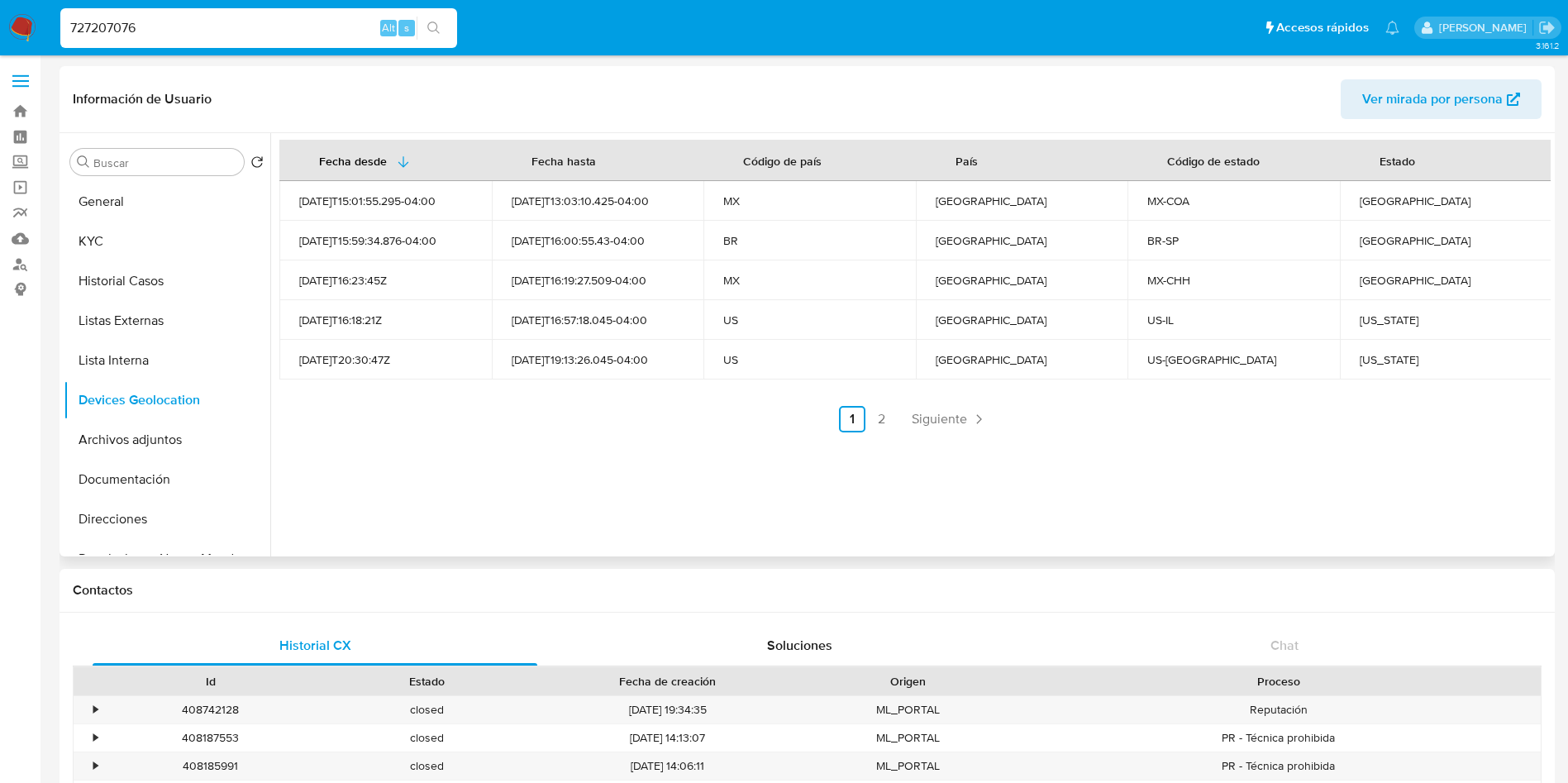
click at [962, 413] on link "Siguiente" at bounding box center [949, 419] width 89 height 27
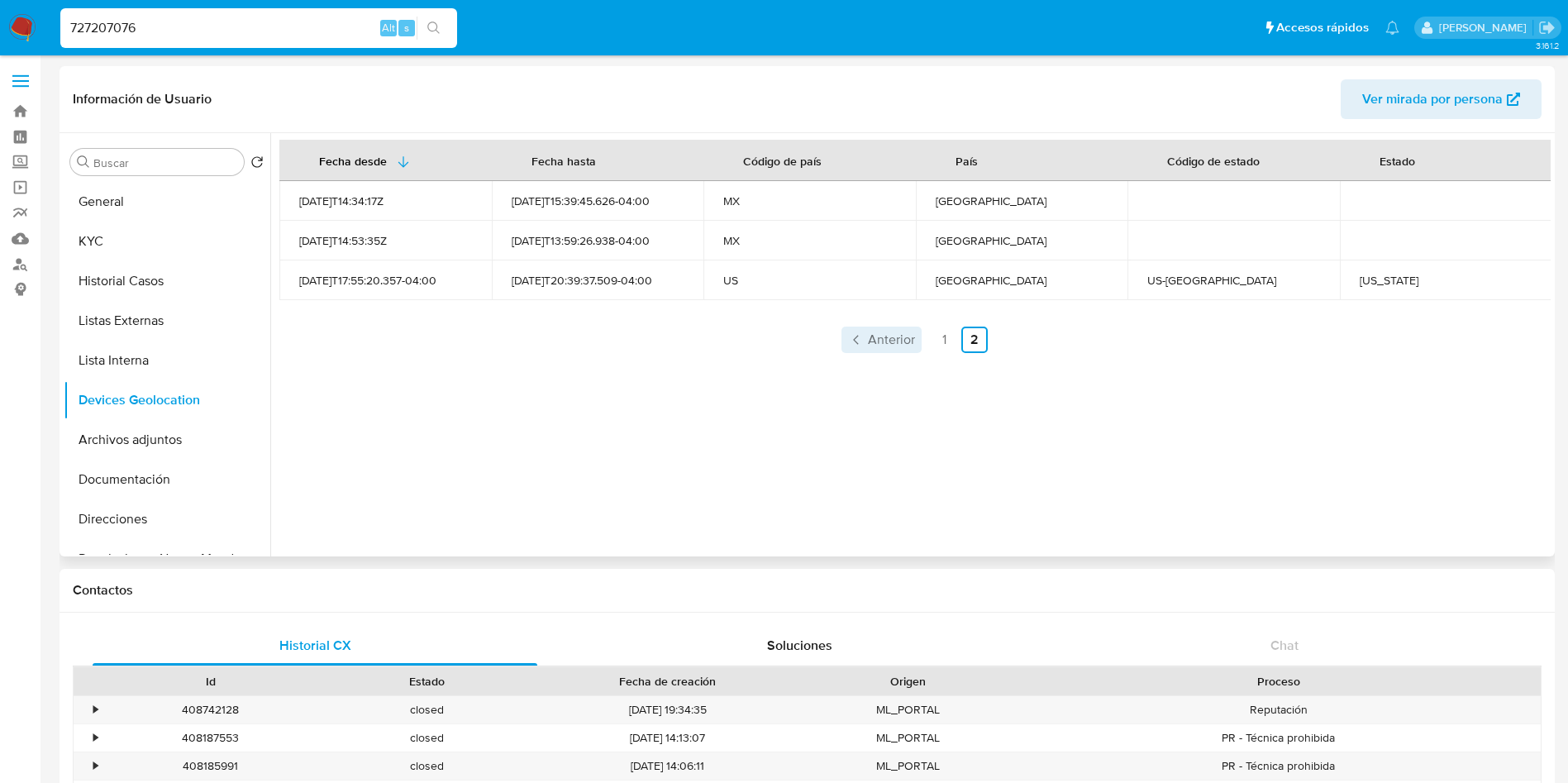
click at [854, 347] on icon "Paginación" at bounding box center [856, 340] width 17 height 17
